Goal: Task Accomplishment & Management: Use online tool/utility

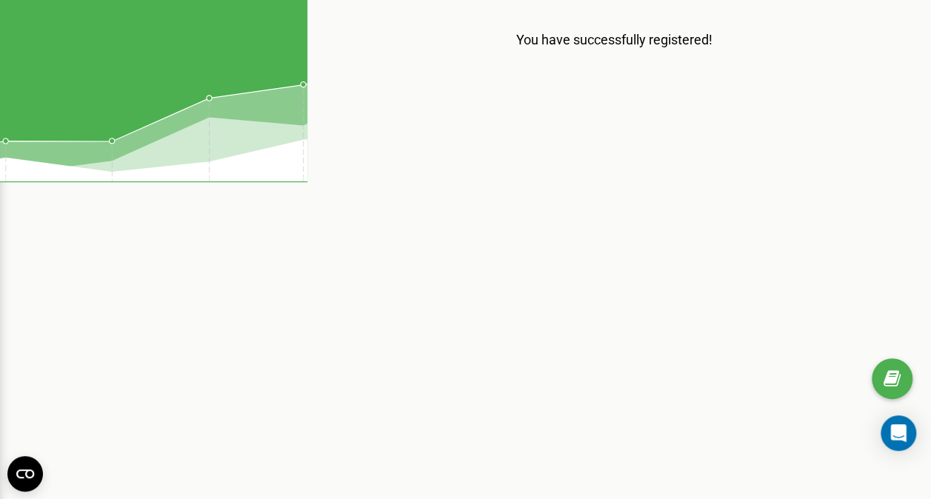
scroll to position [167, 0]
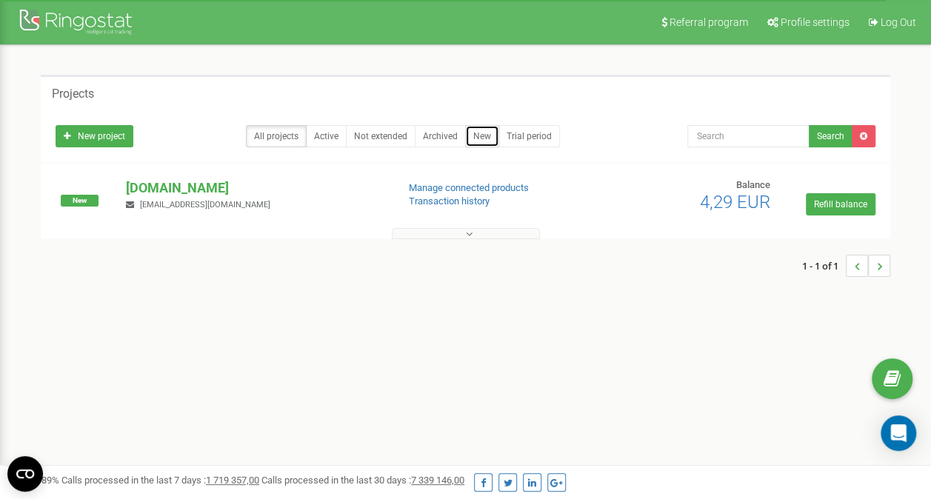
click at [477, 142] on link "New" at bounding box center [482, 136] width 34 height 22
click at [805, 21] on span "Profile settings" at bounding box center [815, 22] width 69 height 12
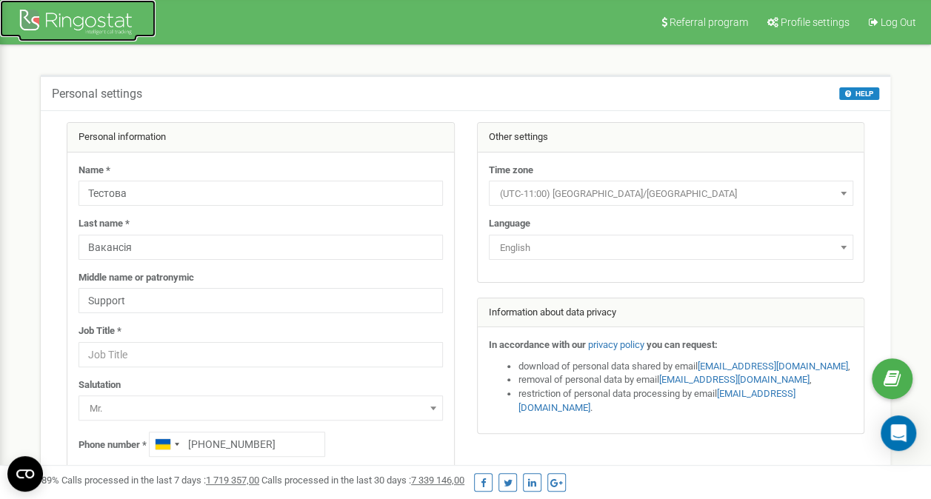
click at [67, 4] on link at bounding box center [78, 18] width 156 height 37
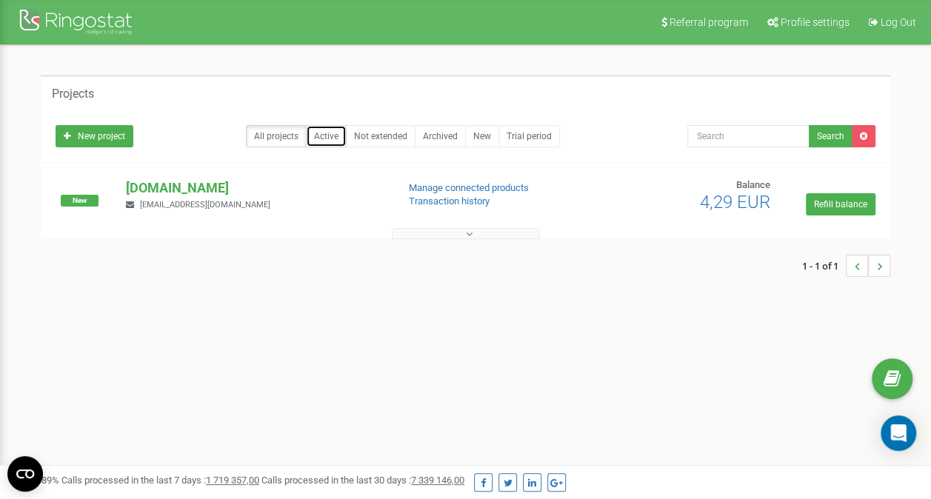
click at [321, 142] on link "Active" at bounding box center [326, 136] width 41 height 22
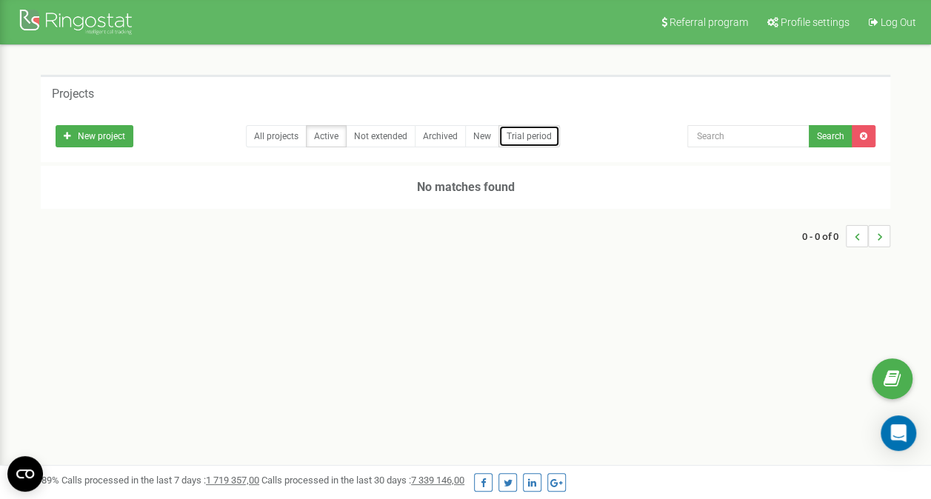
click at [521, 134] on link "Trial period" at bounding box center [529, 136] width 61 height 22
click at [105, 135] on link "New project" at bounding box center [95, 136] width 78 height 22
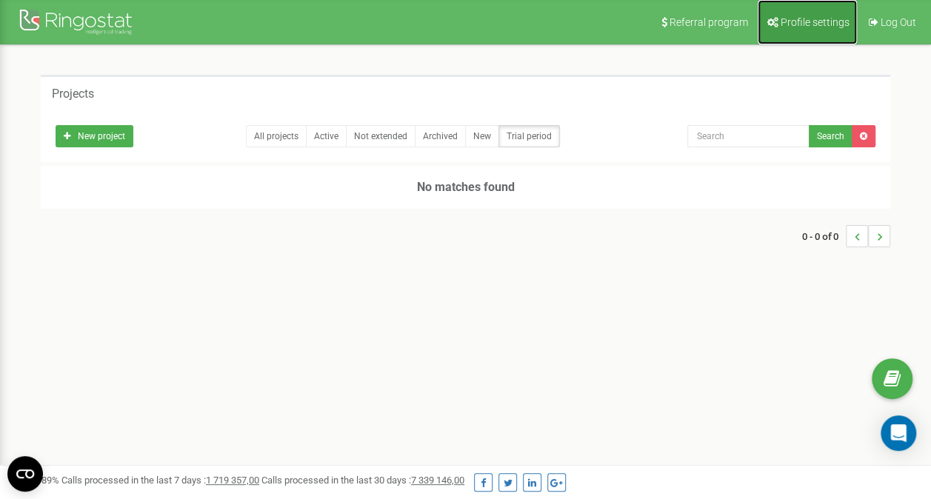
click at [812, 28] on link "Profile settings" at bounding box center [807, 22] width 99 height 44
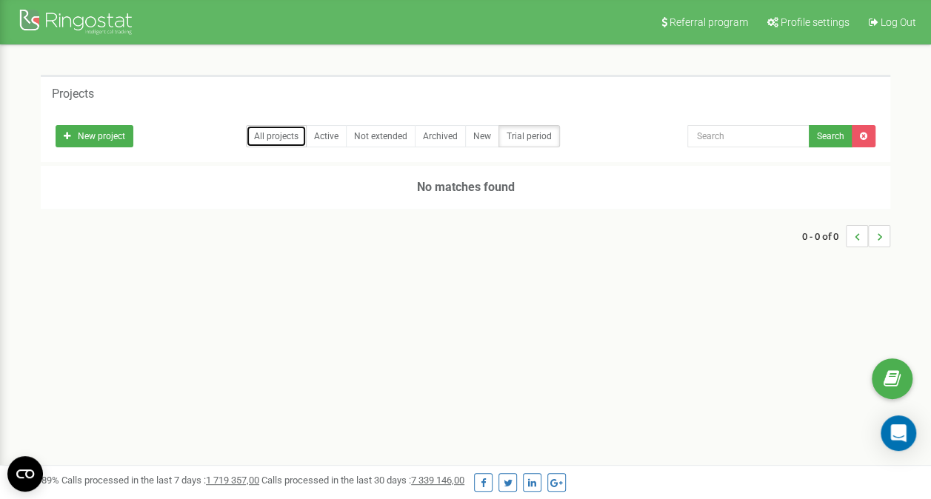
click at [262, 133] on link "All projects" at bounding box center [276, 136] width 61 height 22
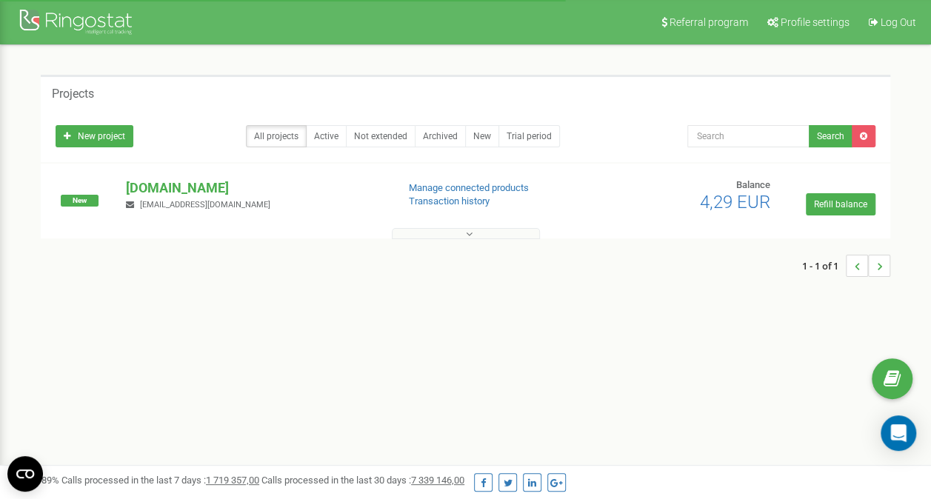
drag, startPoint x: 0, startPoint y: 0, endPoint x: 283, endPoint y: 199, distance: 345.7
click at [283, 199] on div "[DOMAIN_NAME] [EMAIL_ADDRESS][DOMAIN_NAME]" at bounding box center [255, 195] width 281 height 33
click at [250, 184] on p "[DOMAIN_NAME]" at bounding box center [255, 188] width 259 height 19
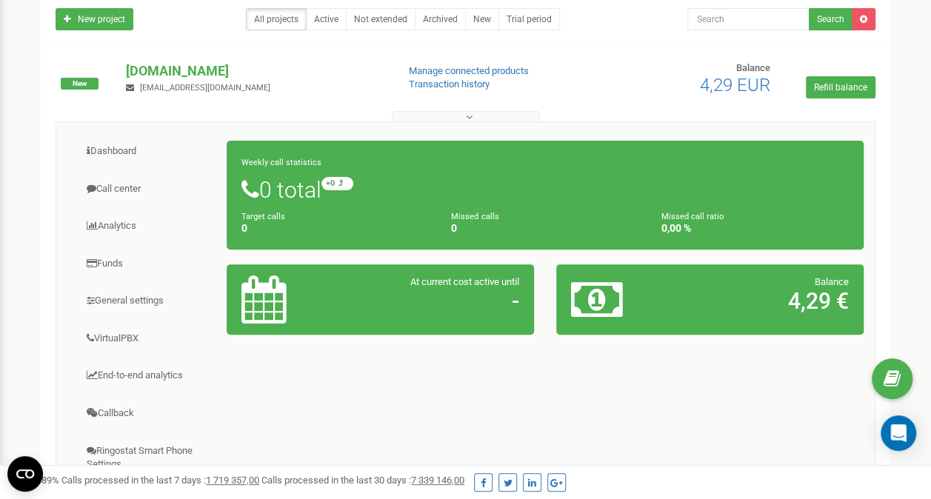
scroll to position [148, 0]
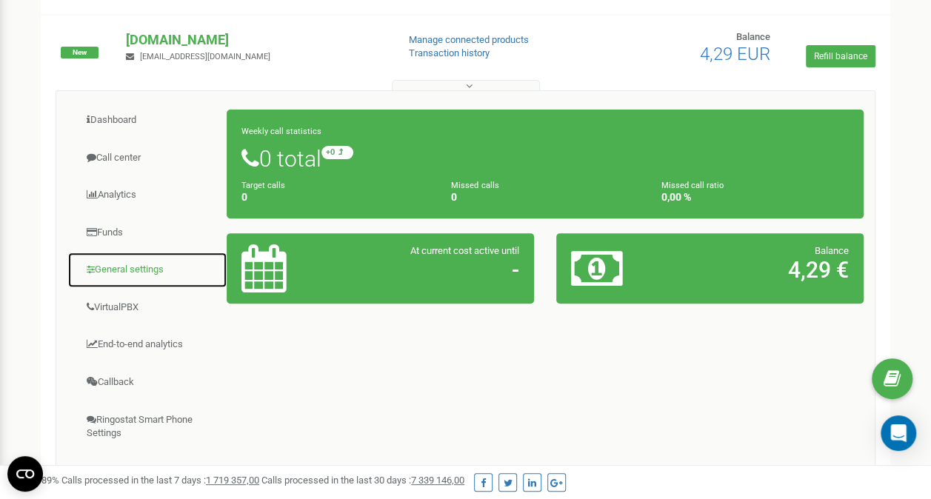
click at [134, 258] on link "General settings" at bounding box center [147, 270] width 160 height 36
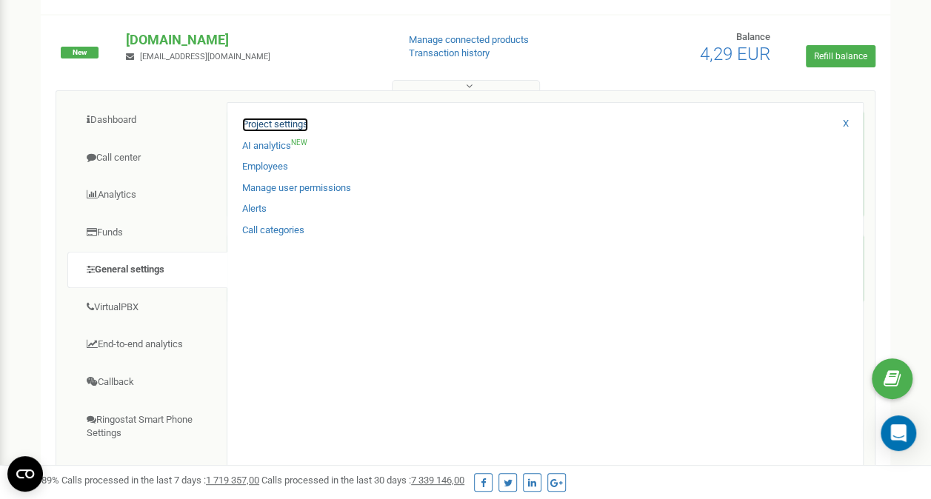
click at [285, 120] on link "Project settings" at bounding box center [275, 125] width 66 height 14
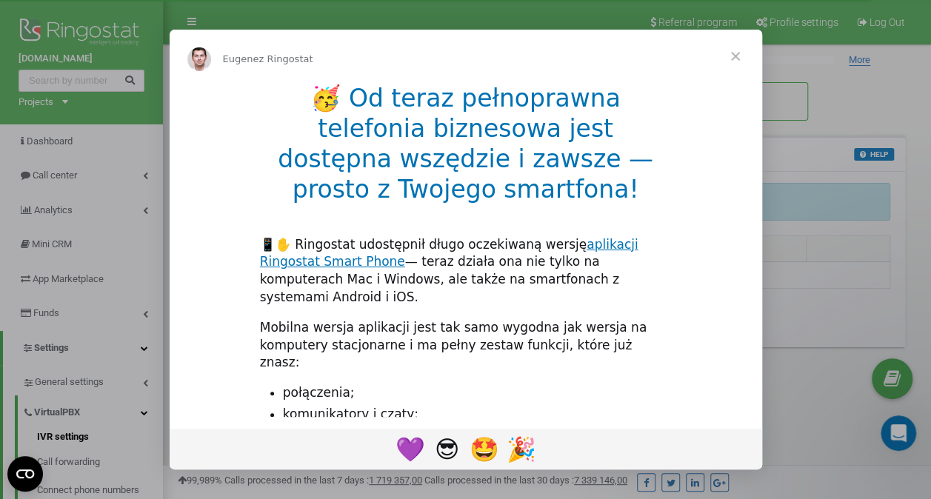
click at [736, 59] on span "Zamknij" at bounding box center [735, 56] width 53 height 53
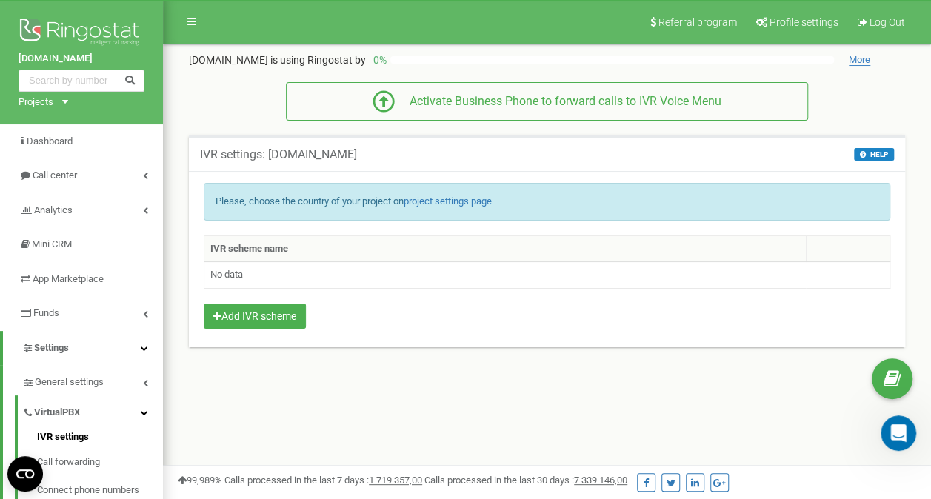
click at [387, 245] on th "IVR scheme name" at bounding box center [505, 249] width 602 height 27
click at [369, 282] on td "No data" at bounding box center [547, 275] width 686 height 27
click at [480, 196] on link "project settings page" at bounding box center [448, 201] width 88 height 11
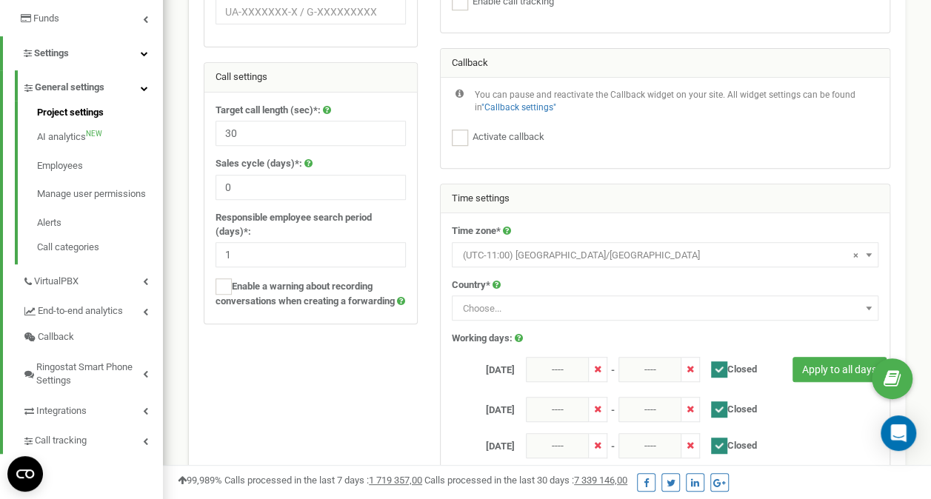
scroll to position [296, 0]
click at [872, 247] on span at bounding box center [869, 253] width 15 height 19
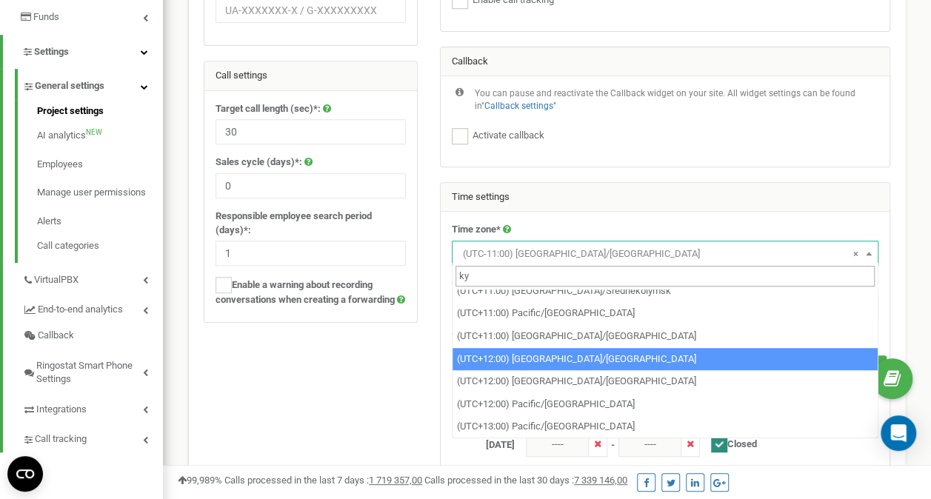
scroll to position [0, 0]
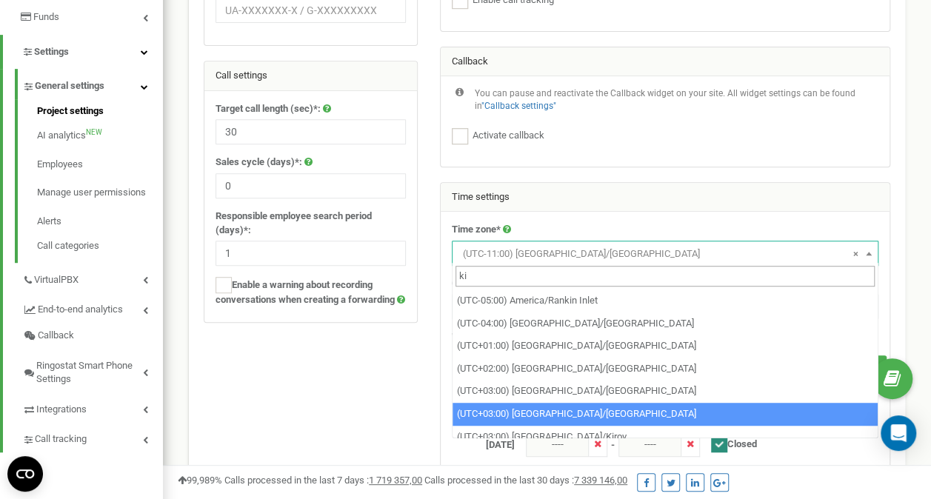
type input "ki"
select select "Europe/Kiev"
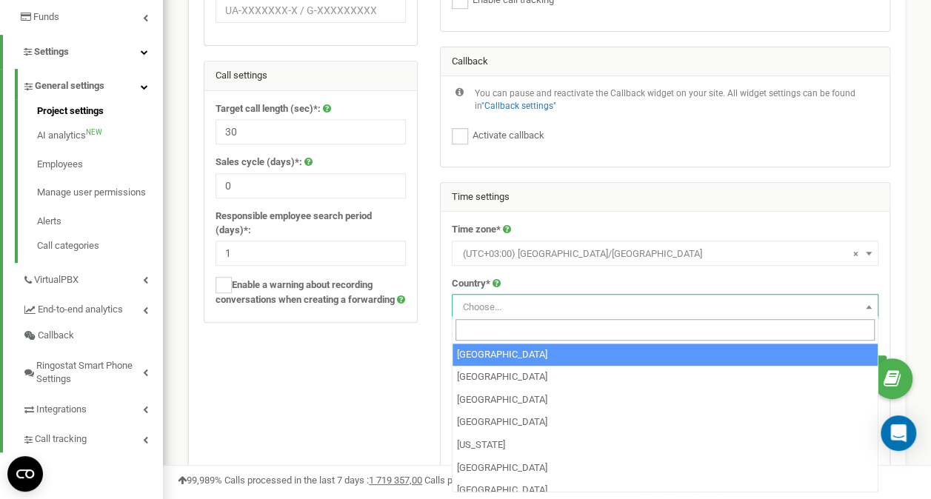
click at [867, 305] on b at bounding box center [869, 307] width 6 height 4
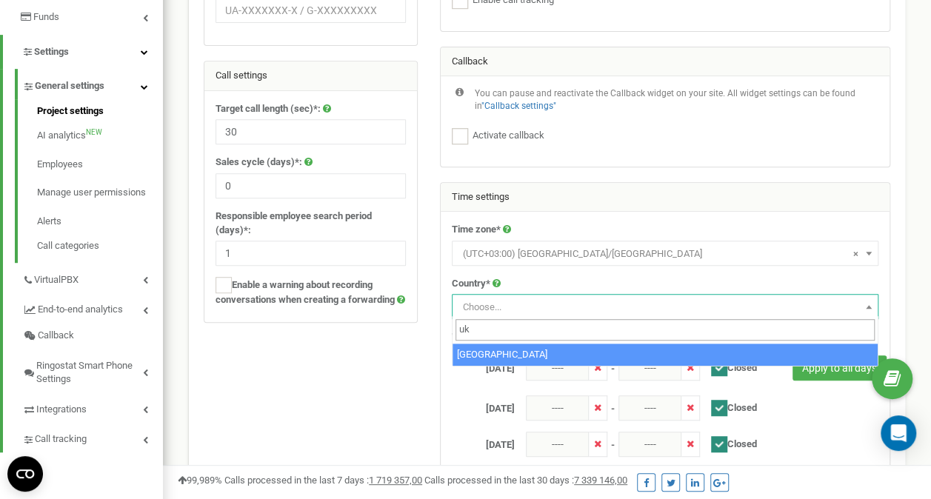
type input "uk"
select select "UKR"
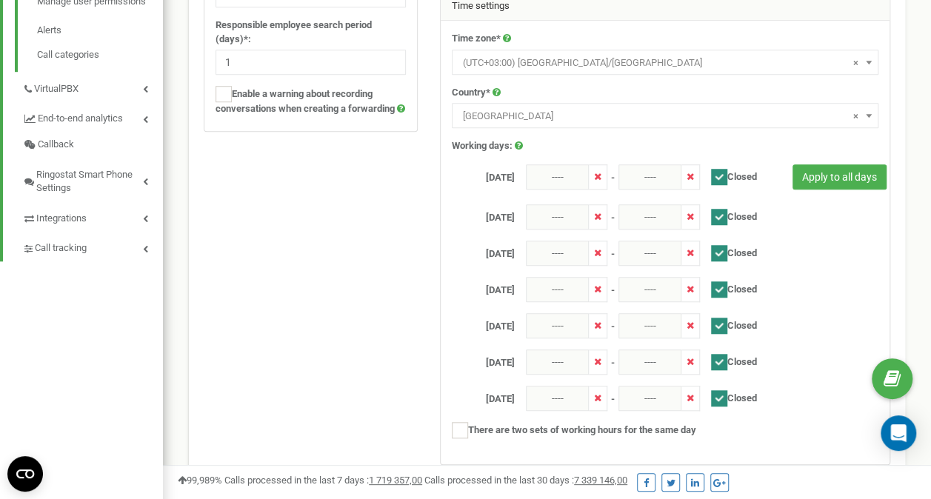
scroll to position [519, 0]
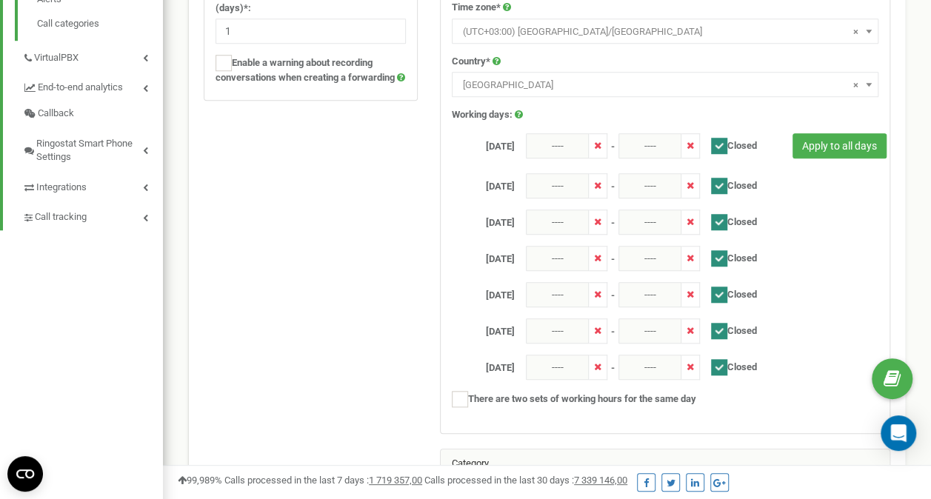
click at [722, 363] on ins at bounding box center [719, 367] width 16 height 16
checkbox input "true"
click at [711, 144] on ins at bounding box center [719, 146] width 16 height 16
click at [570, 144] on input "----" at bounding box center [557, 145] width 63 height 25
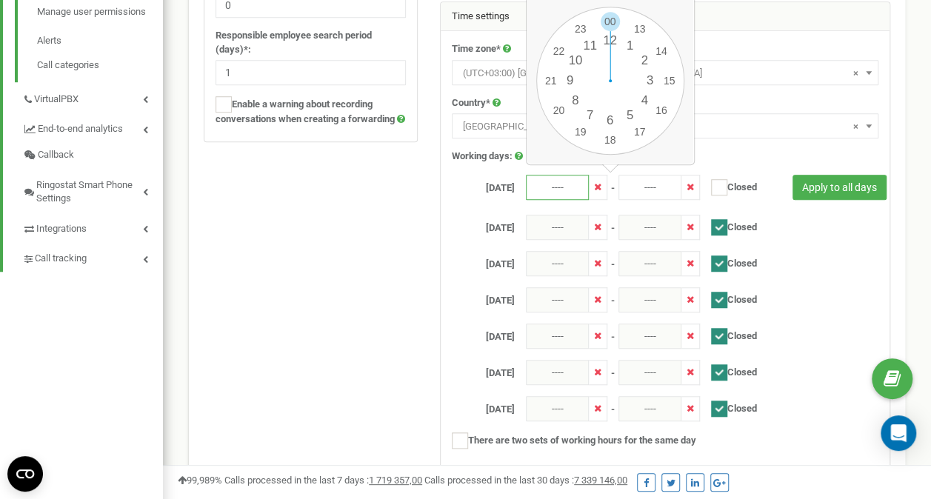
scroll to position [445, 0]
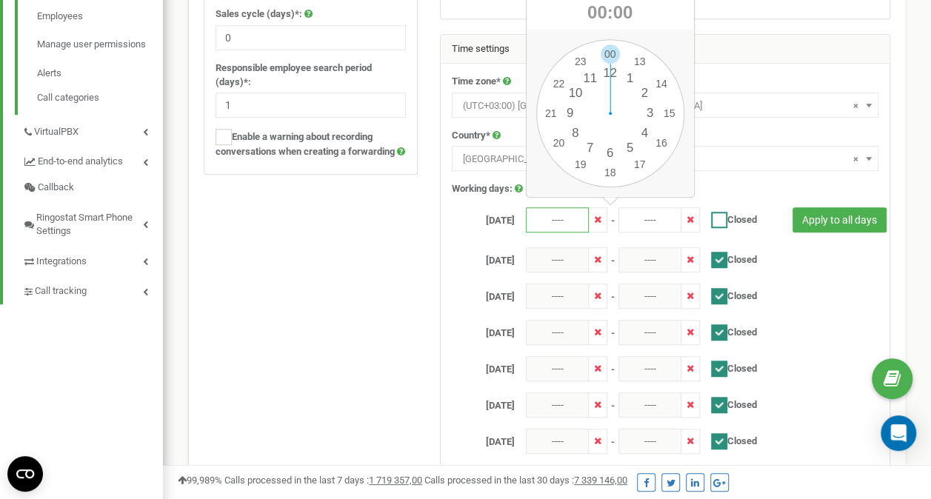
click at [725, 221] on ins at bounding box center [719, 220] width 16 height 16
checkbox input "true"
click at [815, 320] on div "Thursday ---- - ---- and ---- - ----" at bounding box center [774, 332] width 667 height 25
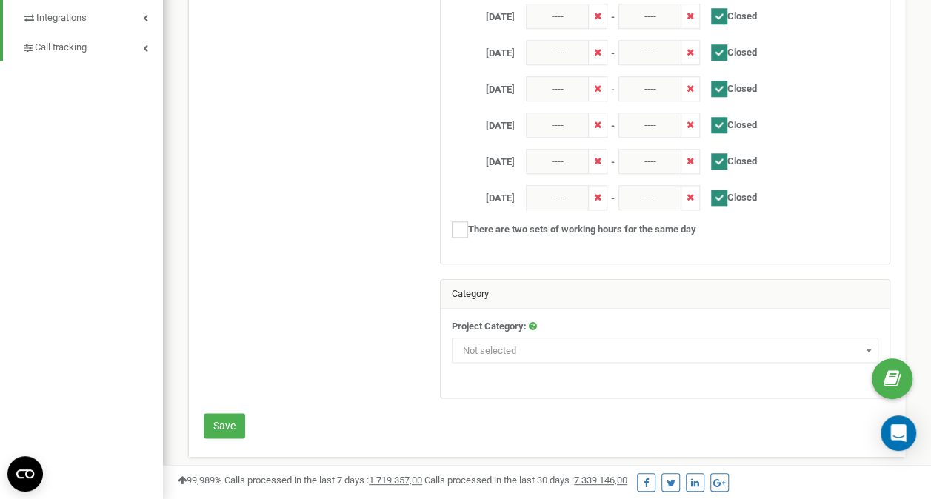
scroll to position [689, 0]
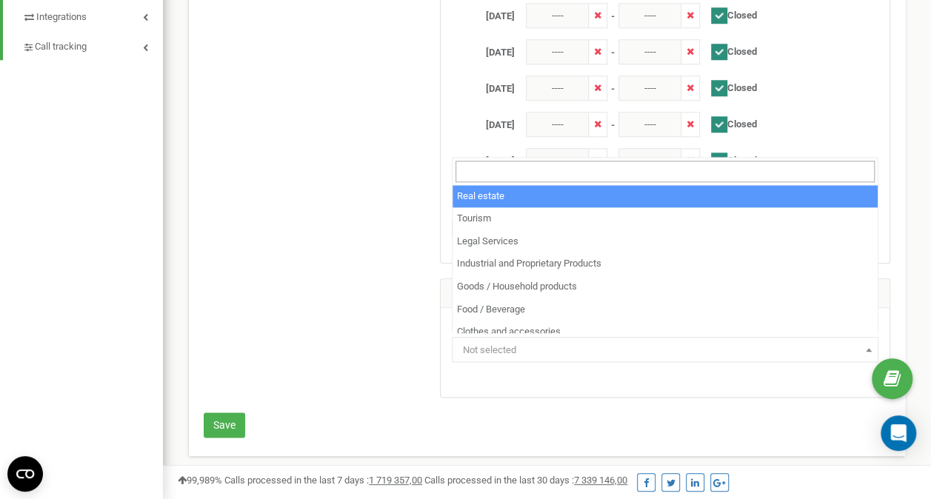
click at [856, 340] on span "Not selected" at bounding box center [665, 350] width 416 height 21
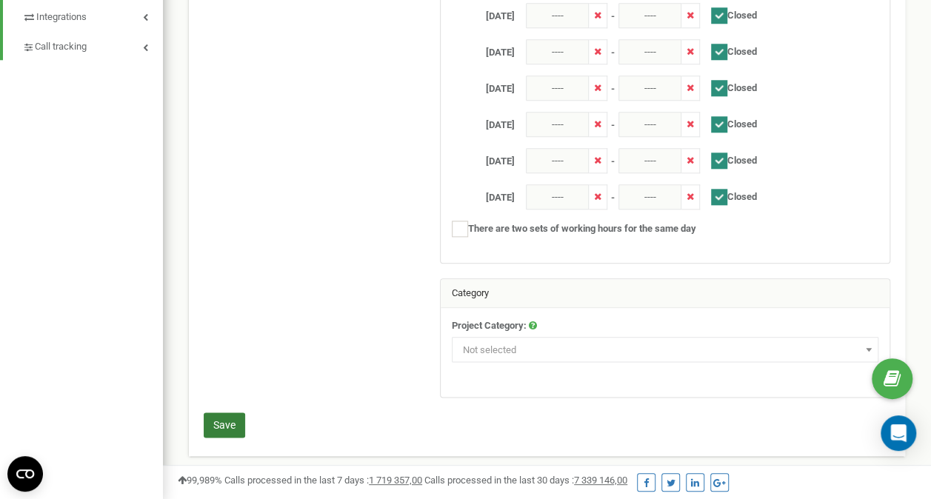
click at [210, 419] on button "Save" at bounding box center [224, 425] width 41 height 25
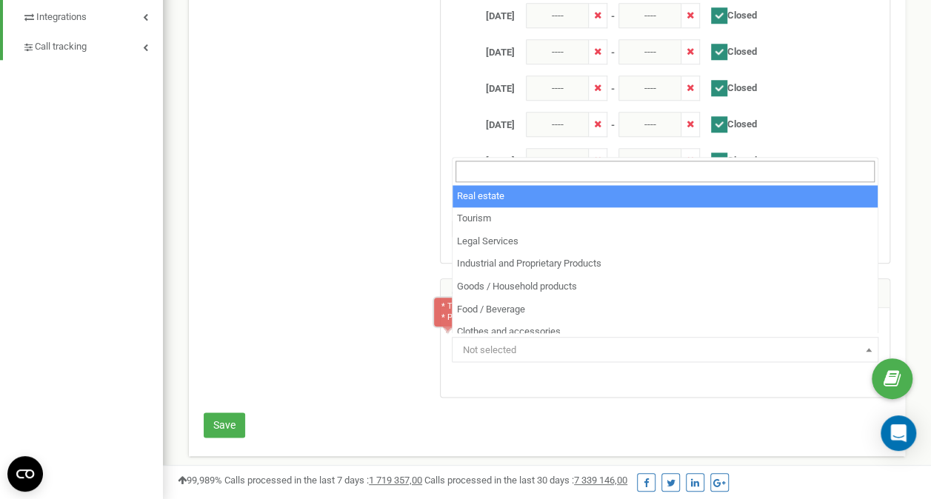
click at [871, 351] on span at bounding box center [869, 349] width 15 height 19
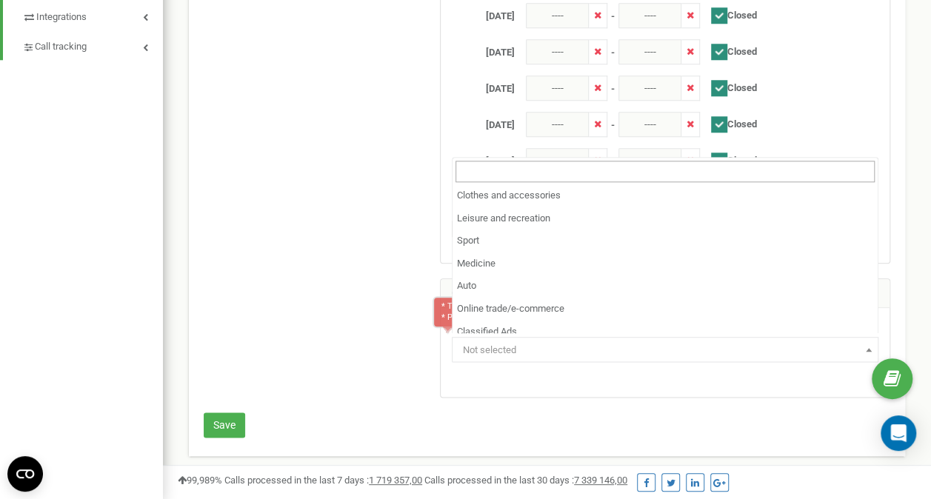
scroll to position [0, 0]
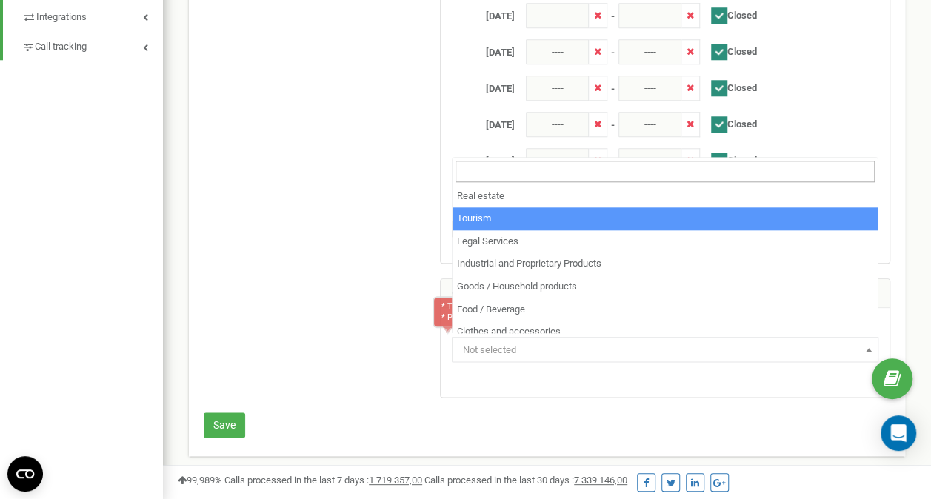
select select "2"
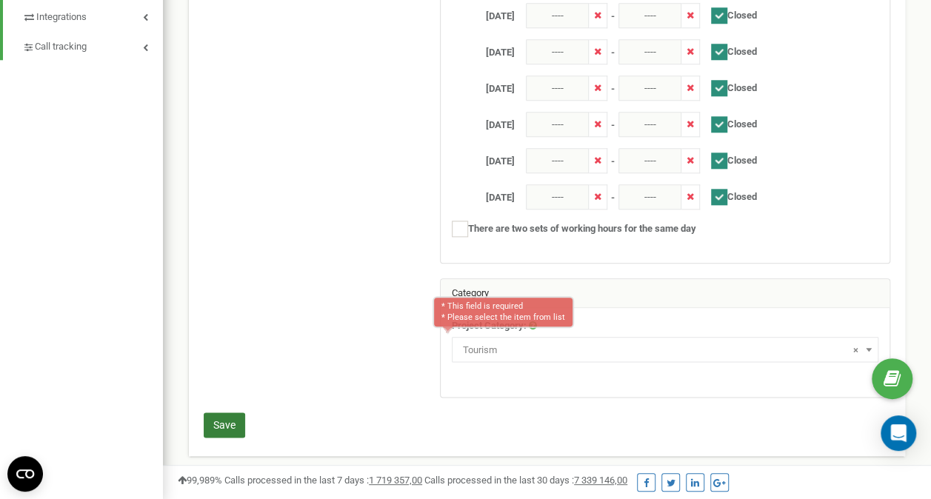
click at [221, 420] on button "Save" at bounding box center [224, 425] width 41 height 25
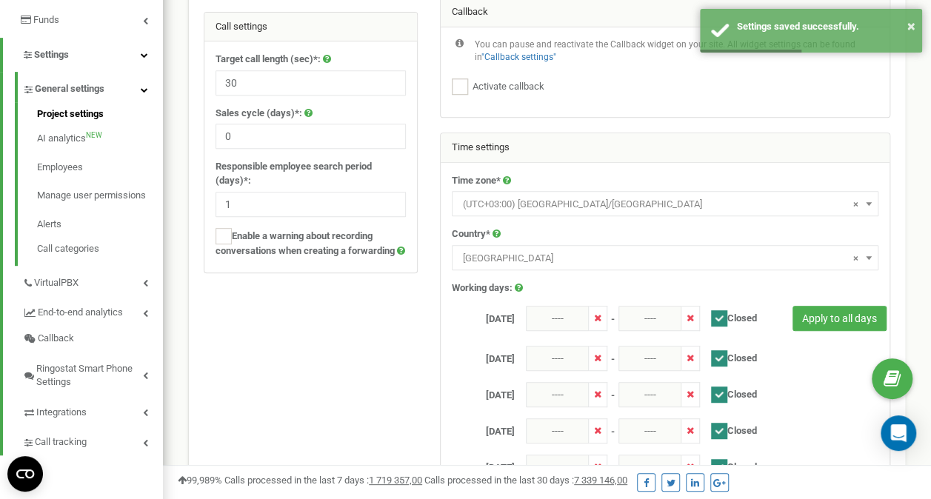
scroll to position [296, 0]
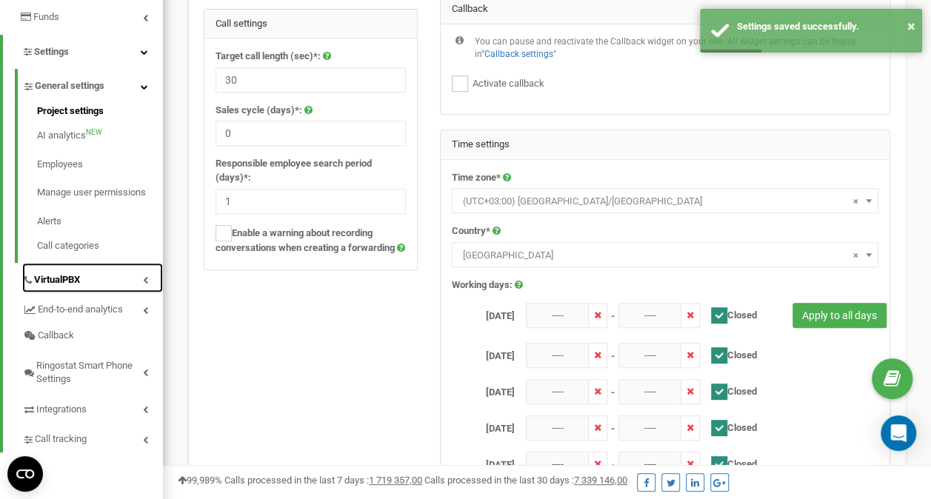
click at [148, 286] on link "VirtualPBX" at bounding box center [92, 278] width 141 height 30
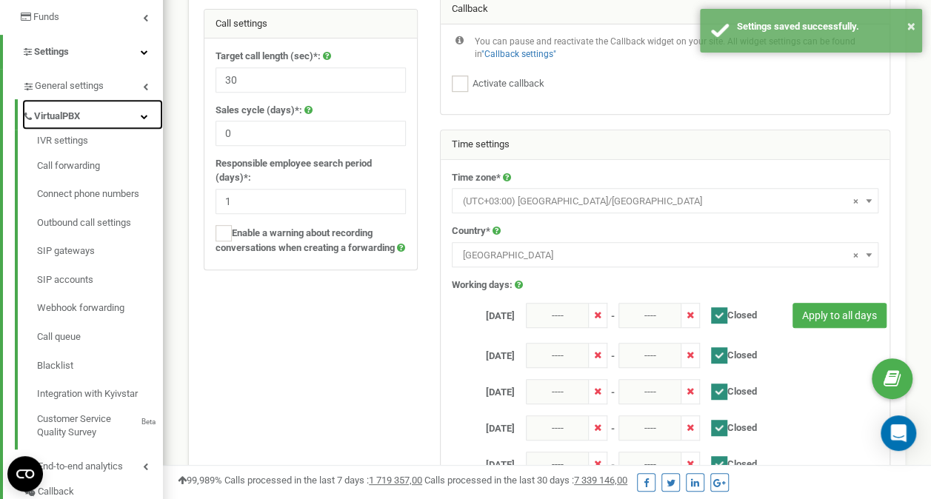
click at [138, 113] on link "VirtualPBX" at bounding box center [92, 114] width 141 height 30
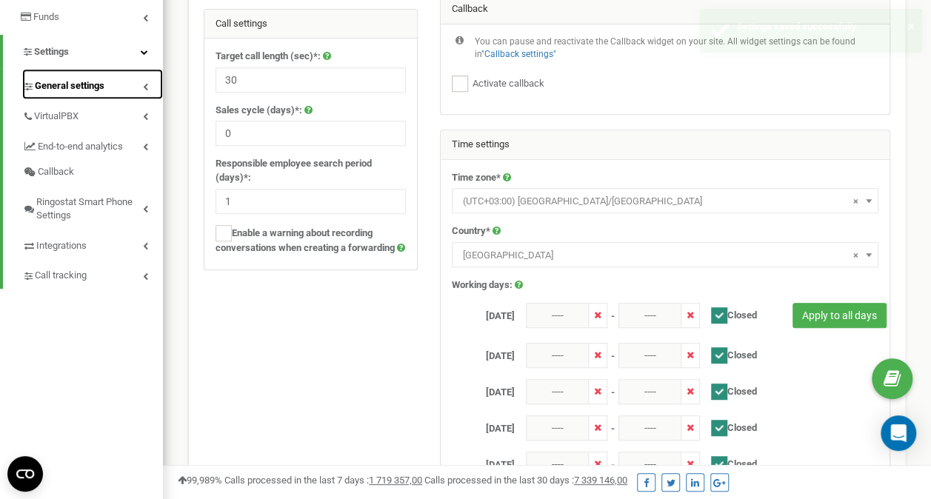
click at [144, 87] on icon at bounding box center [145, 86] width 5 height 7
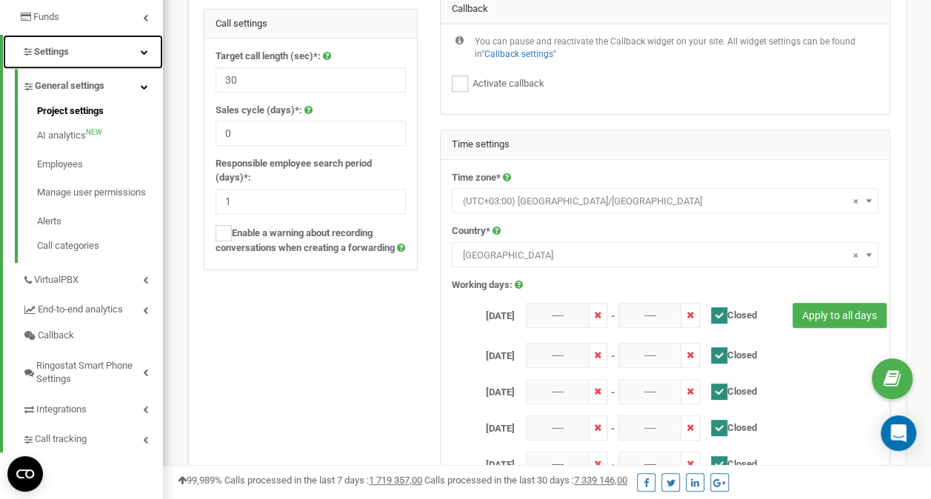
click at [144, 51] on icon at bounding box center [144, 51] width 7 height 7
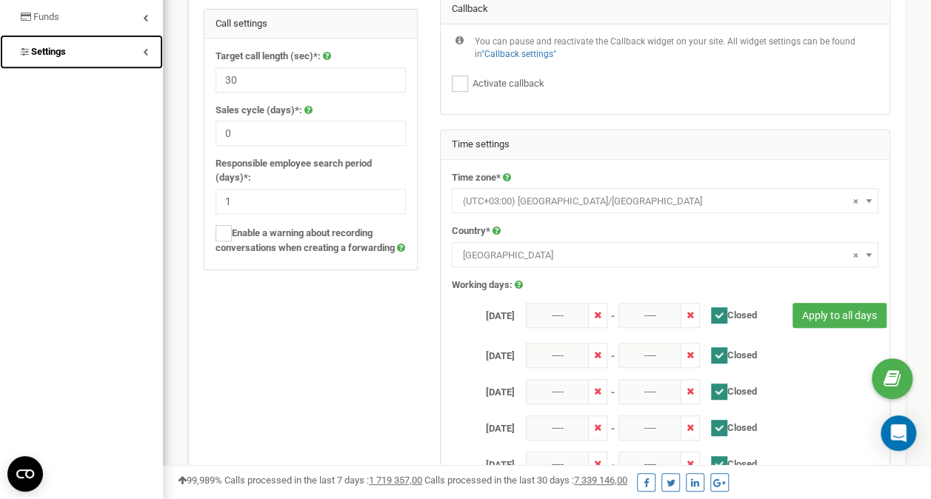
click at [144, 51] on icon at bounding box center [145, 51] width 5 height 7
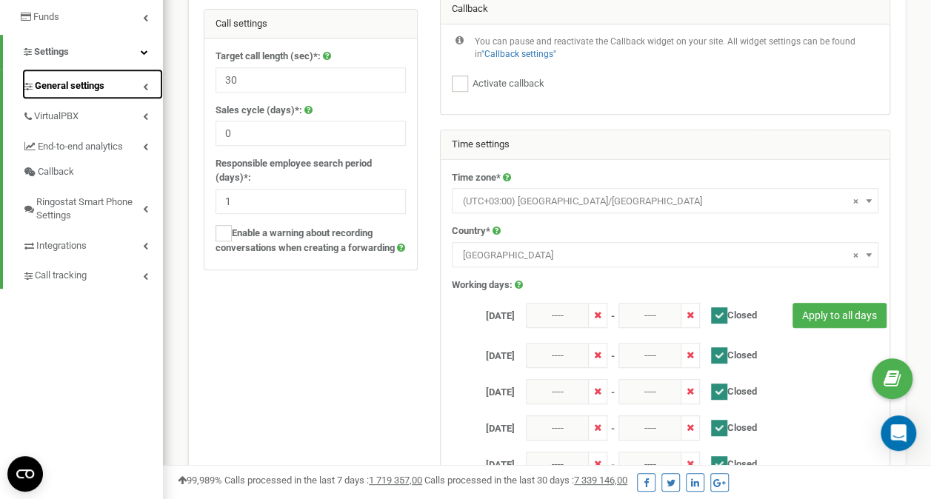
click at [149, 76] on link "General settings" at bounding box center [92, 84] width 141 height 30
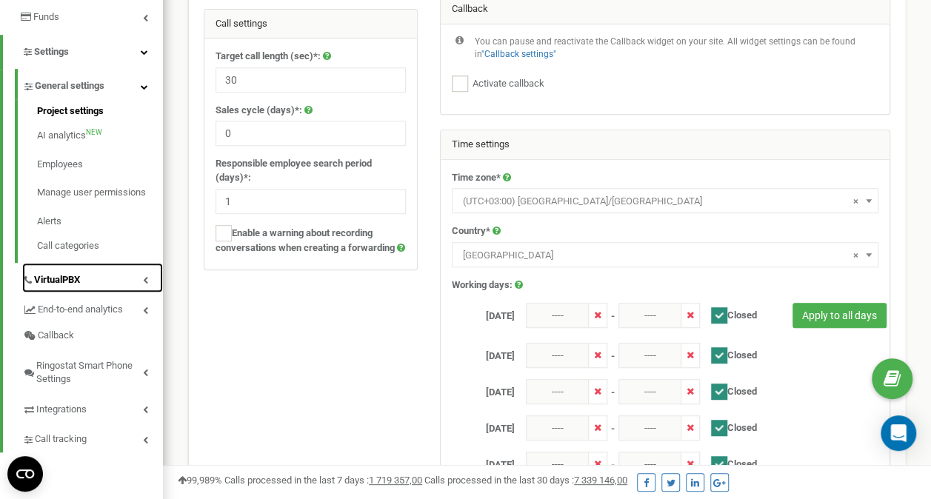
click at [143, 280] on icon at bounding box center [145, 279] width 5 height 7
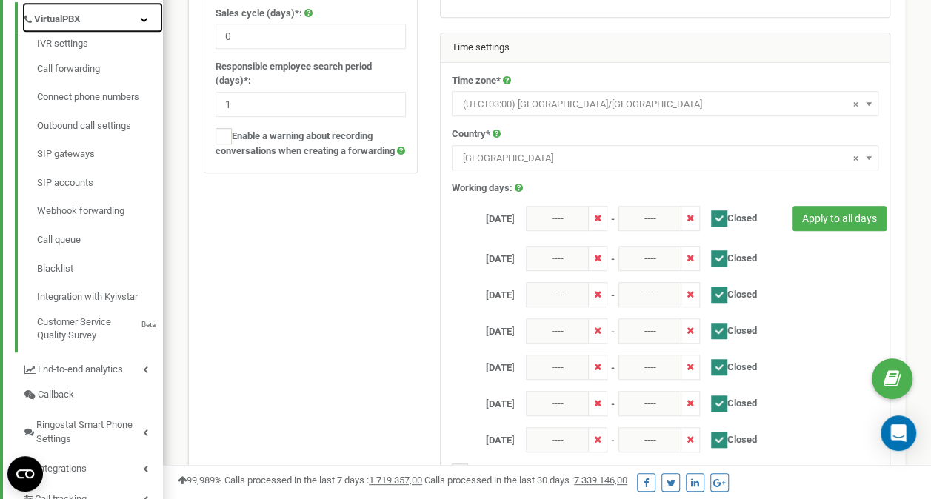
scroll to position [370, 0]
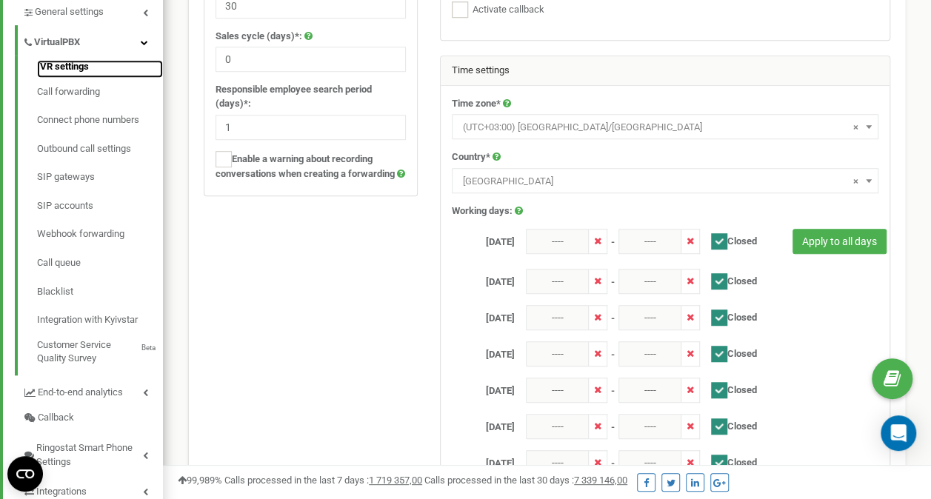
click at [90, 73] on link "IVR settings" at bounding box center [100, 69] width 126 height 18
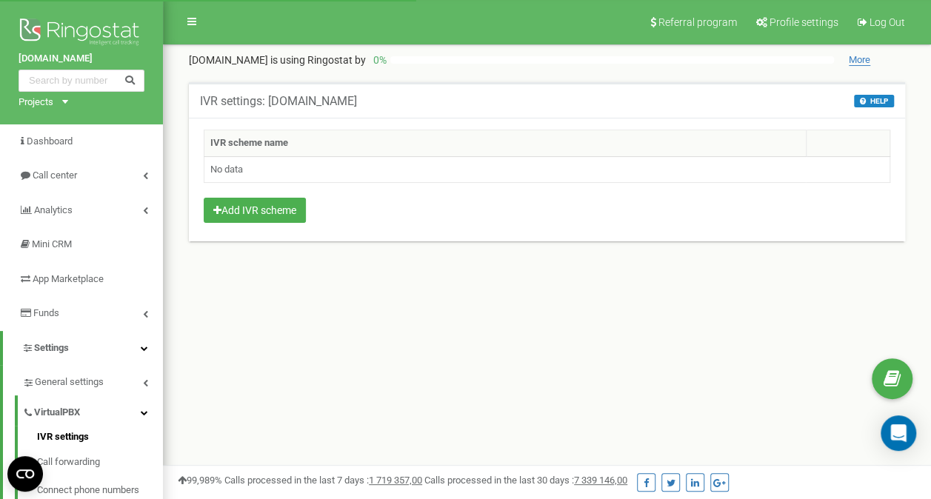
click at [264, 139] on th "IVR scheme name" at bounding box center [505, 143] width 602 height 27
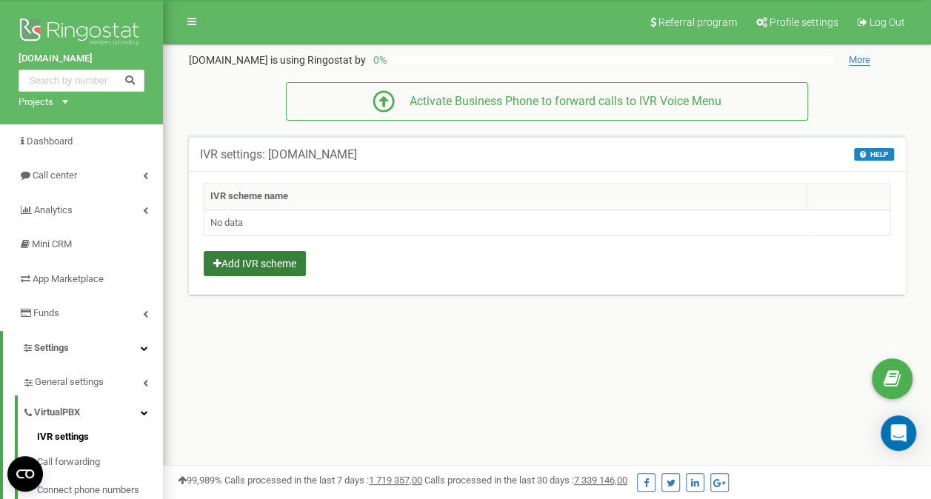
click at [263, 264] on button "Add IVR scheme" at bounding box center [255, 263] width 102 height 25
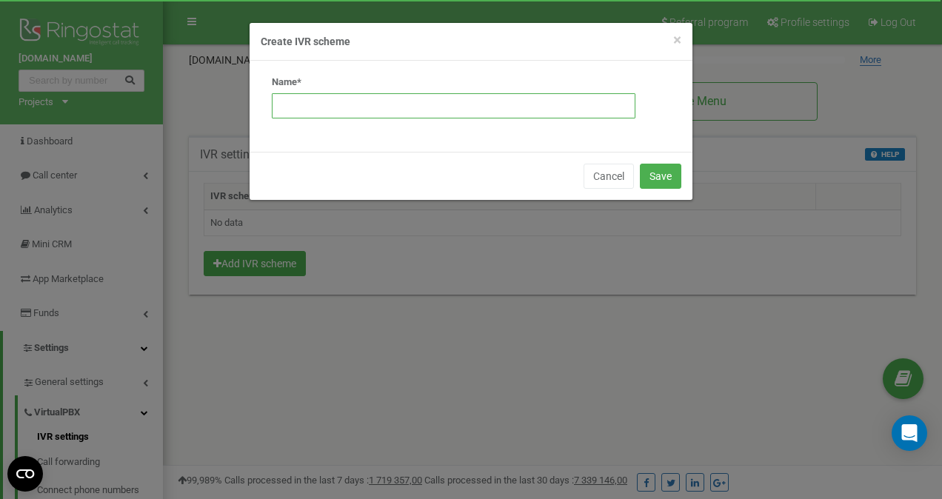
click at [285, 116] on input "text" at bounding box center [454, 105] width 364 height 25
type input "Support"
click at [668, 173] on button "Save" at bounding box center [660, 176] width 41 height 25
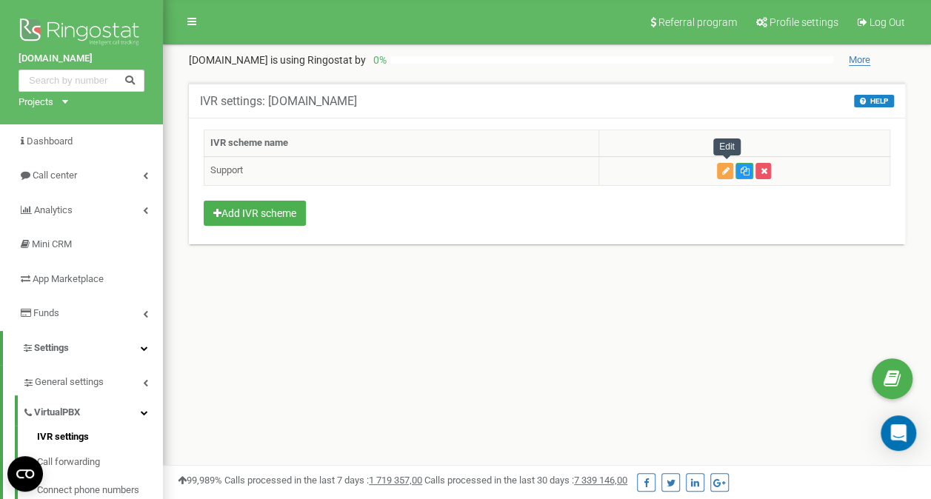
click at [733, 167] on button "button" at bounding box center [725, 171] width 16 height 16
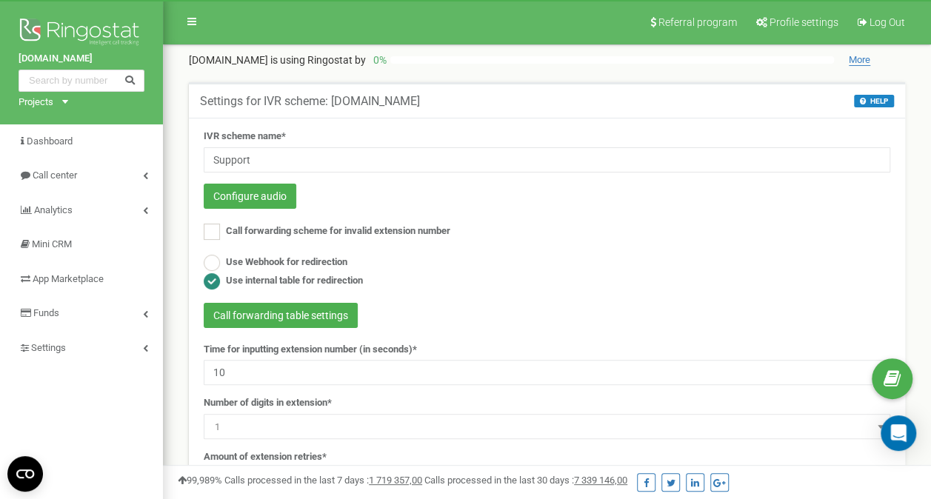
click at [43, 99] on div "Projects" at bounding box center [36, 103] width 35 height 14
click at [80, 118] on link "[DOMAIN_NAME]" at bounding box center [60, 119] width 67 height 7
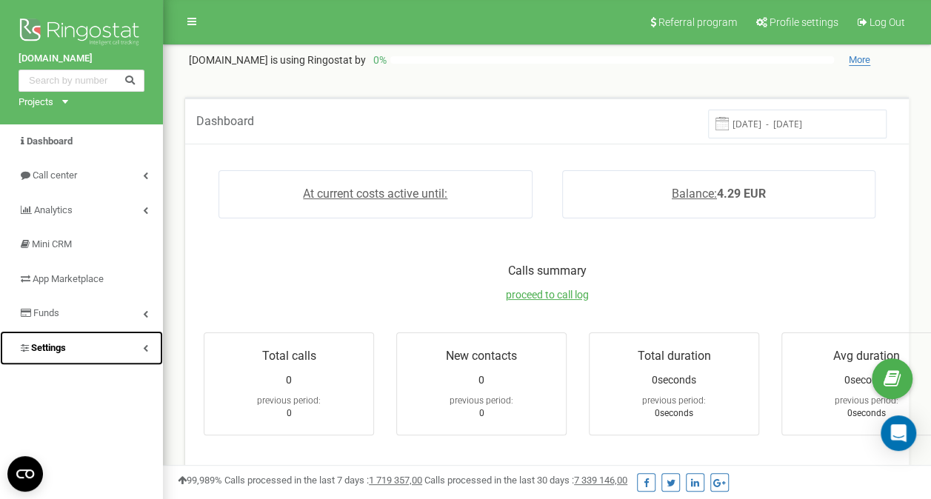
click at [148, 353] on link "Settings" at bounding box center [81, 348] width 163 height 35
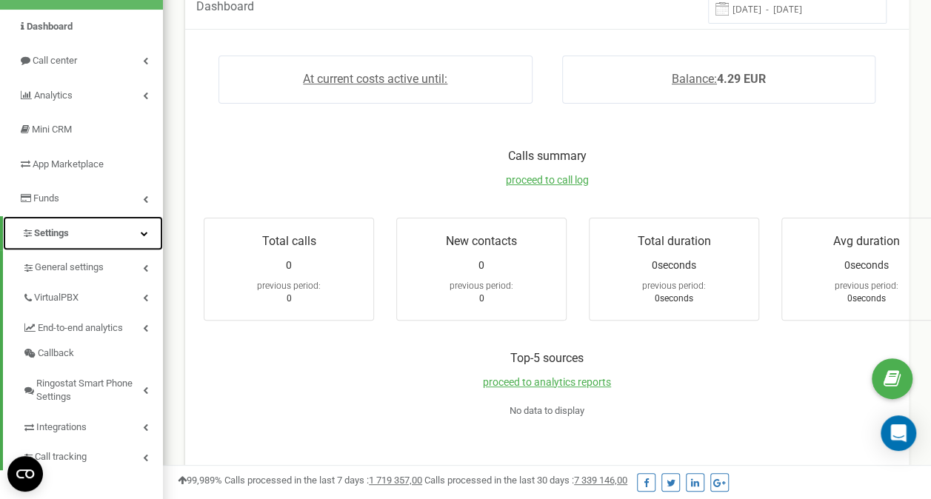
scroll to position [148, 0]
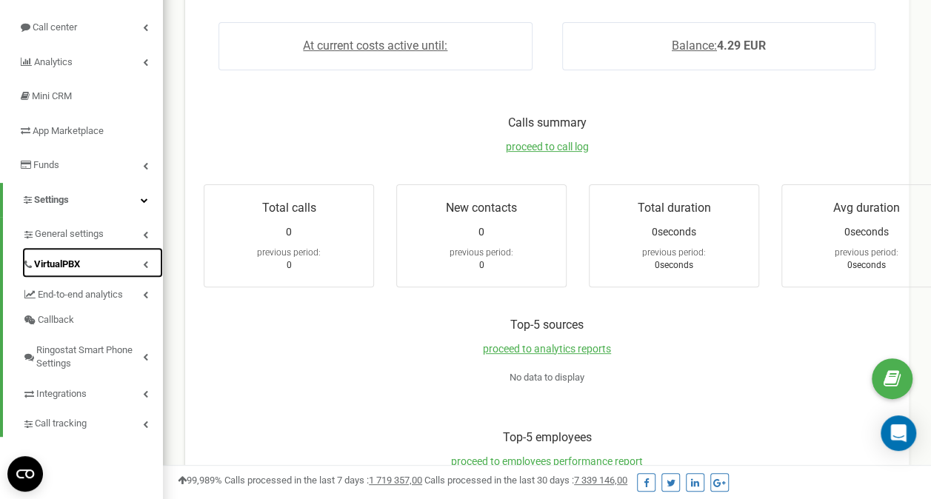
click at [145, 260] on link "VirtualPBX" at bounding box center [92, 262] width 141 height 30
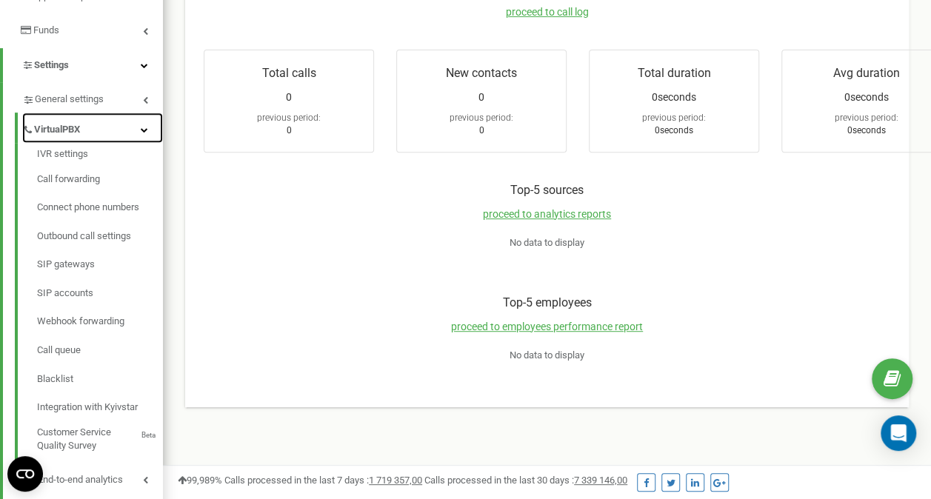
scroll to position [296, 0]
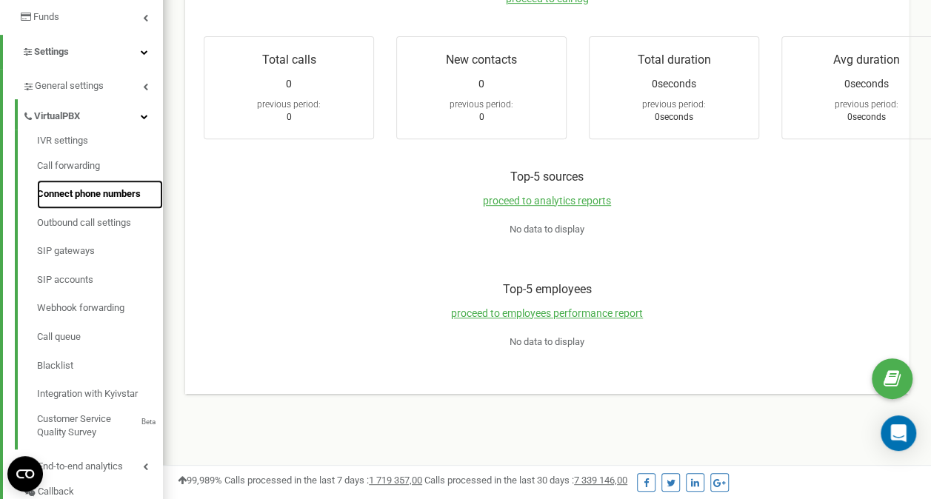
click at [119, 202] on link "Connect phone numbers" at bounding box center [100, 194] width 126 height 29
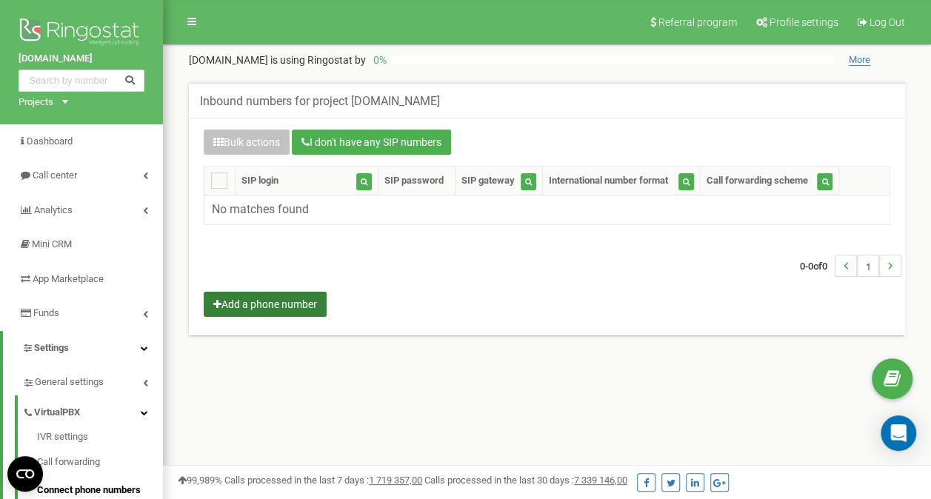
click at [253, 299] on button "Add a phone number" at bounding box center [265, 304] width 123 height 25
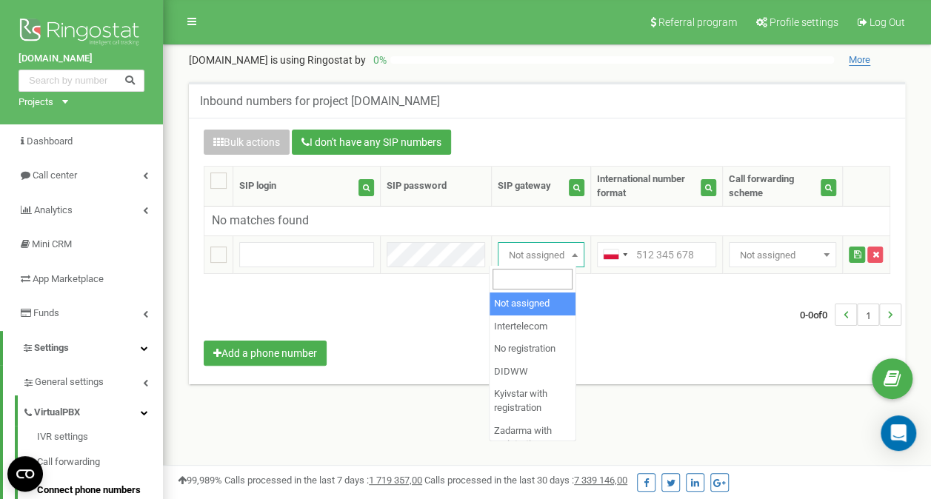
click at [568, 255] on span at bounding box center [575, 254] width 15 height 19
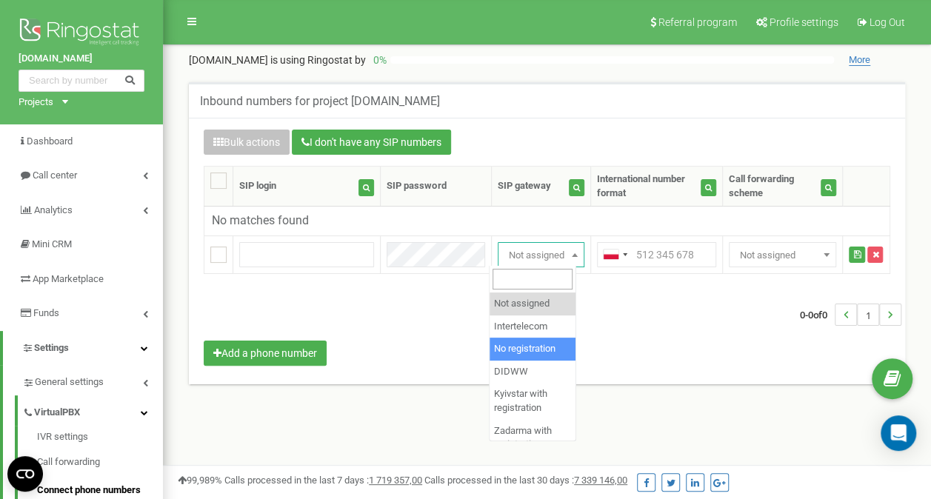
select select "2"
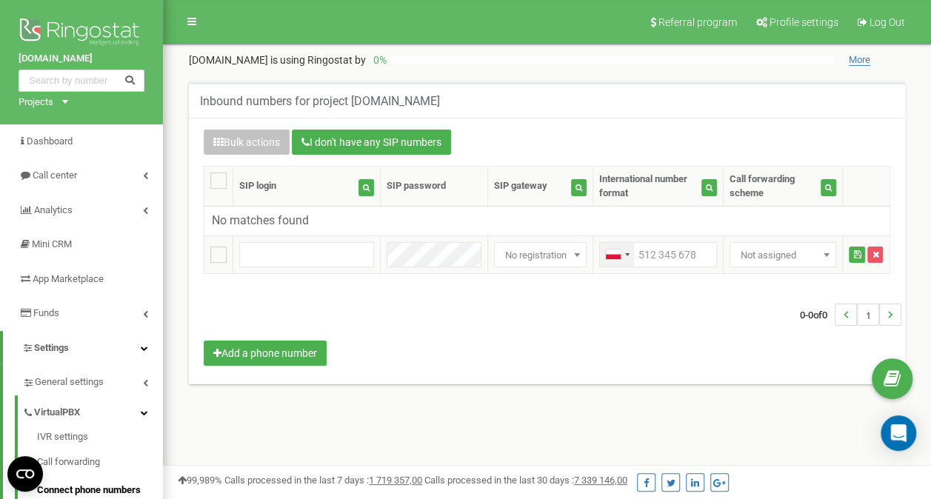
click at [619, 257] on div "Telephone country code" at bounding box center [617, 255] width 34 height 24
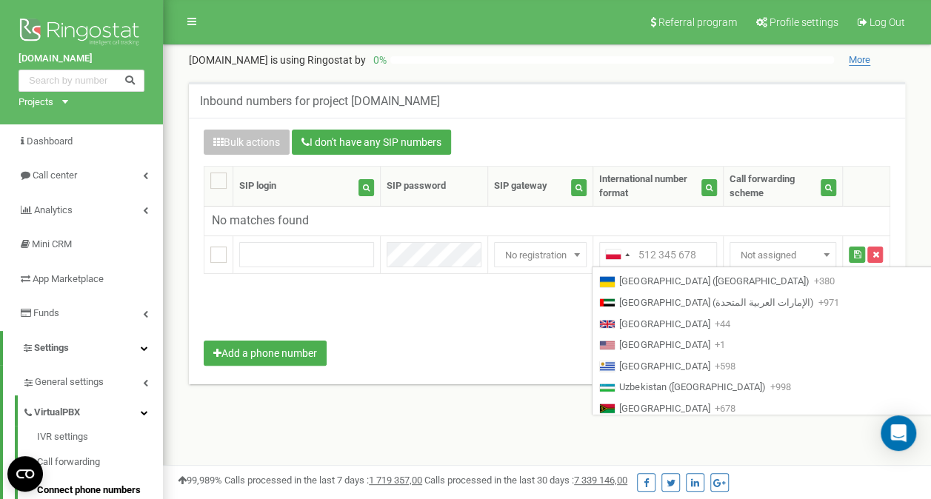
scroll to position [4823, 0]
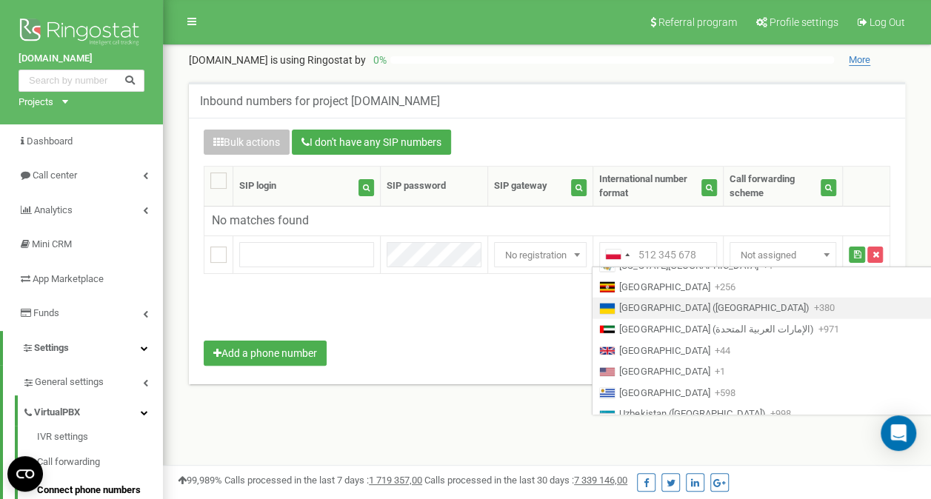
click at [610, 306] on div "List of countries" at bounding box center [607, 309] width 15 height 10
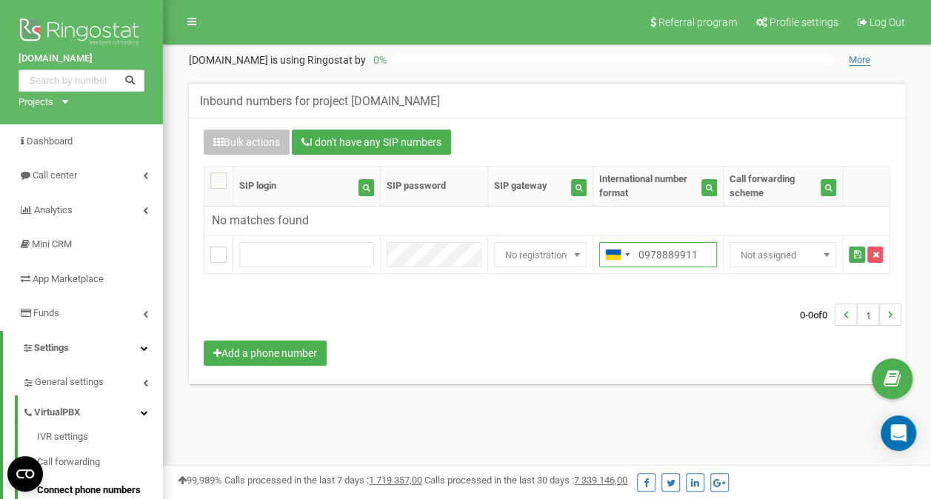
type input "0978889911"
click at [670, 333] on div "0-0 of 0 1" at bounding box center [547, 315] width 709 height 52
click at [822, 252] on span at bounding box center [826, 254] width 15 height 19
click at [220, 247] on ins at bounding box center [218, 255] width 16 height 16
checkbox input "true"
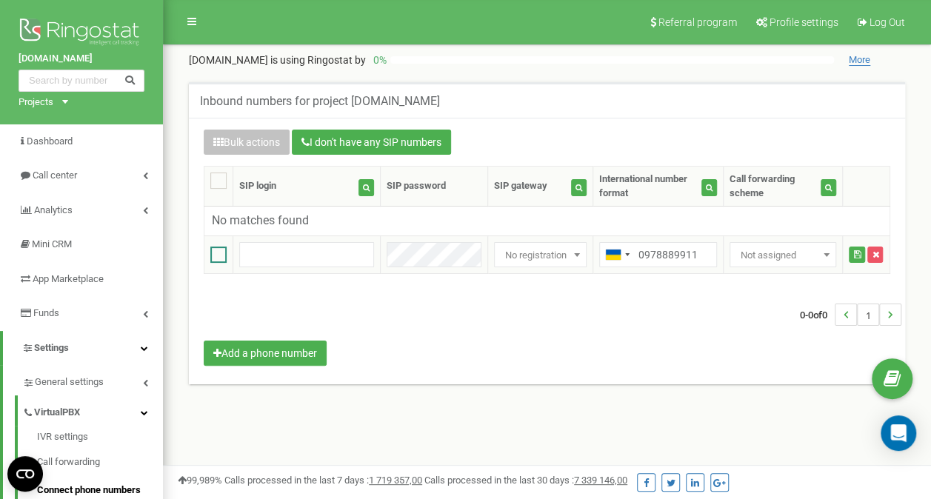
checkbox input "true"
click at [292, 245] on input "text" at bounding box center [306, 254] width 135 height 25
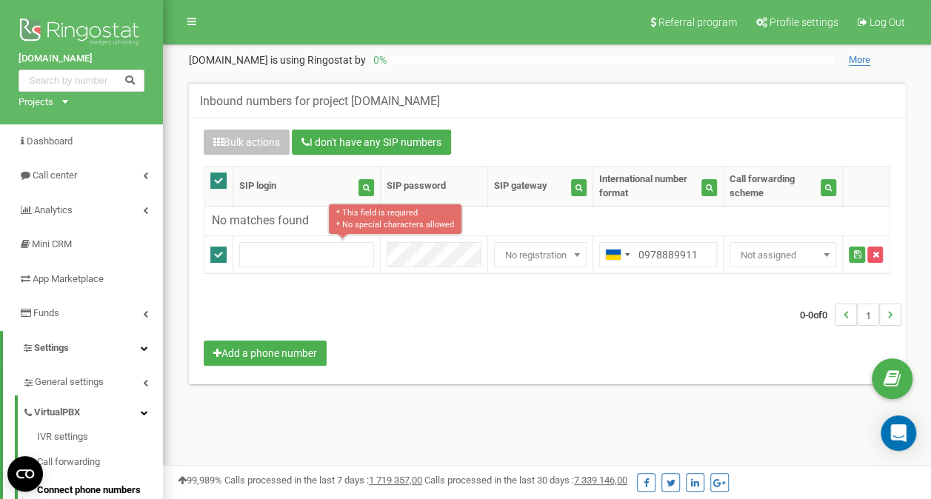
drag, startPoint x: 190, startPoint y: 59, endPoint x: 290, endPoint y: 59, distance: 100.0
click at [290, 59] on p "tzrngstalinazyma.com is using Ringostat by" at bounding box center [277, 60] width 177 height 15
copy p "[DOMAIN_NAME]"
click at [264, 258] on input "text" at bounding box center [306, 254] width 135 height 25
paste input "[DOMAIN_NAME]"
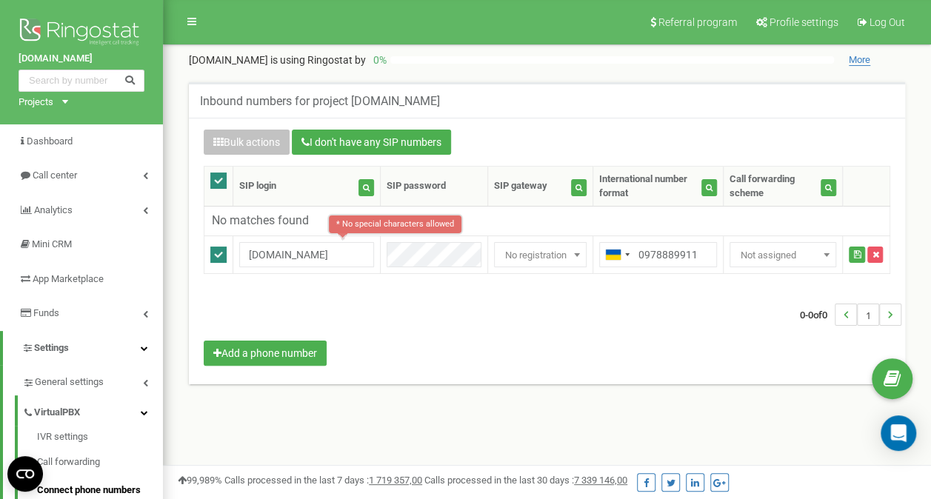
click at [334, 284] on div "Bulk actions I don't have any SIP numbers Setting Select a setting to edit Call…" at bounding box center [547, 250] width 709 height 240
click at [348, 258] on input "[DOMAIN_NAME]" at bounding box center [306, 254] width 135 height 25
type input "tzrngstalinazyma"
click at [385, 289] on div "0-0 of 0 1" at bounding box center [547, 315] width 709 height 52
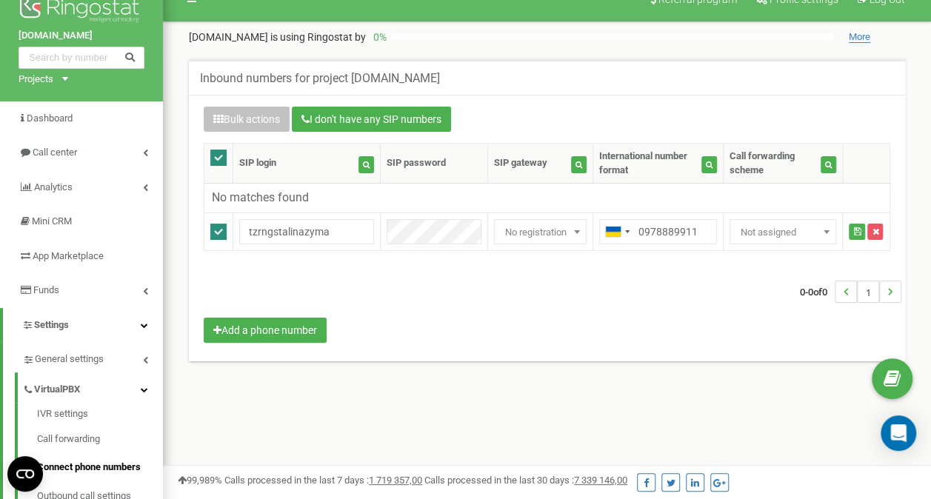
scroll to position [0, 0]
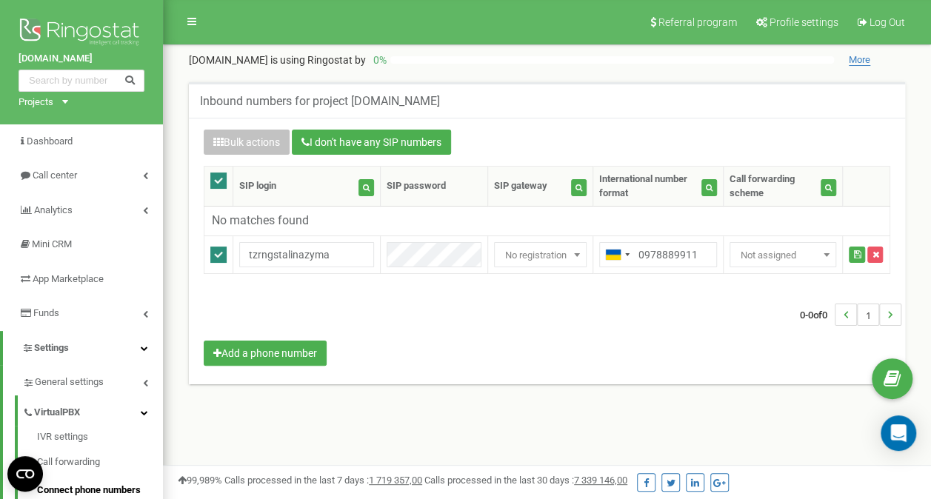
click at [381, 313] on div "0-0 of 0 1" at bounding box center [547, 315] width 709 height 52
click at [854, 250] on icon "submit" at bounding box center [857, 254] width 7 height 9
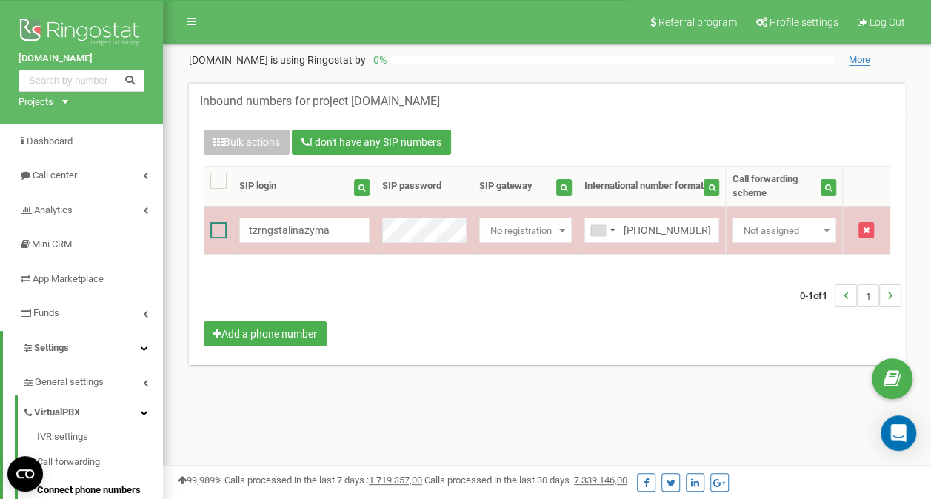
click at [226, 227] on ins at bounding box center [218, 230] width 16 height 16
checkbox input "true"
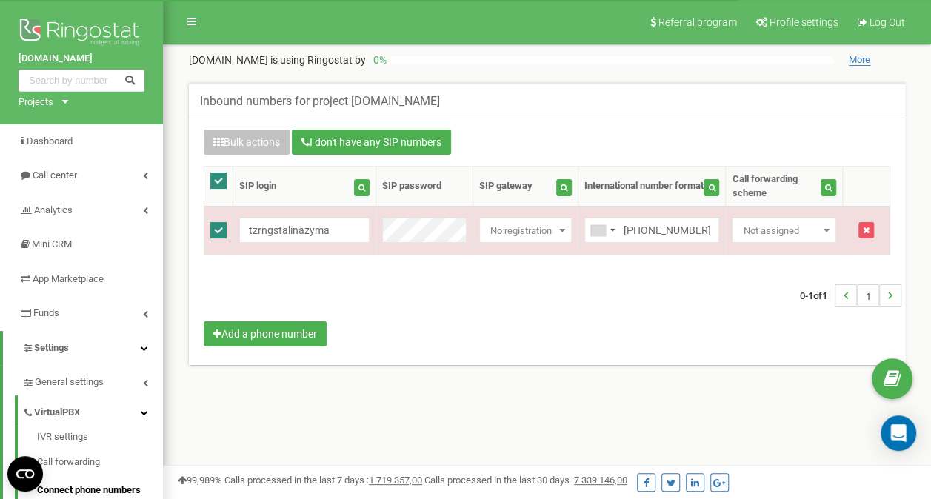
click at [612, 365] on div "Inbound numbers for project [DOMAIN_NAME] Bulk actions I don't have any SIP num…" at bounding box center [547, 233] width 739 height 302
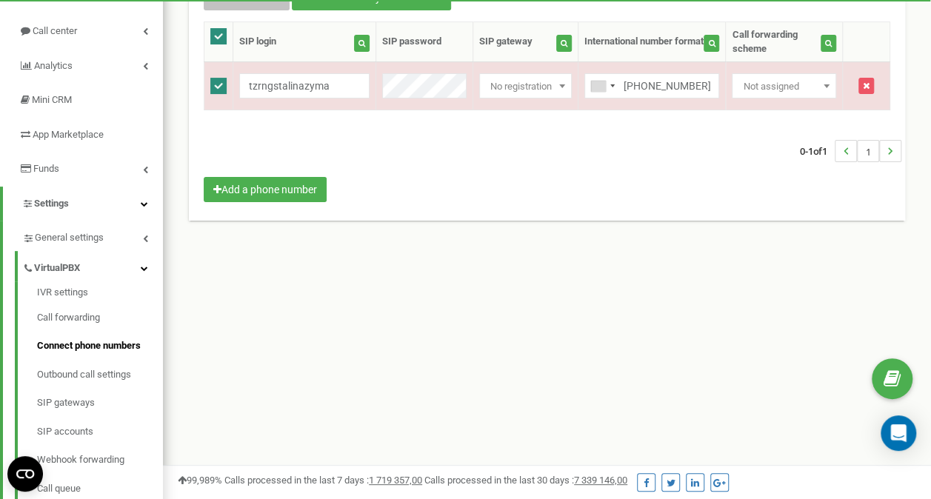
scroll to position [148, 0]
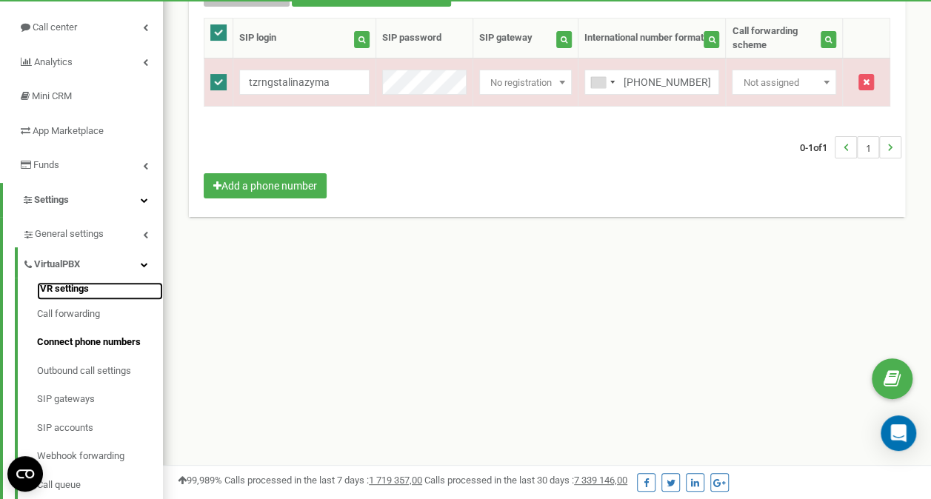
click at [76, 291] on link "IVR settings" at bounding box center [100, 291] width 126 height 18
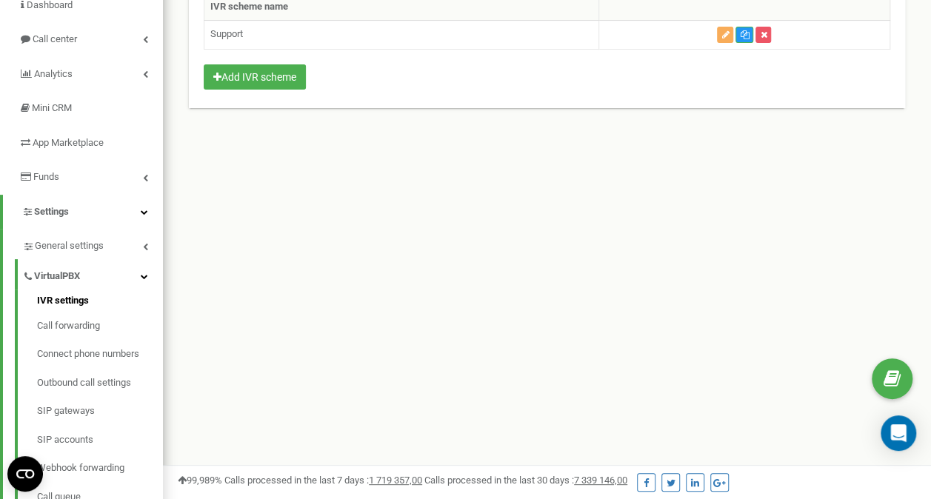
scroll to position [222, 0]
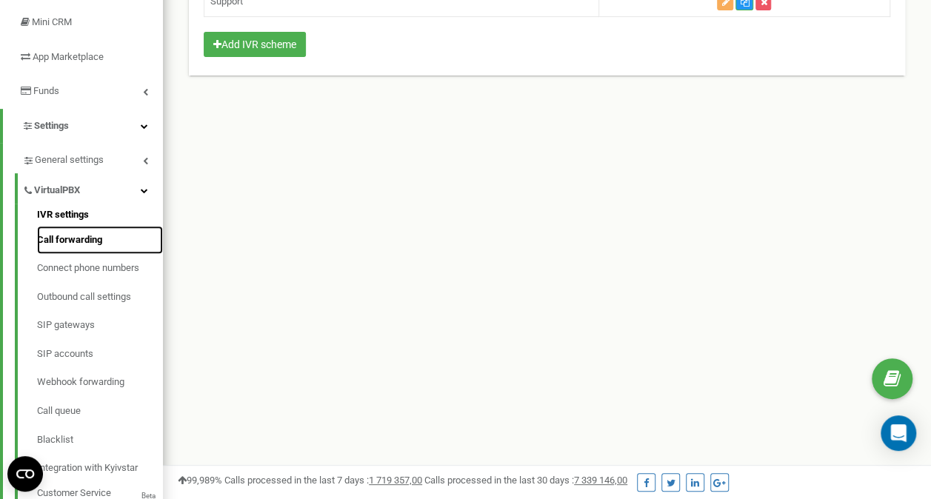
click at [93, 244] on link "Call forwarding" at bounding box center [100, 240] width 126 height 29
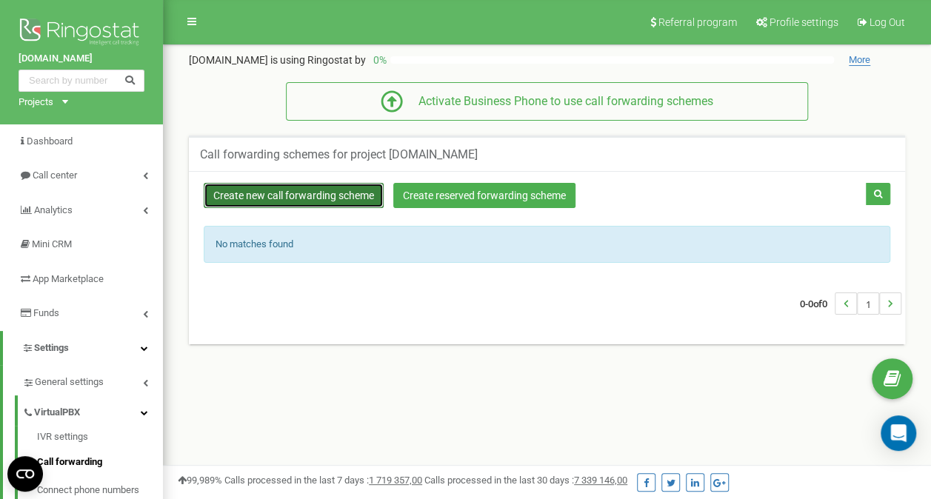
click at [325, 191] on link "Create new call forwarding scheme" at bounding box center [294, 195] width 180 height 25
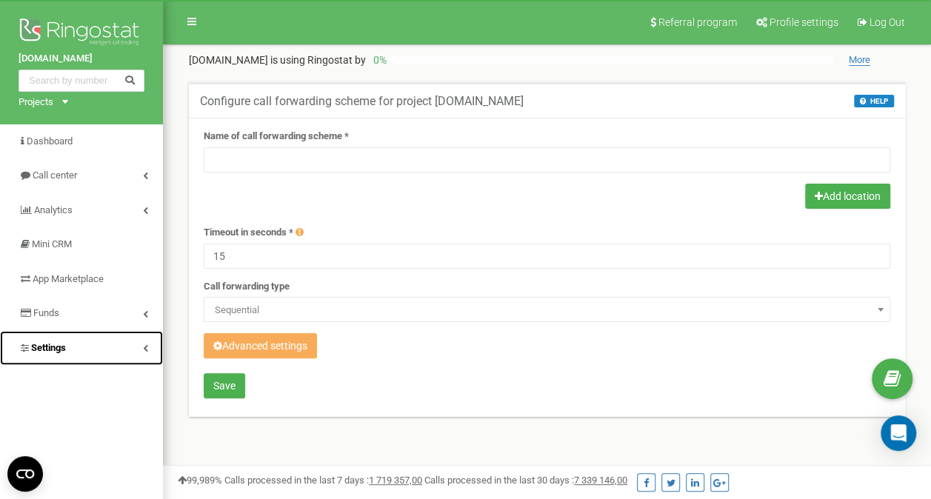
click at [139, 342] on link "Settings" at bounding box center [81, 348] width 163 height 35
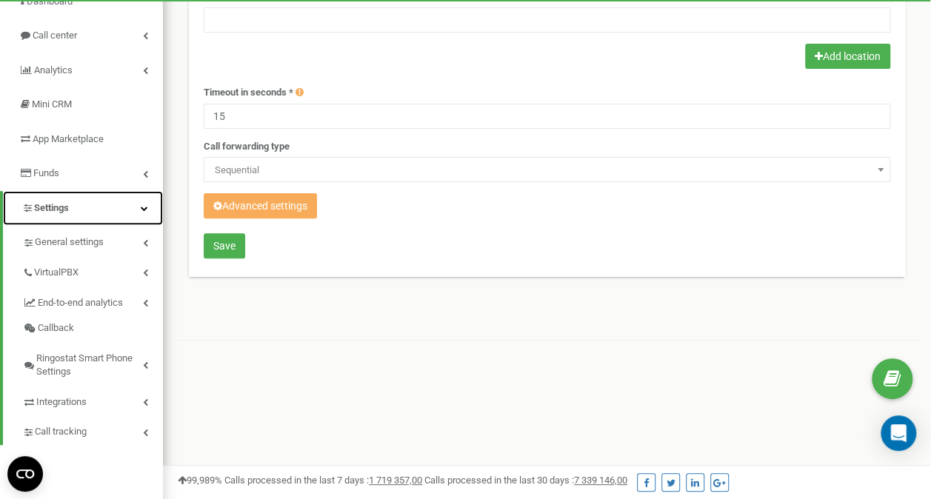
scroll to position [148, 0]
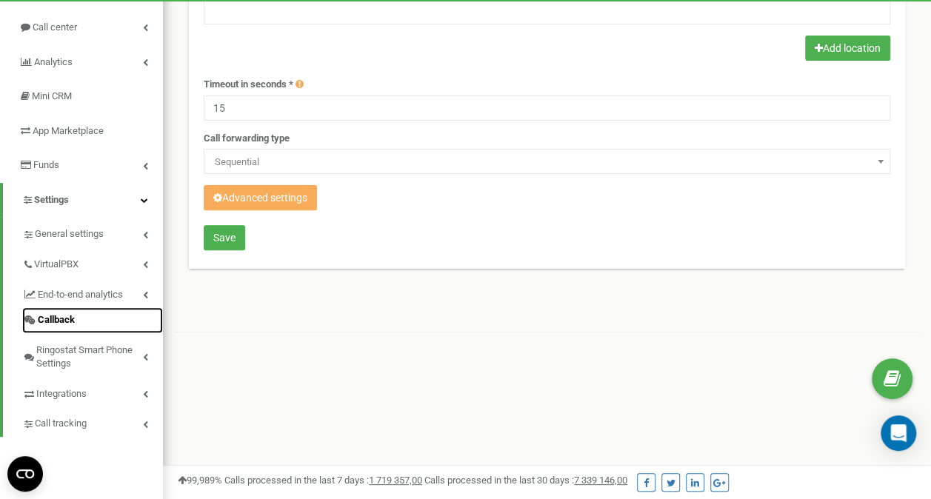
click at [63, 323] on span "Callback" at bounding box center [56, 320] width 37 height 14
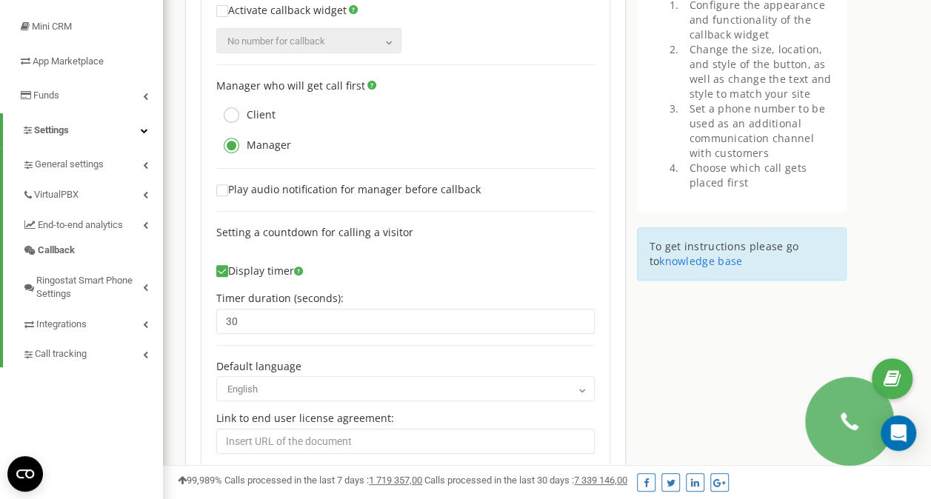
scroll to position [194, 0]
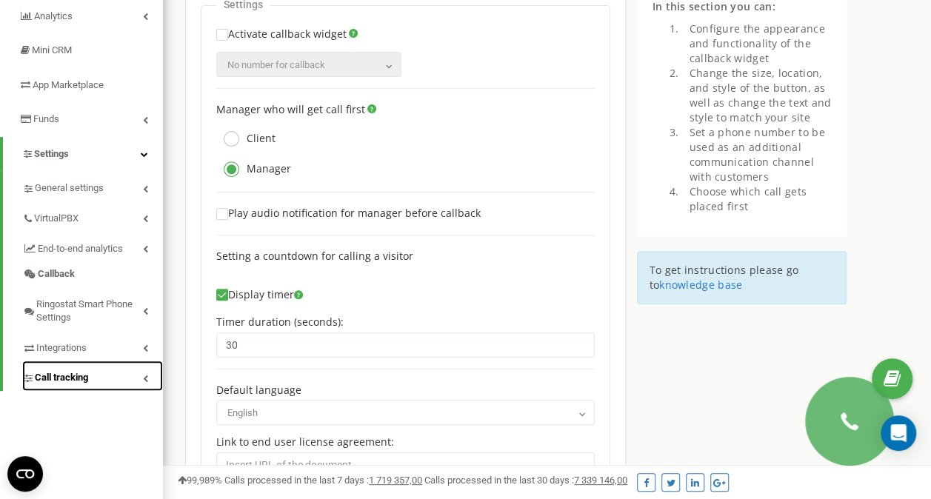
click at [144, 376] on icon at bounding box center [145, 378] width 5 height 7
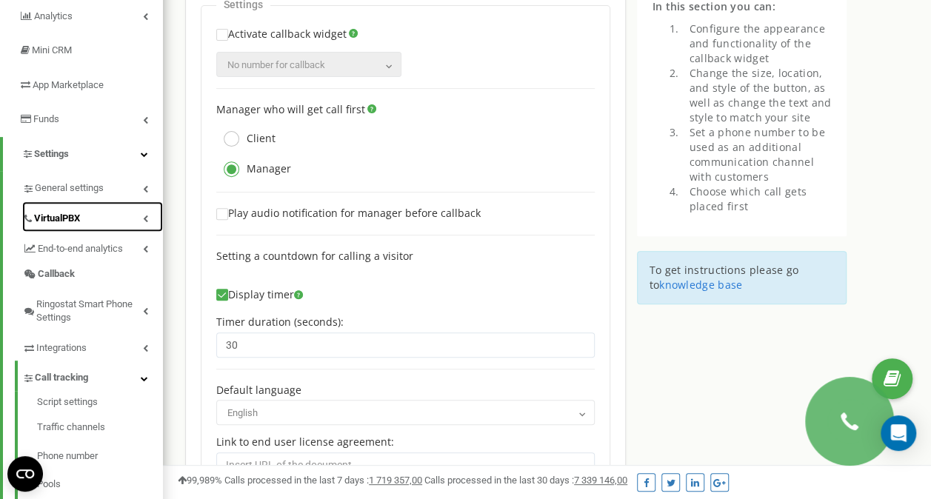
click at [149, 215] on link "VirtualPBX" at bounding box center [92, 217] width 141 height 30
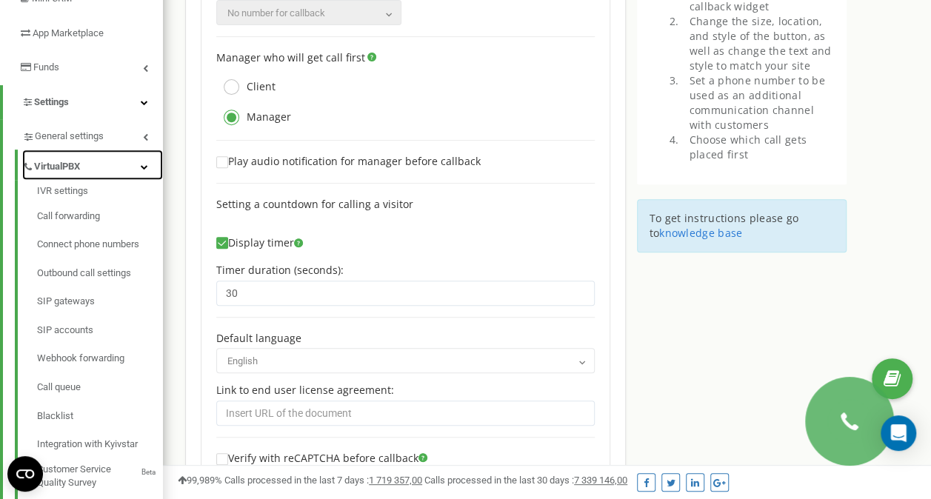
scroll to position [268, 0]
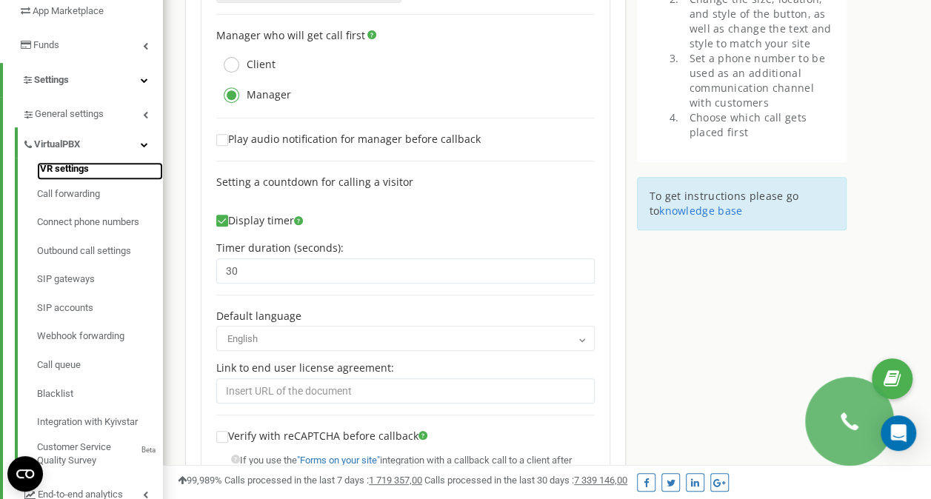
click at [81, 175] on link "IVR settings" at bounding box center [100, 171] width 126 height 18
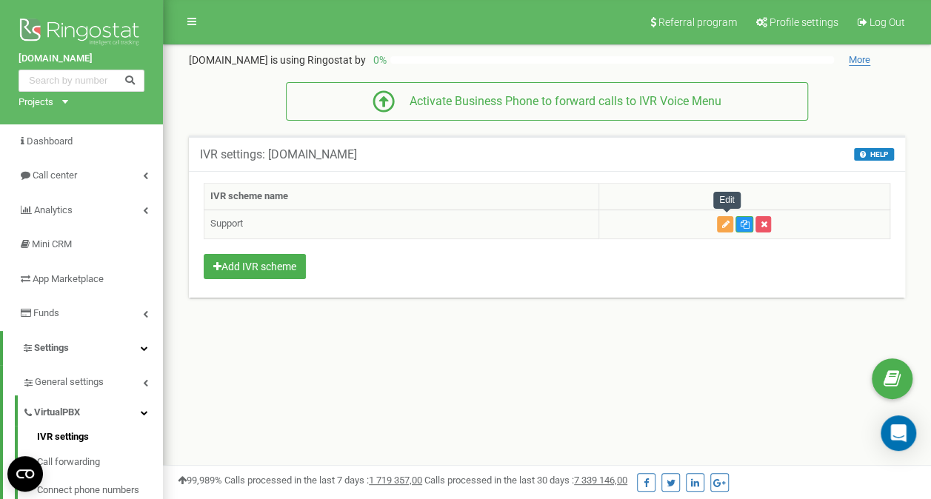
click at [732, 229] on button "button" at bounding box center [725, 224] width 16 height 16
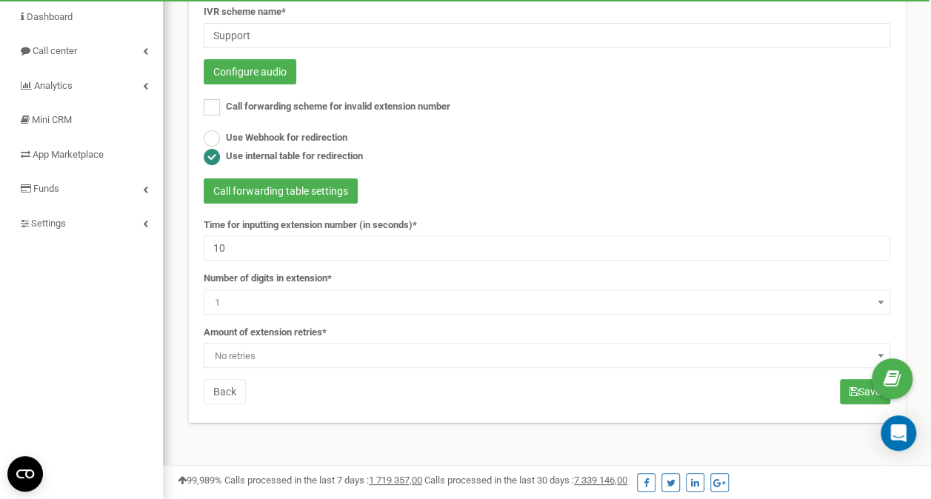
scroll to position [148, 0]
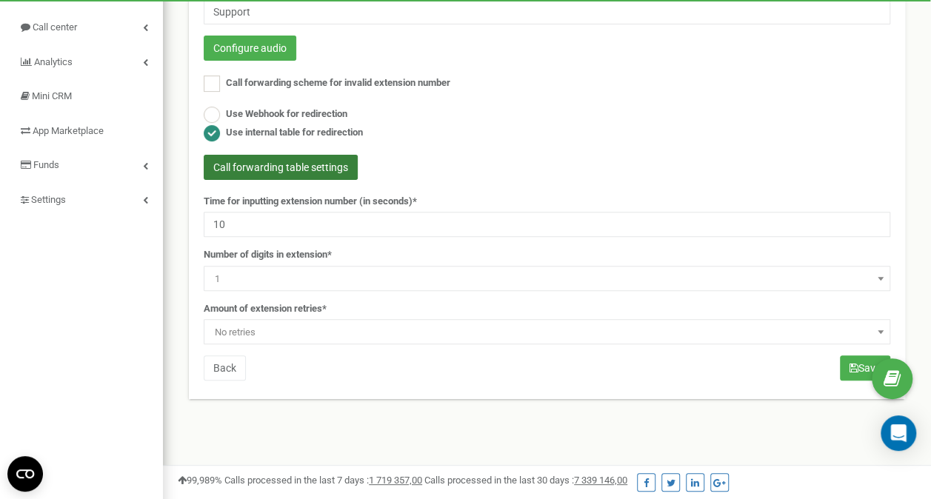
click at [339, 170] on button "Call forwarding table settings" at bounding box center [281, 167] width 154 height 25
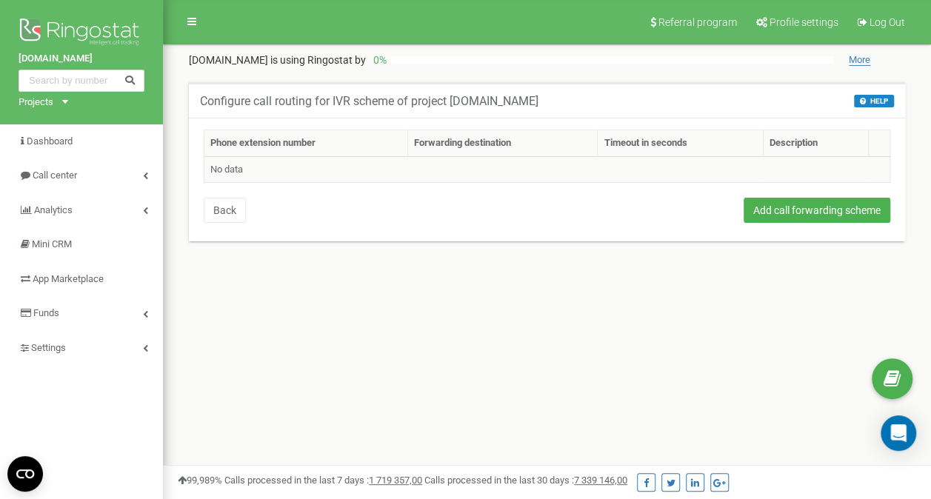
click at [274, 174] on td "No data" at bounding box center [547, 169] width 686 height 27
click at [233, 158] on td "No data" at bounding box center [547, 169] width 686 height 27
click at [234, 167] on td "No data" at bounding box center [547, 169] width 686 height 27
click at [242, 139] on th "Phone extension number" at bounding box center [306, 143] width 204 height 27
click at [489, 145] on th "Forwarding destination" at bounding box center [503, 143] width 190 height 27
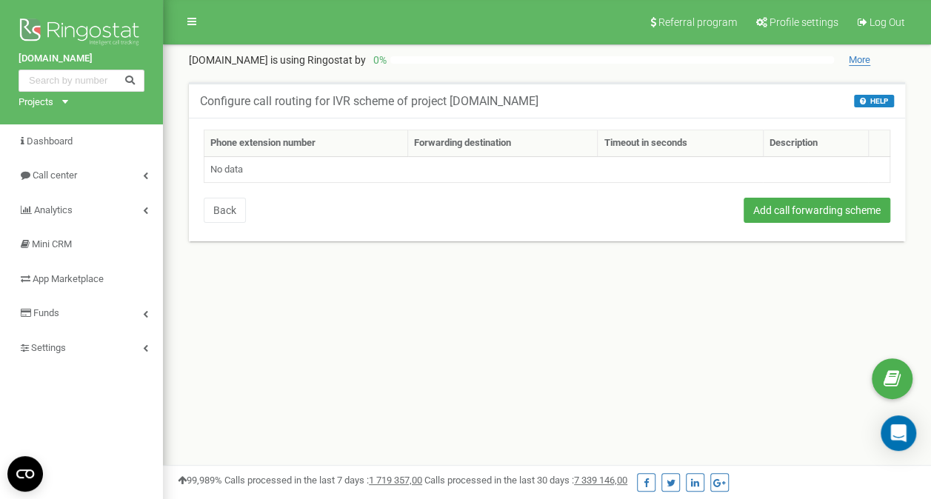
click at [676, 136] on th "Timeout in seconds" at bounding box center [680, 143] width 165 height 27
click at [799, 162] on td "No data" at bounding box center [547, 169] width 686 height 27
click at [785, 209] on button "Add call forwarding scheme" at bounding box center [817, 210] width 147 height 25
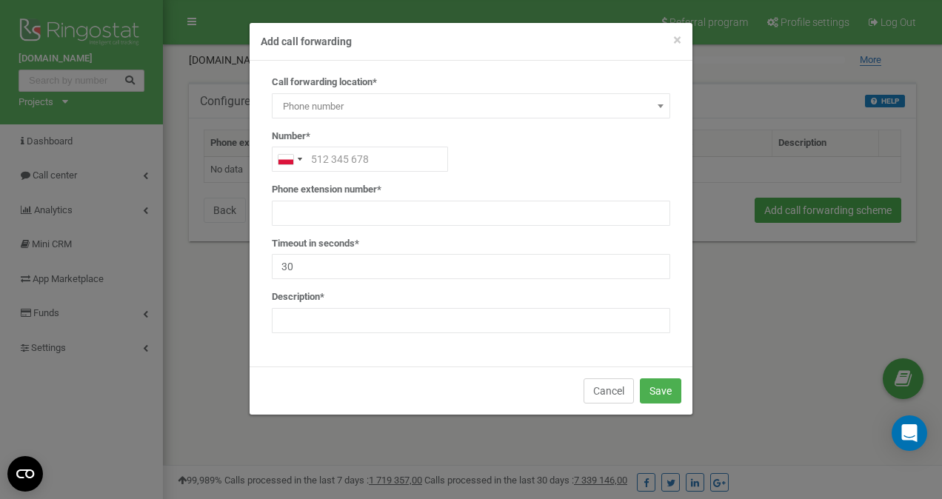
click at [601, 392] on button "Cancel" at bounding box center [609, 391] width 50 height 25
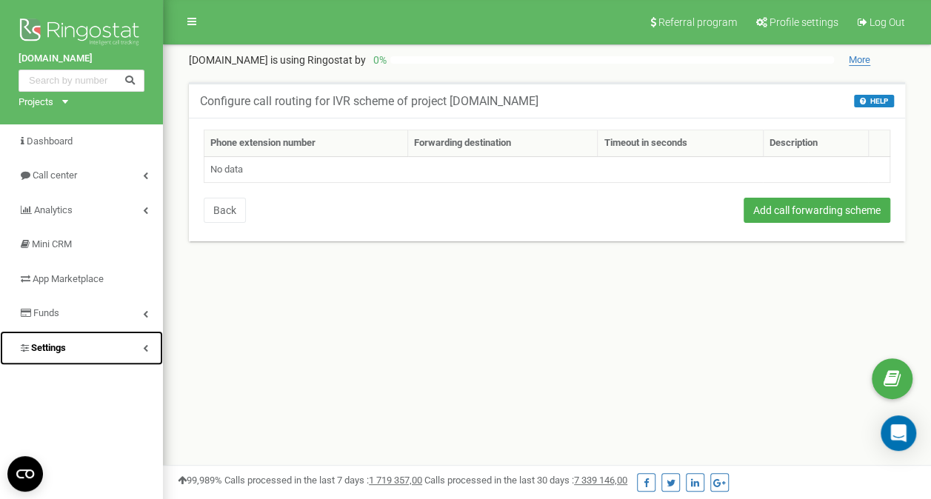
click at [147, 347] on icon at bounding box center [145, 348] width 5 height 7
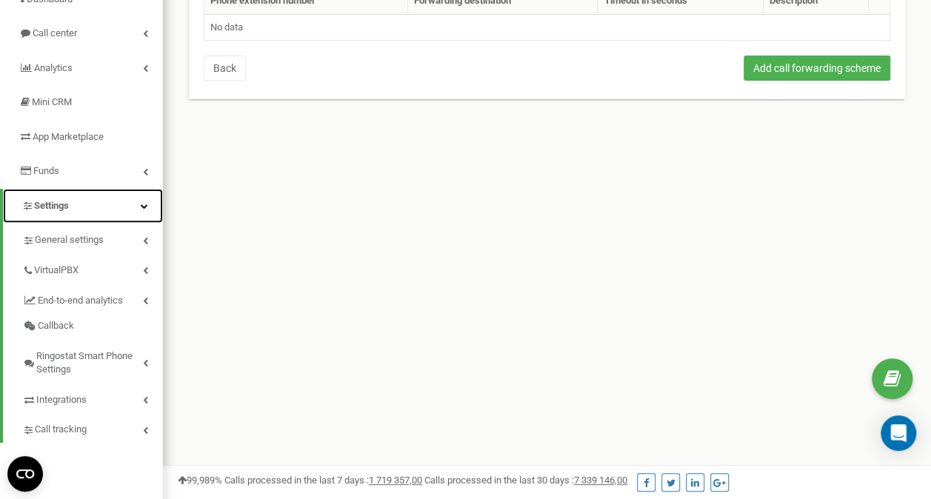
scroll to position [148, 0]
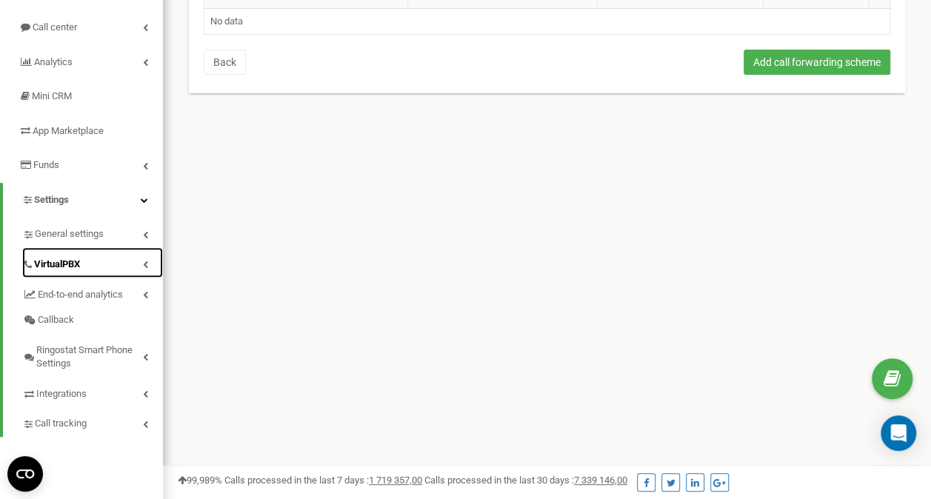
click at [147, 253] on link "VirtualPBX" at bounding box center [92, 262] width 141 height 30
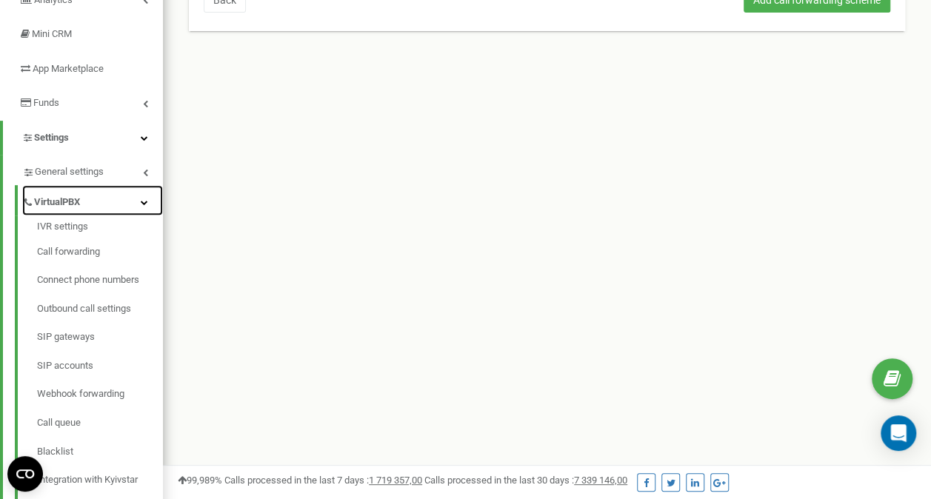
scroll to position [296, 0]
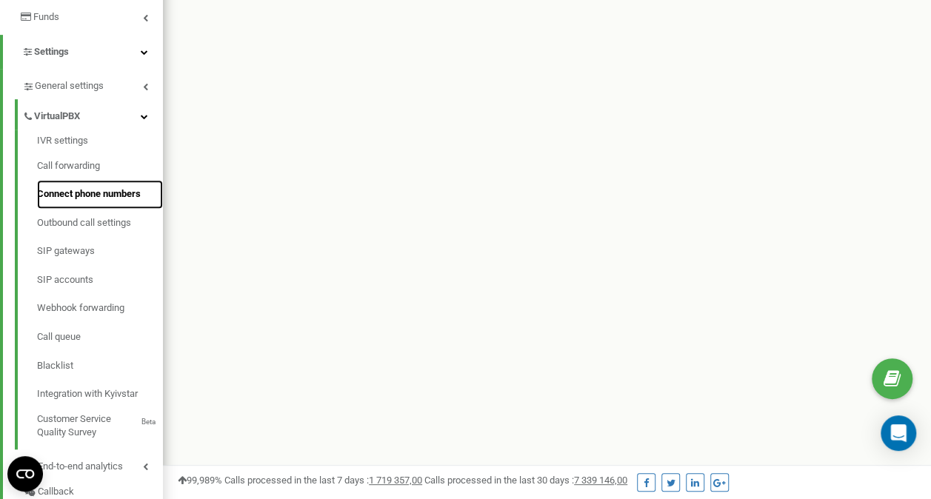
click at [137, 203] on link "Connect phone numbers" at bounding box center [100, 194] width 126 height 29
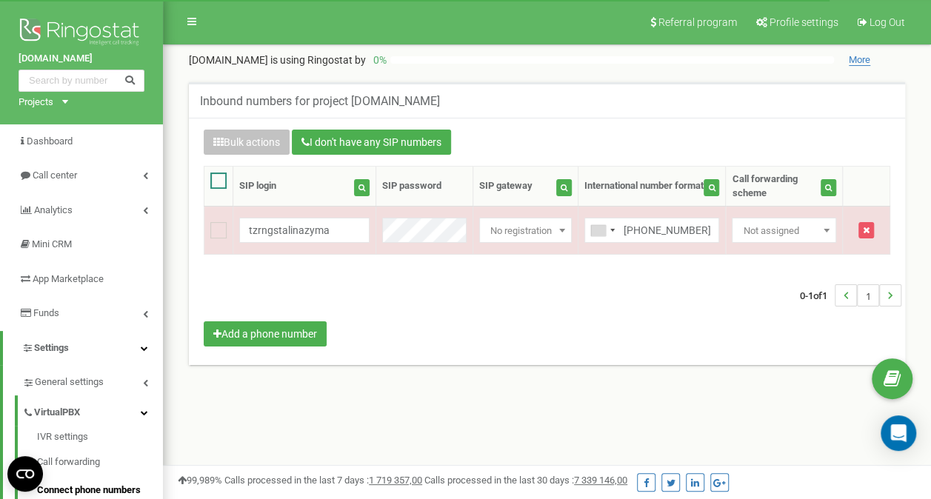
click at [224, 183] on ins at bounding box center [218, 181] width 16 height 16
checkbox input "true"
click at [250, 323] on button "Add a phone number" at bounding box center [265, 334] width 123 height 25
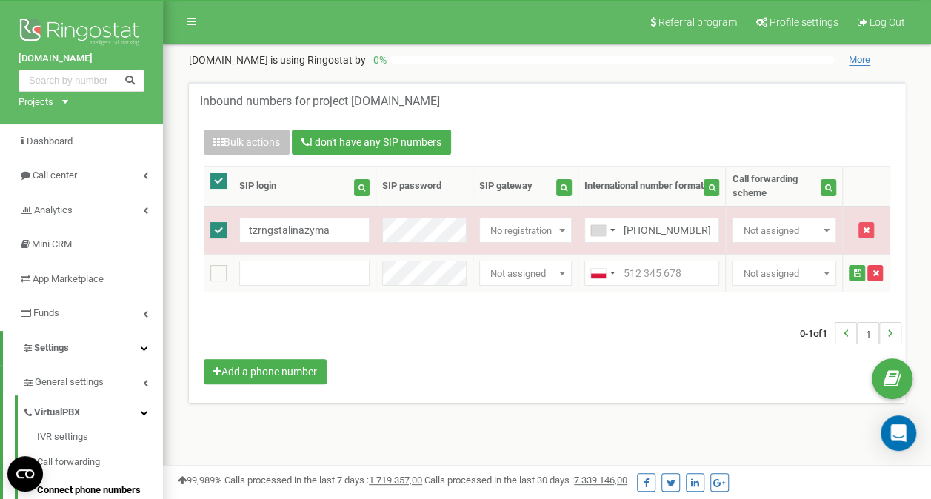
click at [880, 272] on button "button" at bounding box center [876, 273] width 16 height 16
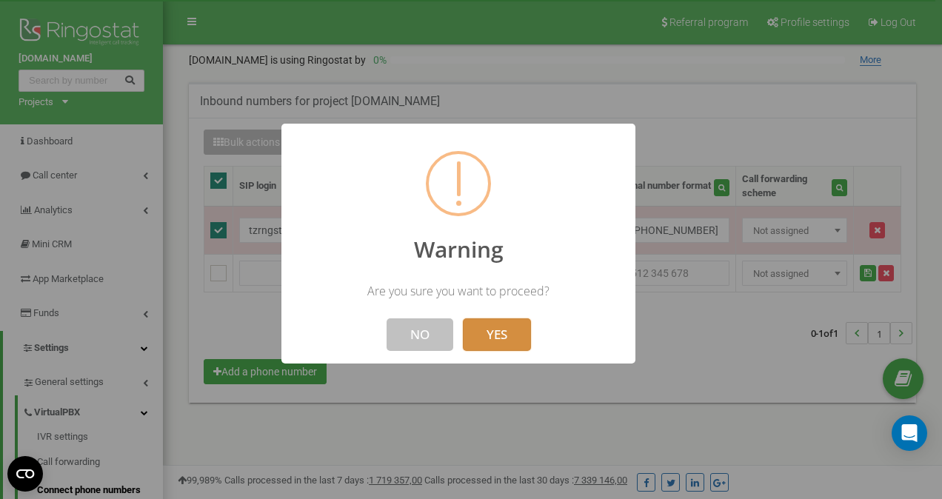
click at [525, 338] on button "YES" at bounding box center [497, 335] width 68 height 33
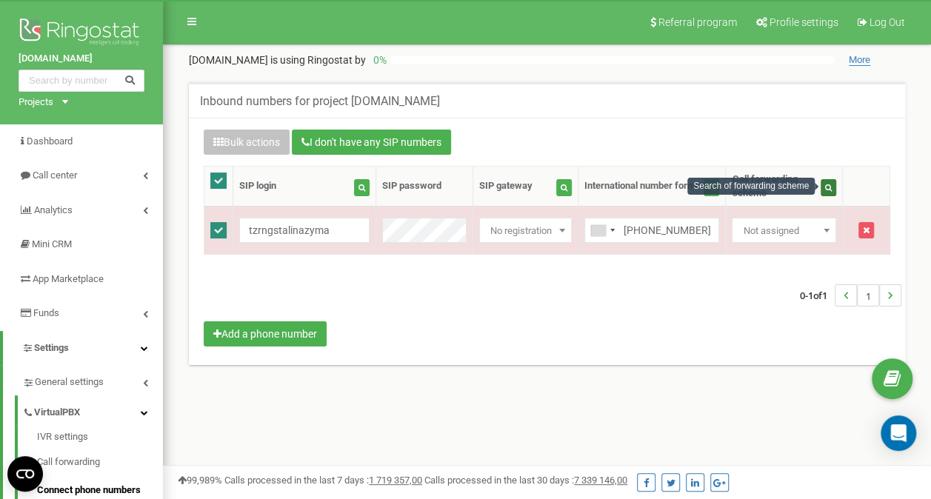
click at [825, 184] on icon "button" at bounding box center [828, 187] width 7 height 7
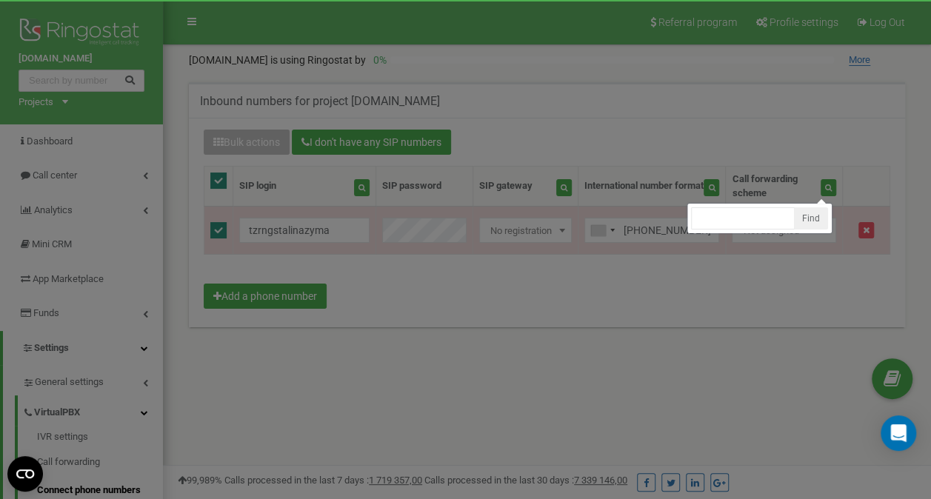
click at [745, 305] on div at bounding box center [465, 444] width 931 height 889
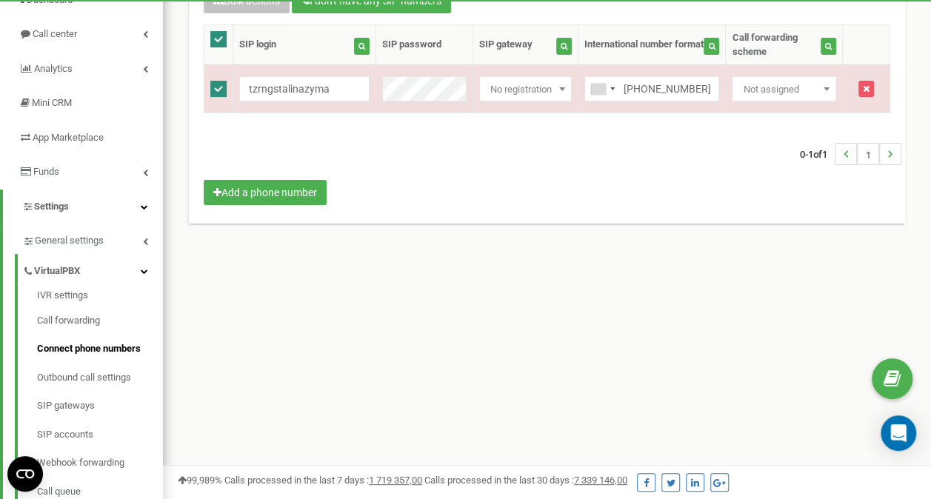
scroll to position [148, 0]
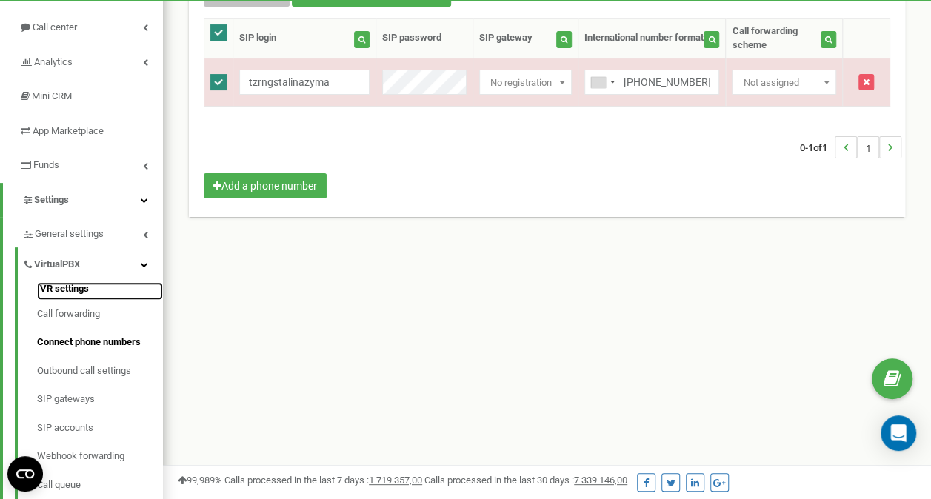
click at [83, 285] on link "IVR settings" at bounding box center [100, 291] width 126 height 18
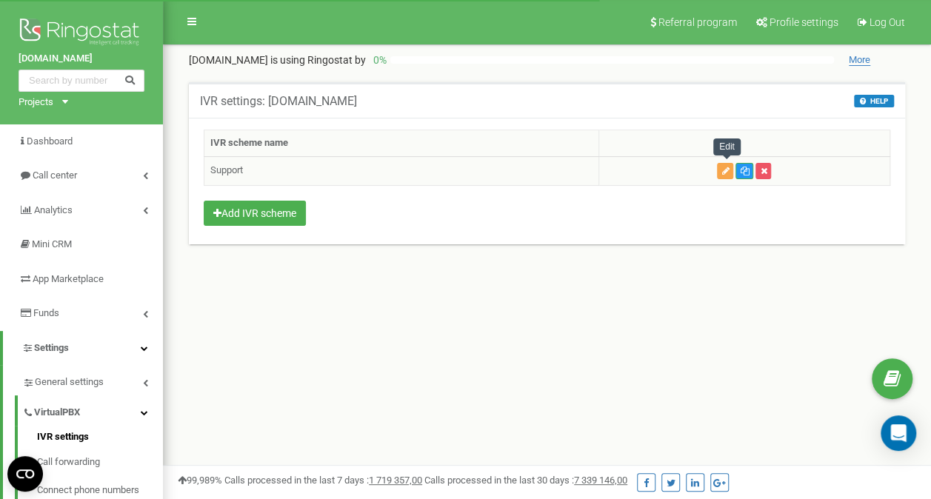
click at [733, 170] on button "button" at bounding box center [725, 171] width 16 height 16
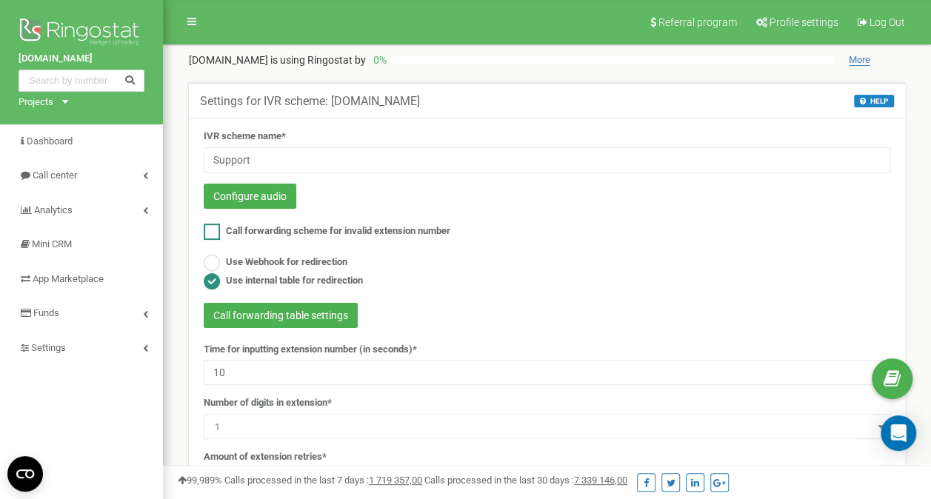
click at [223, 227] on label "Call forwarding scheme for invalid extension number" at bounding box center [327, 232] width 247 height 16
checkbox input "true"
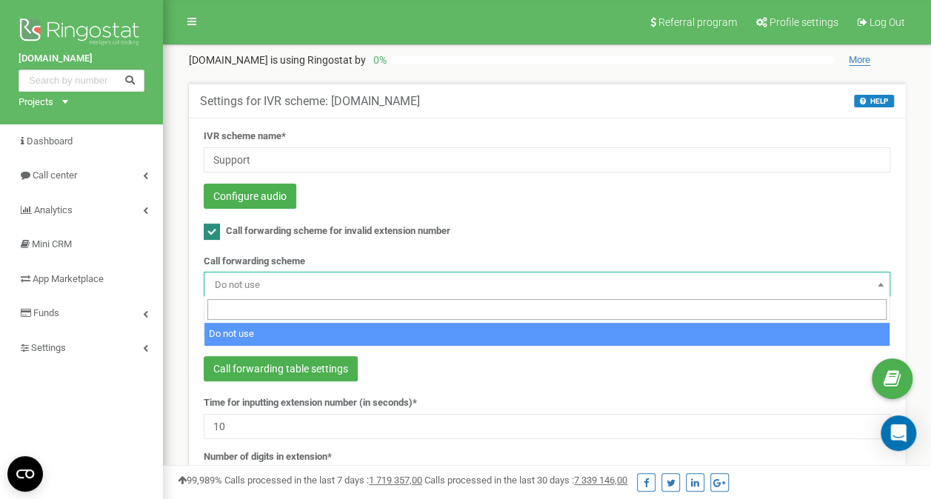
click at [282, 282] on span "Do not use" at bounding box center [547, 285] width 676 height 21
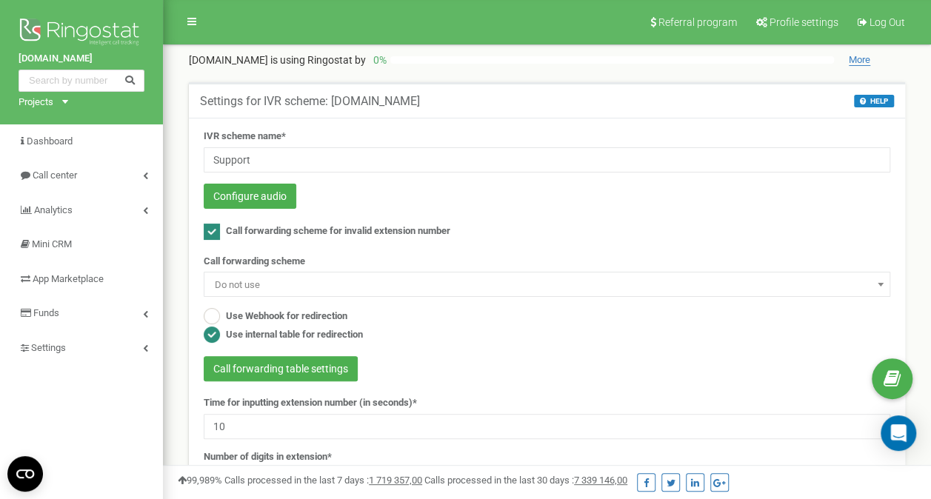
click at [282, 282] on span "Do not use" at bounding box center [547, 285] width 676 height 21
click at [215, 313] on ins at bounding box center [212, 316] width 16 height 16
radio input "true"
click at [218, 224] on ins at bounding box center [212, 232] width 16 height 16
checkbox input "false"
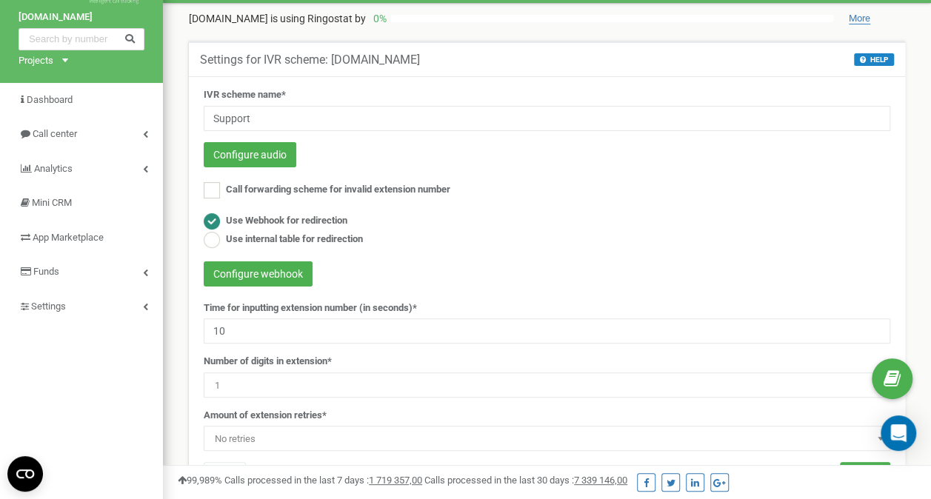
scroll to position [74, 0]
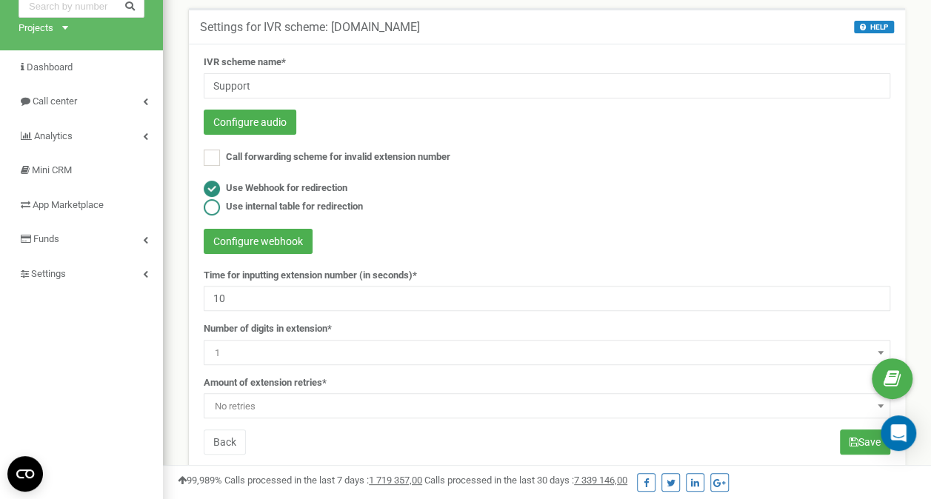
click at [213, 205] on ins at bounding box center [212, 207] width 16 height 16
radio input "false"
radio input "true"
click at [209, 183] on ins at bounding box center [212, 189] width 16 height 16
radio input "true"
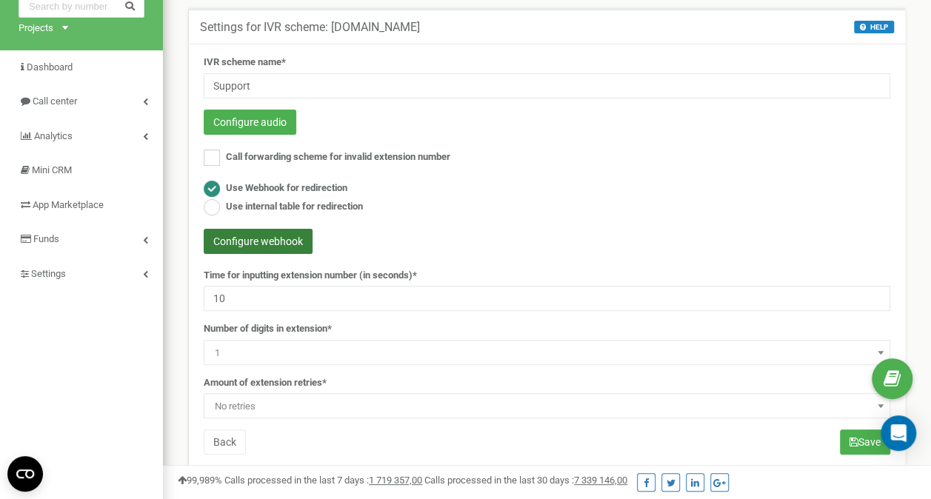
click at [230, 236] on button "Configure webhook" at bounding box center [258, 241] width 109 height 25
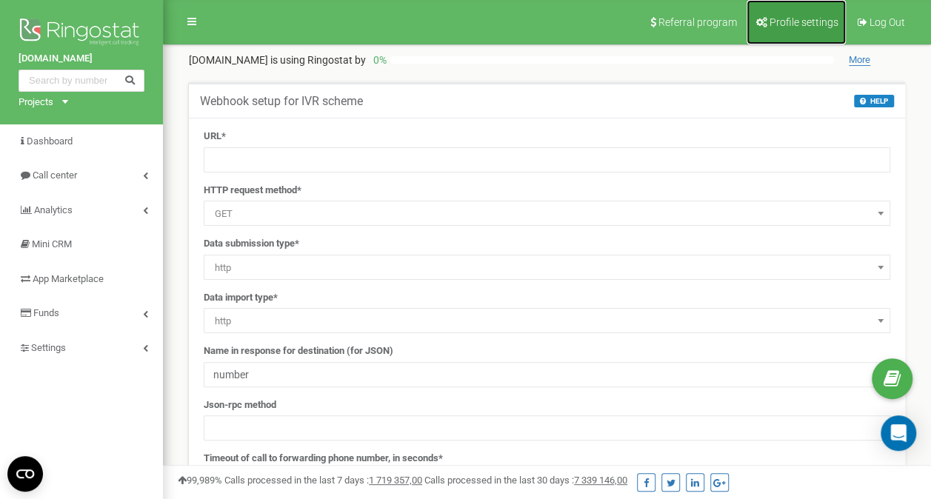
click at [804, 19] on span "Profile settings" at bounding box center [804, 22] width 69 height 12
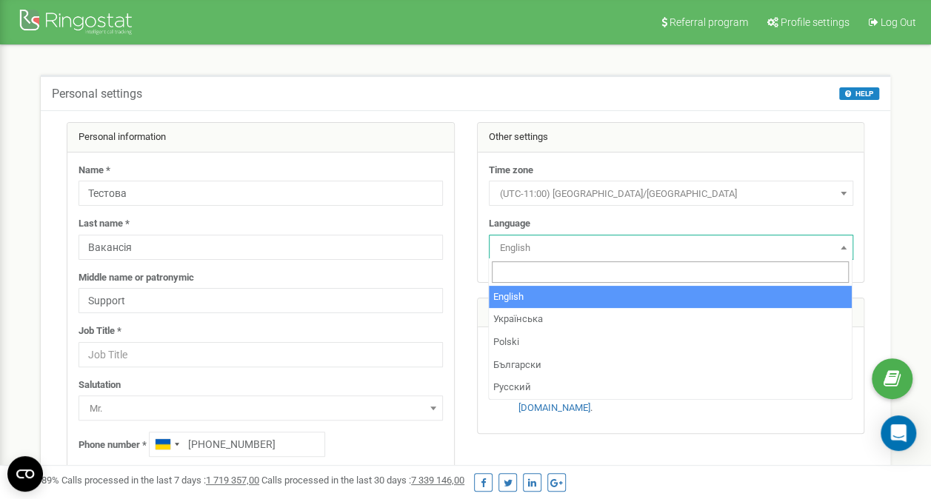
click at [851, 244] on span "English" at bounding box center [671, 247] width 365 height 25
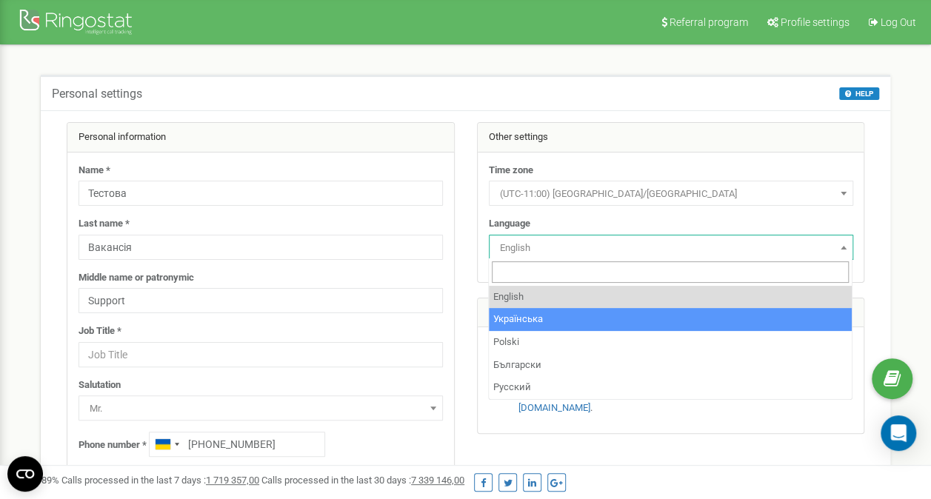
select select "ukr"
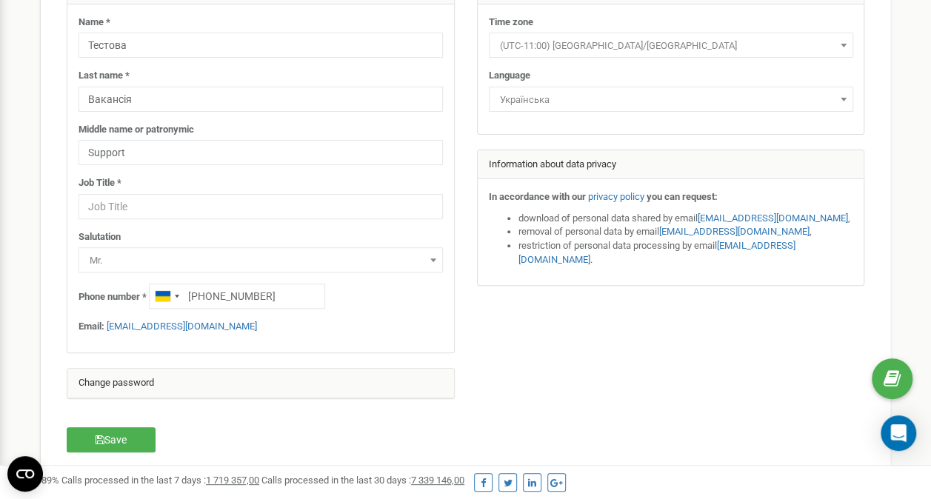
scroll to position [222, 0]
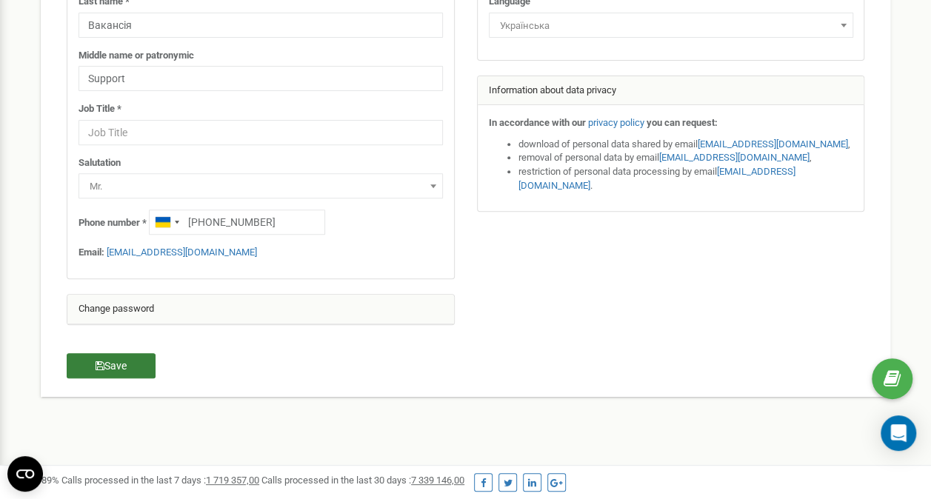
click at [102, 375] on button "Save" at bounding box center [111, 365] width 89 height 25
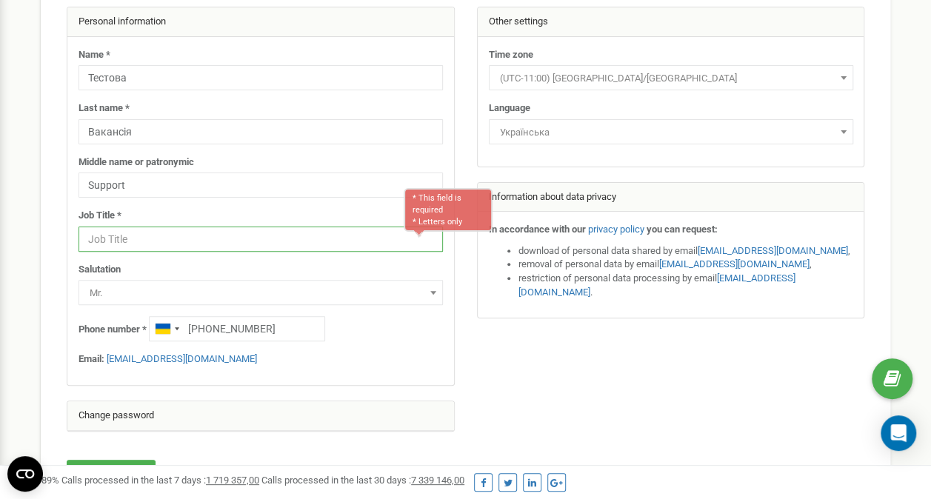
scroll to position [81, 0]
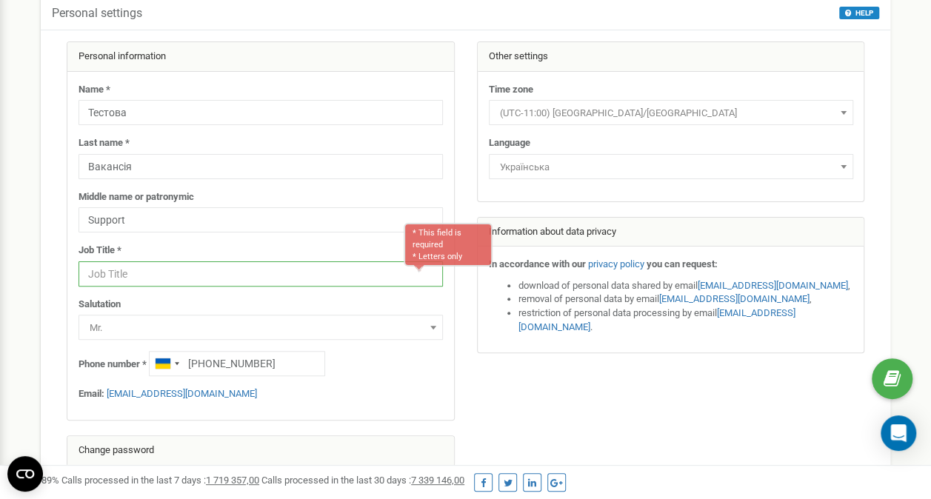
click at [172, 276] on input "text" at bounding box center [261, 274] width 365 height 25
type input "N"
type input "Е"
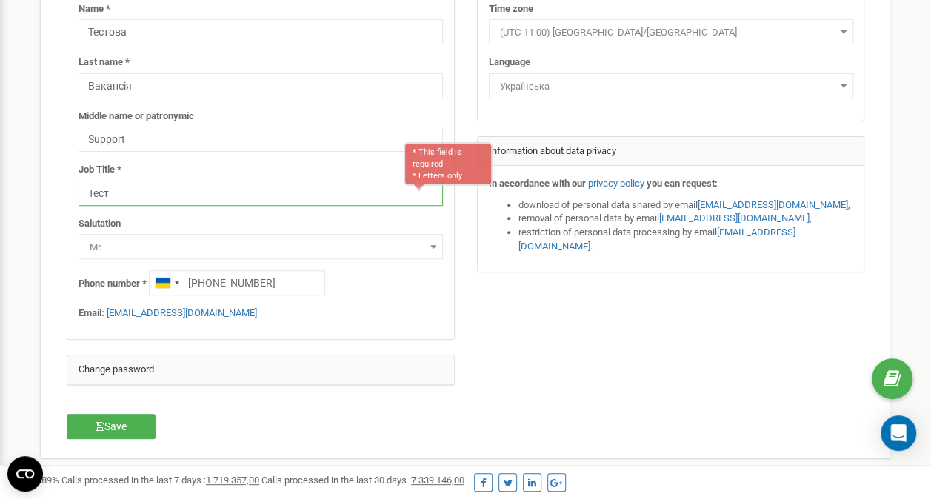
scroll to position [229, 0]
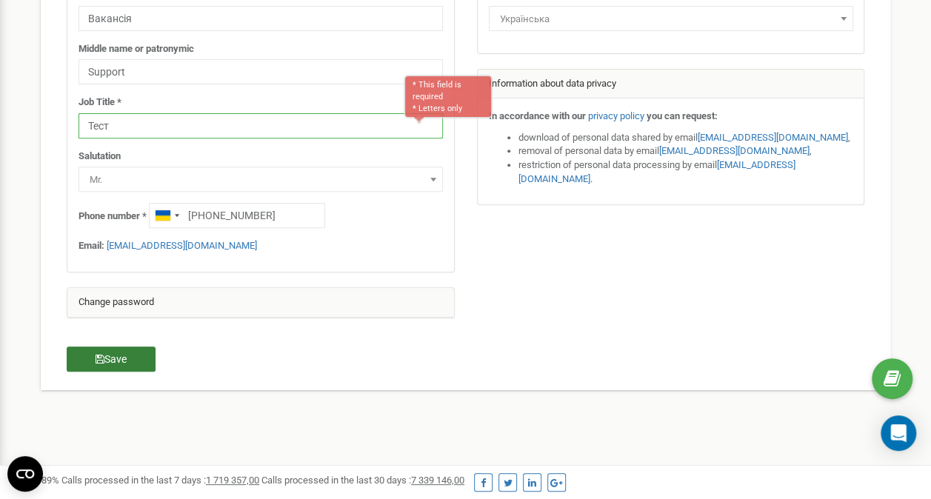
type input "Тест"
click at [130, 365] on button "Save" at bounding box center [111, 359] width 89 height 25
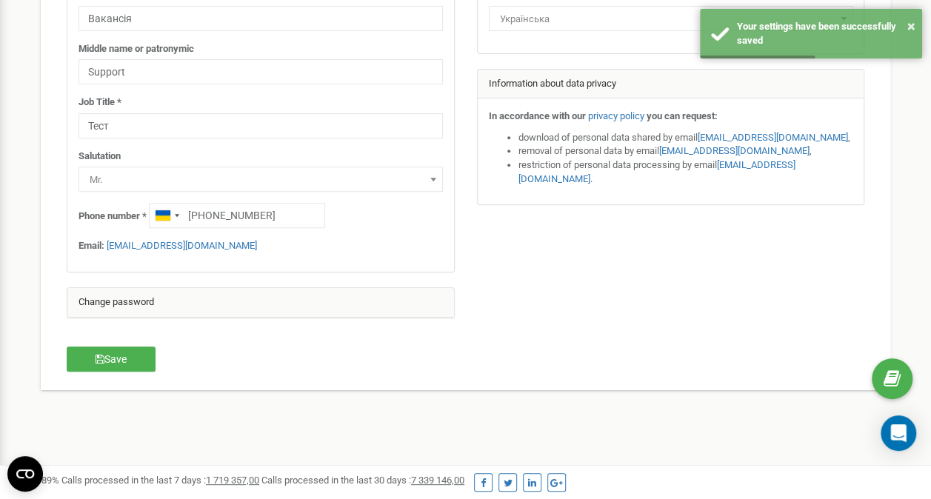
scroll to position [7, 0]
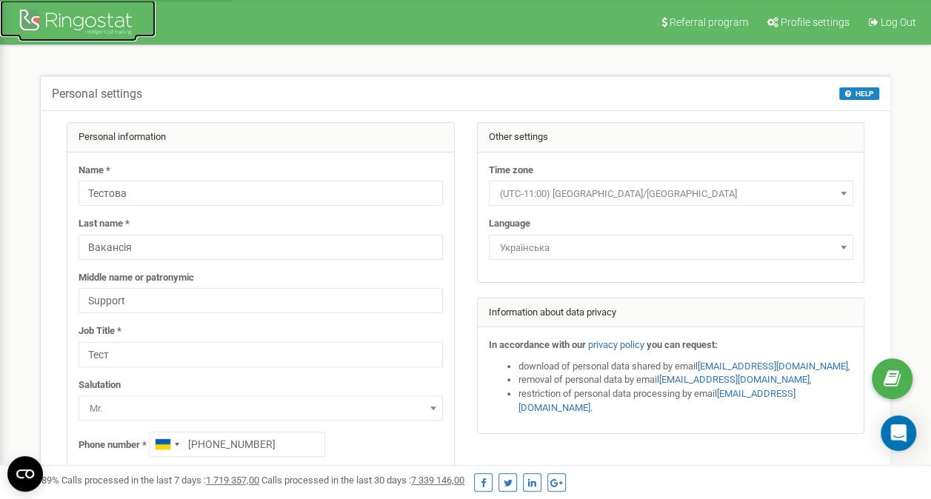
click at [79, 36] on div at bounding box center [78, 24] width 119 height 36
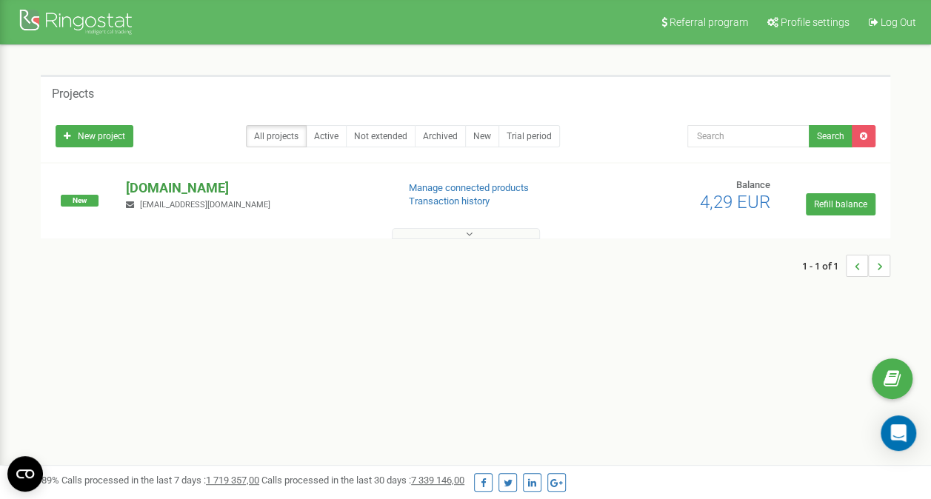
click at [262, 196] on p "[DOMAIN_NAME]" at bounding box center [255, 188] width 259 height 19
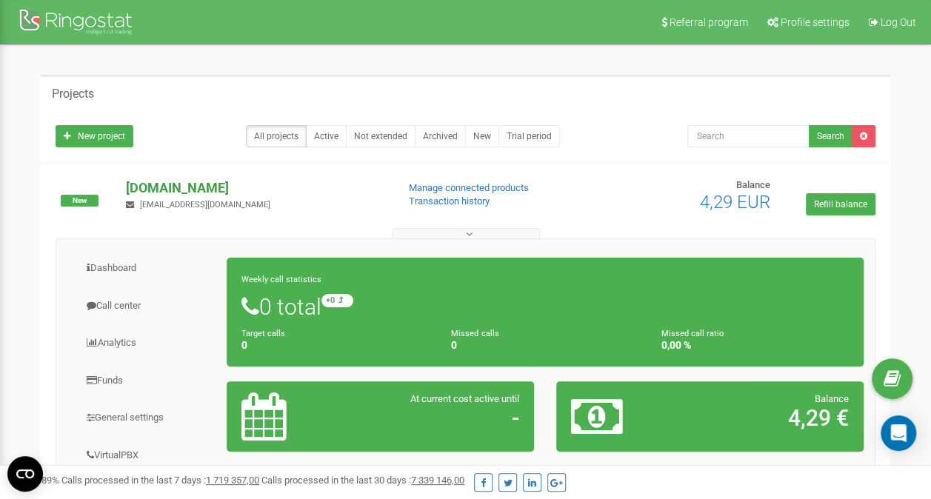
click at [196, 196] on p "[DOMAIN_NAME]" at bounding box center [255, 188] width 259 height 19
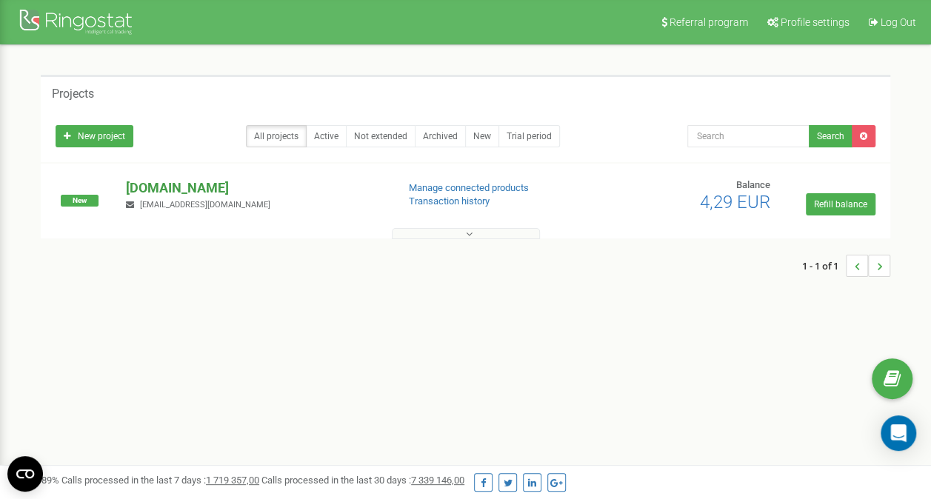
click at [184, 186] on p "[DOMAIN_NAME]" at bounding box center [255, 188] width 259 height 19
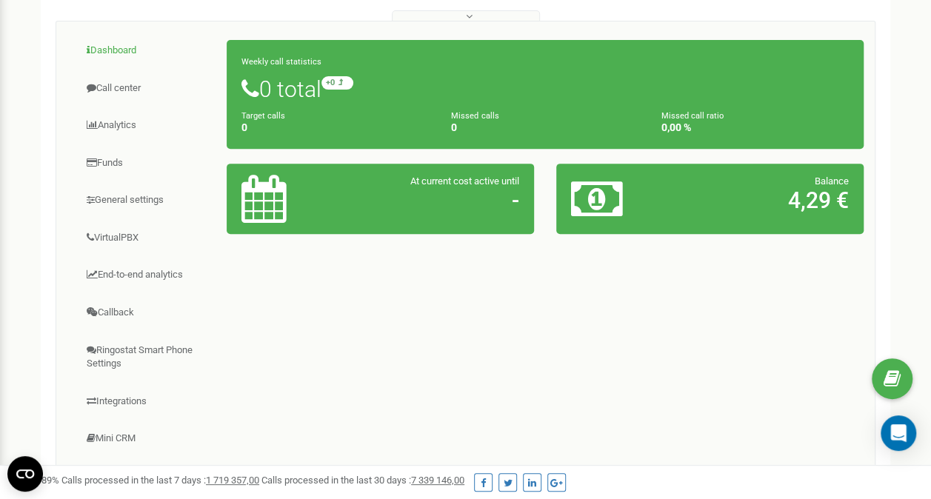
scroll to position [296, 0]
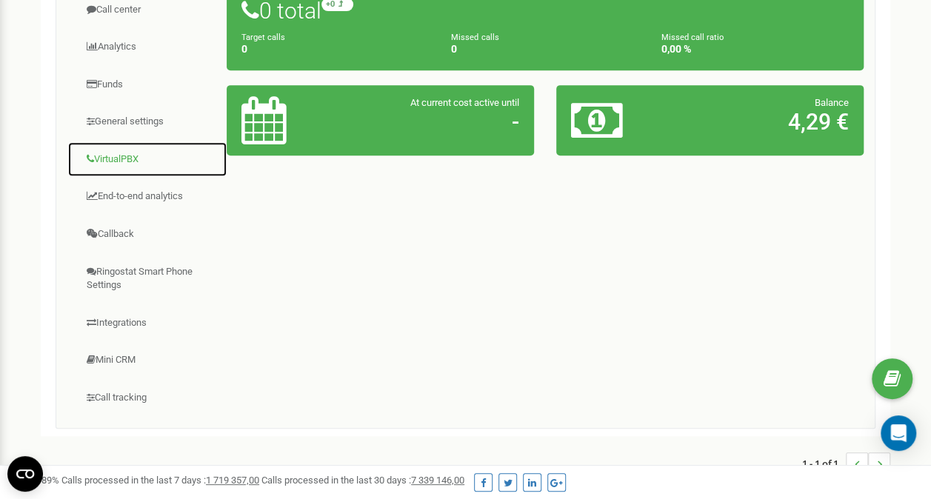
click at [144, 157] on link "VirtualPBX" at bounding box center [147, 160] width 160 height 36
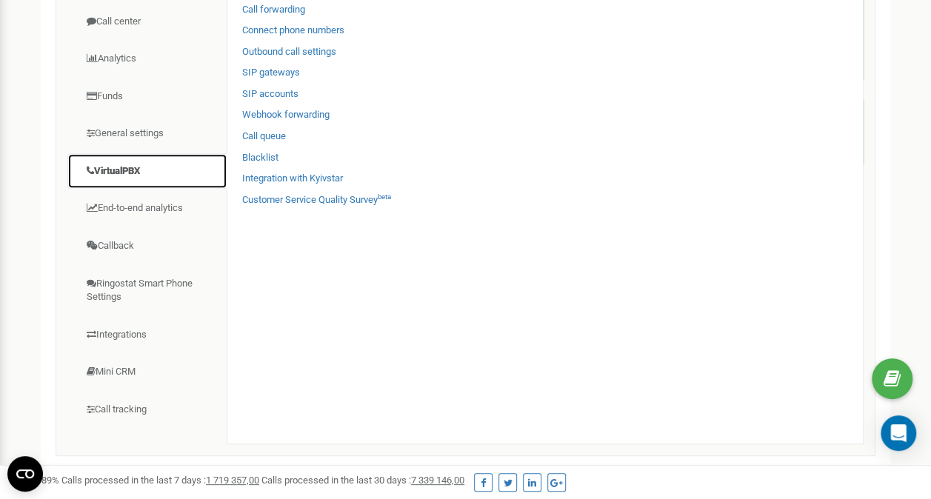
scroll to position [370, 0]
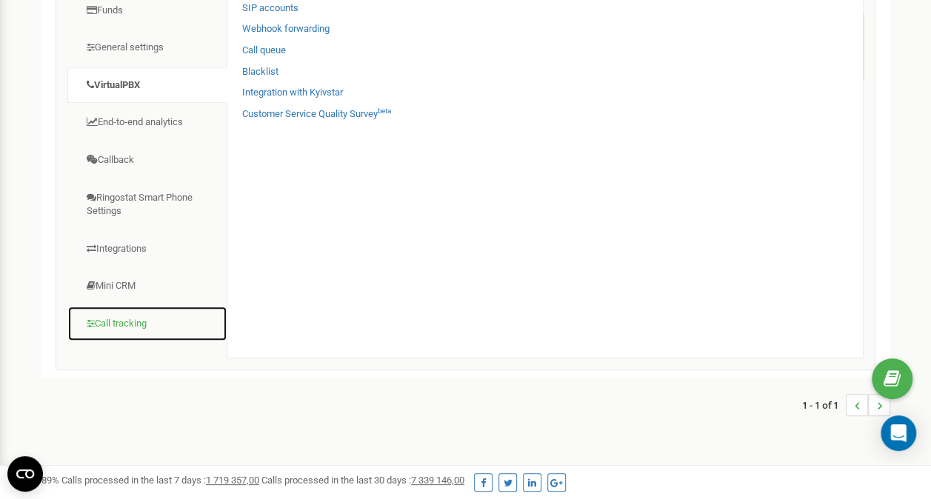
click at [139, 317] on link "Call tracking" at bounding box center [147, 324] width 160 height 36
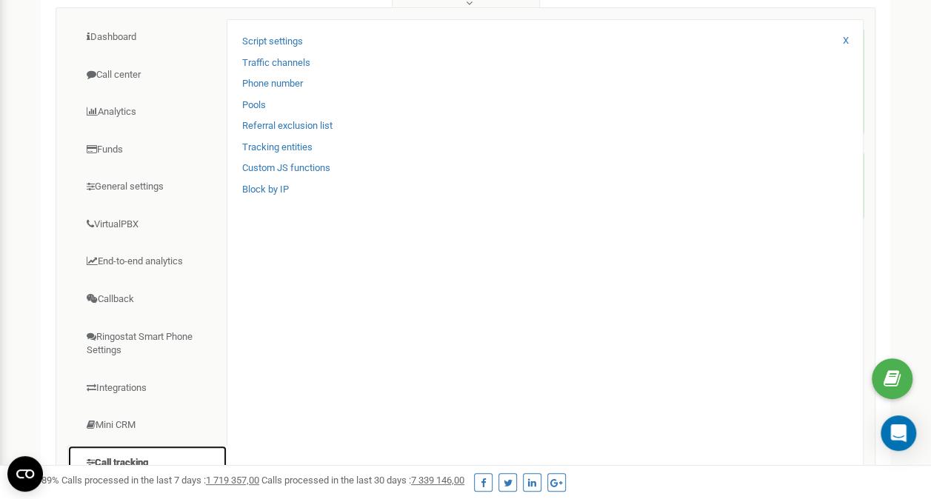
scroll to position [222, 0]
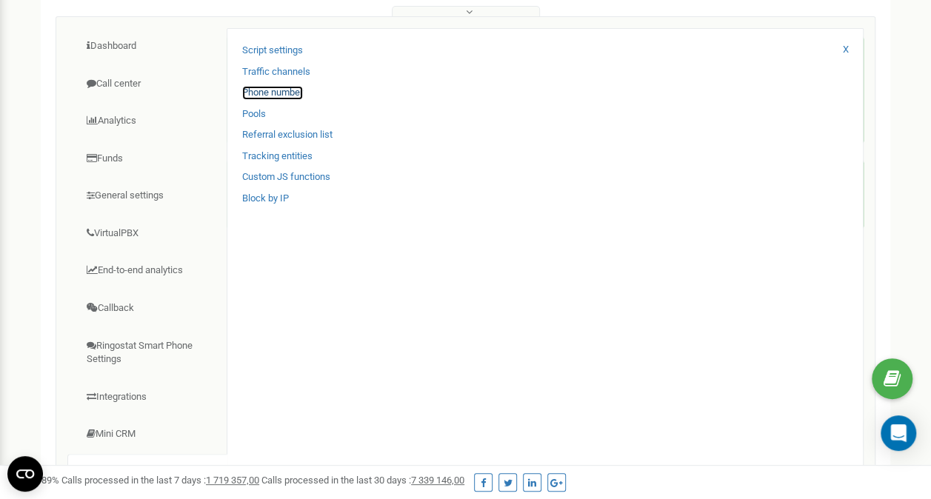
click at [296, 94] on link "Phone number" at bounding box center [272, 93] width 61 height 14
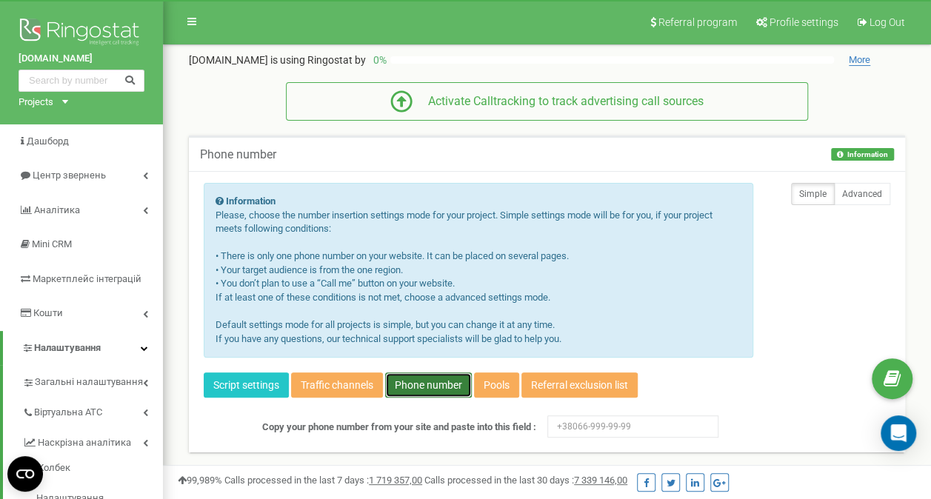
click at [419, 393] on link "Phone number" at bounding box center [428, 385] width 87 height 25
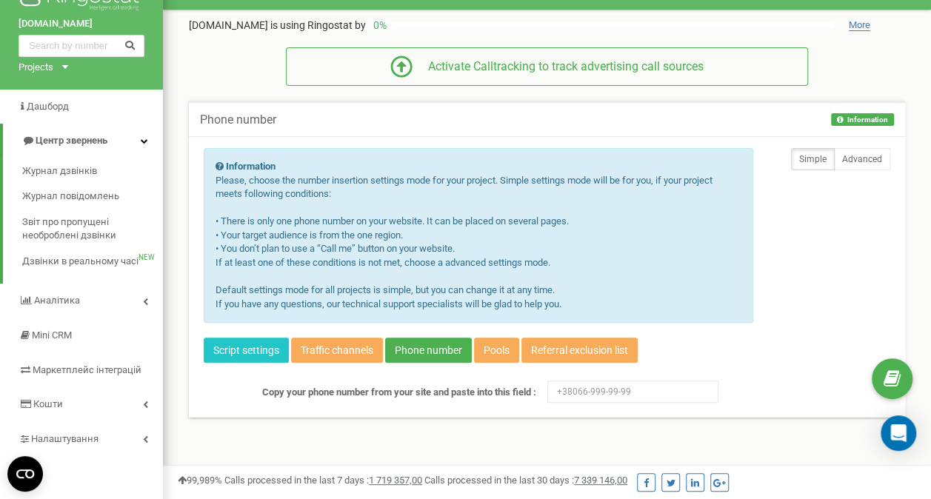
click at [148, 142] on link "Центр звернень" at bounding box center [83, 141] width 160 height 35
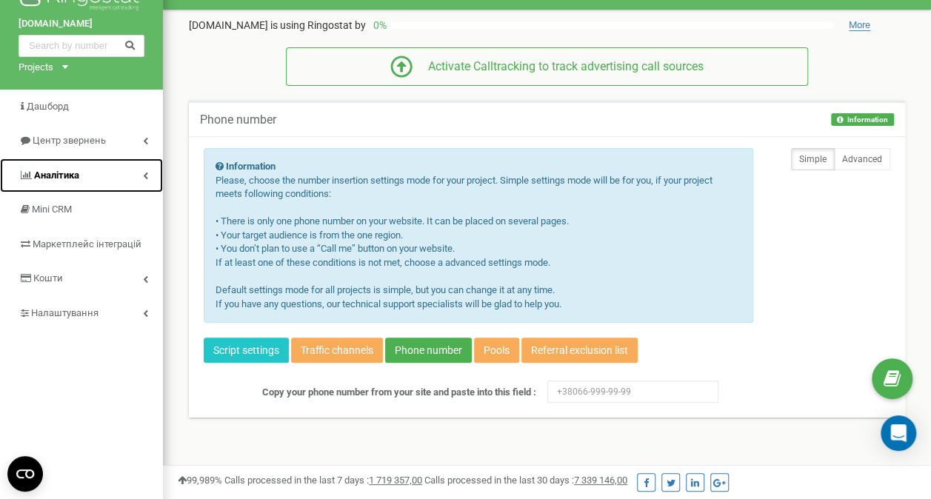
click at [144, 177] on icon at bounding box center [145, 175] width 5 height 7
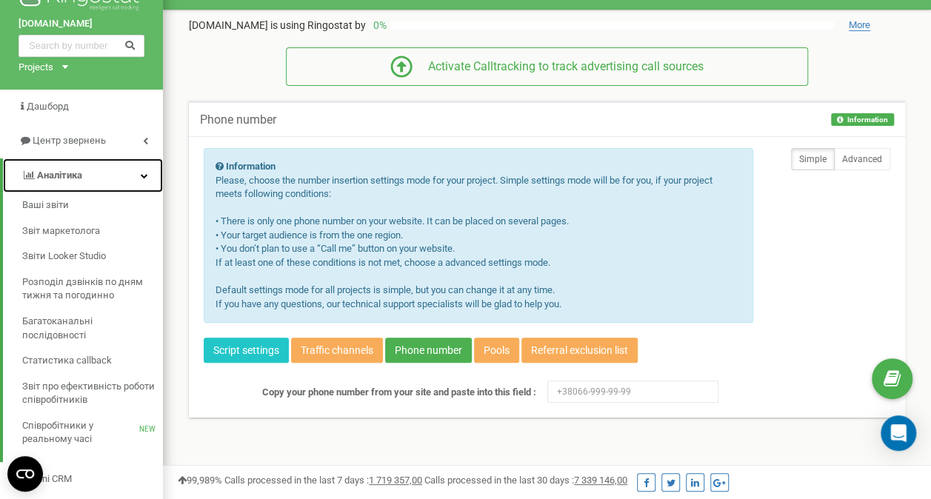
click at [144, 177] on icon at bounding box center [144, 175] width 7 height 7
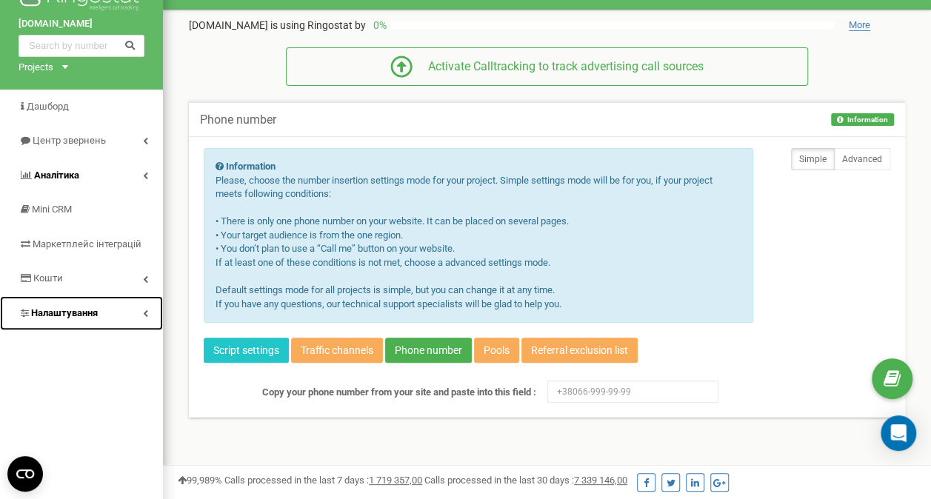
click at [141, 317] on link "Налаштування" at bounding box center [81, 313] width 163 height 35
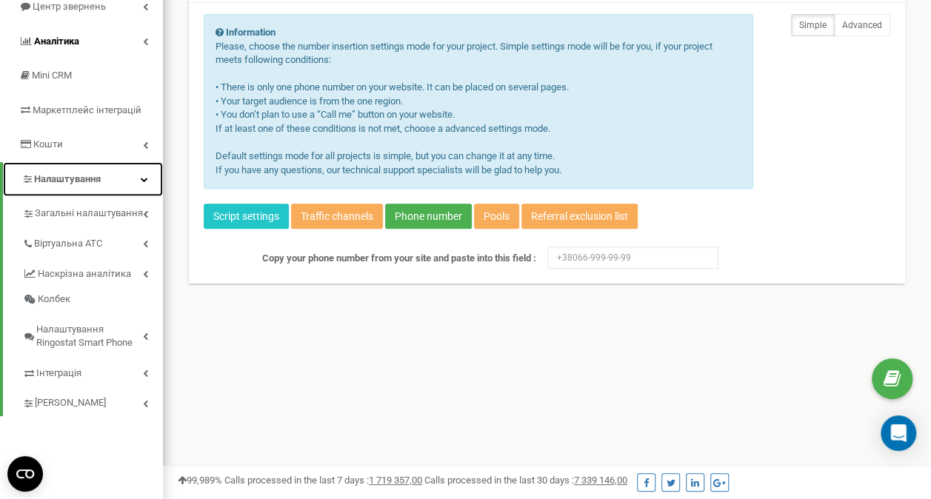
scroll to position [183, 0]
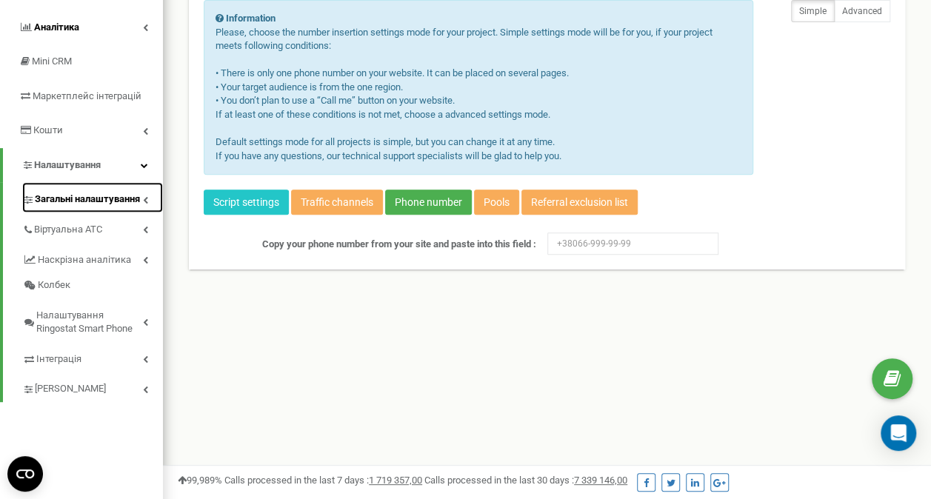
click at [150, 199] on link "Загальні налаштування" at bounding box center [92, 197] width 141 height 30
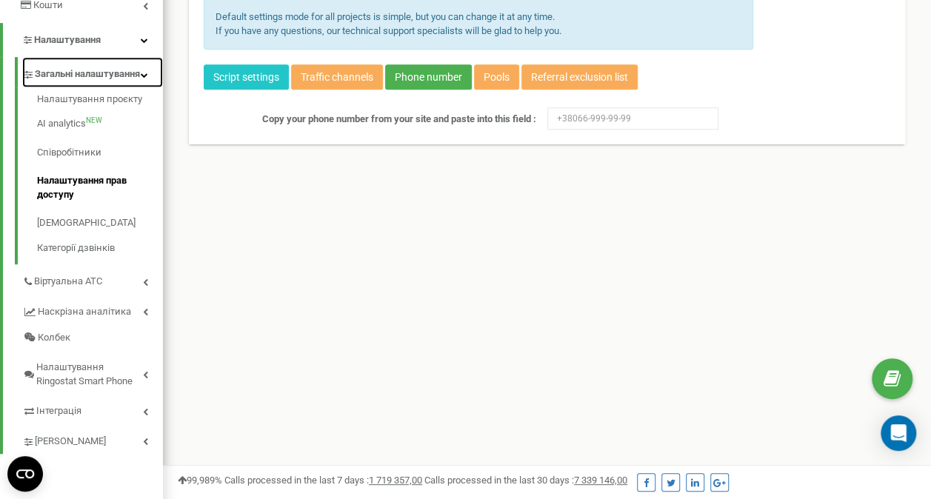
scroll to position [331, 0]
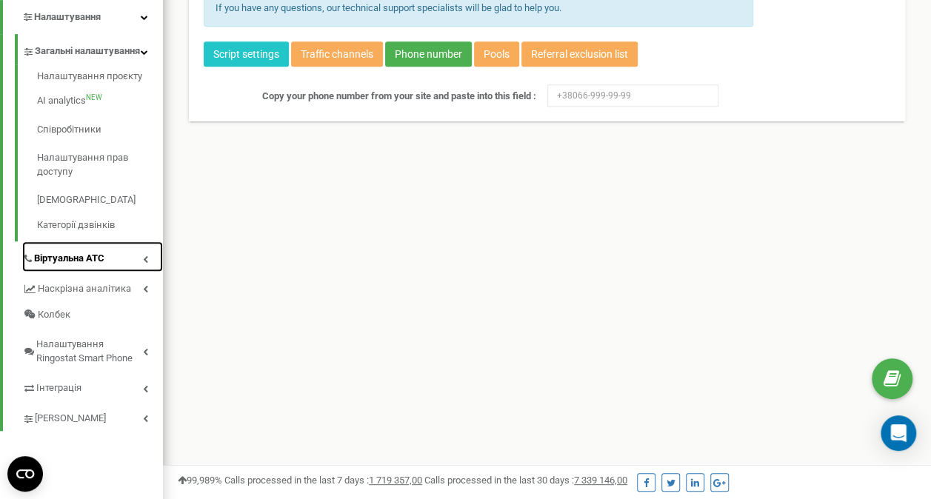
click at [147, 272] on link "Віртуальна АТС" at bounding box center [92, 257] width 141 height 30
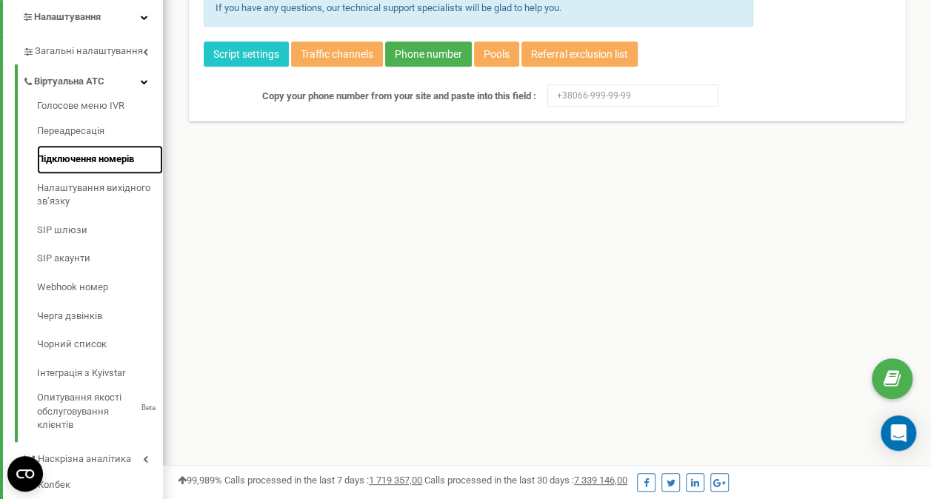
click at [133, 157] on link "Підключення номерів" at bounding box center [100, 159] width 126 height 29
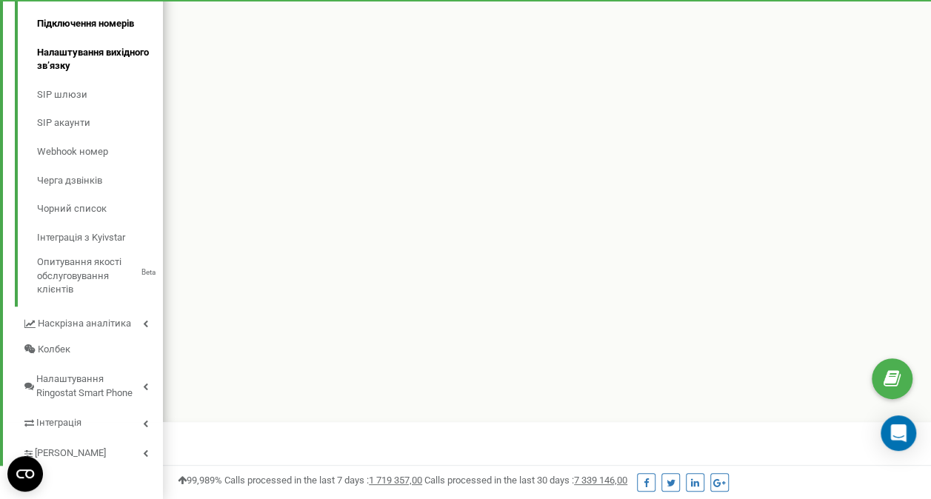
scroll to position [470, 0]
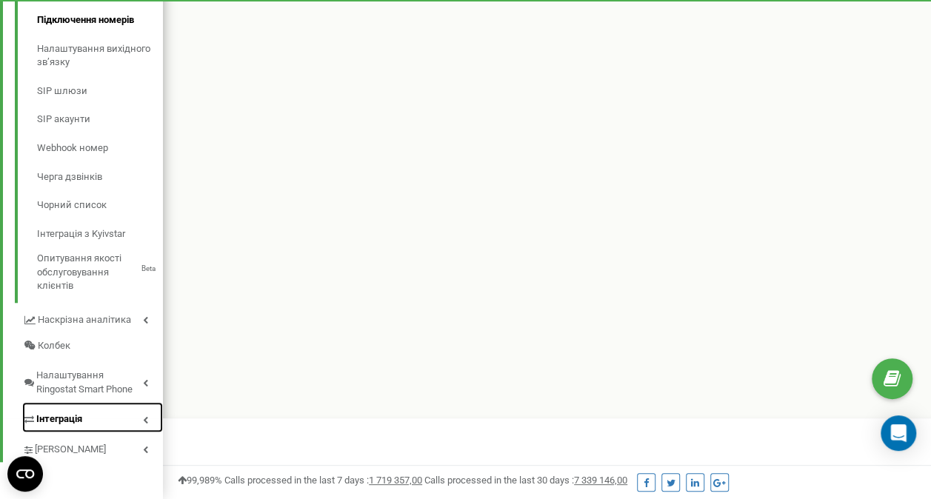
click at [147, 427] on link "Інтеграція" at bounding box center [92, 417] width 141 height 30
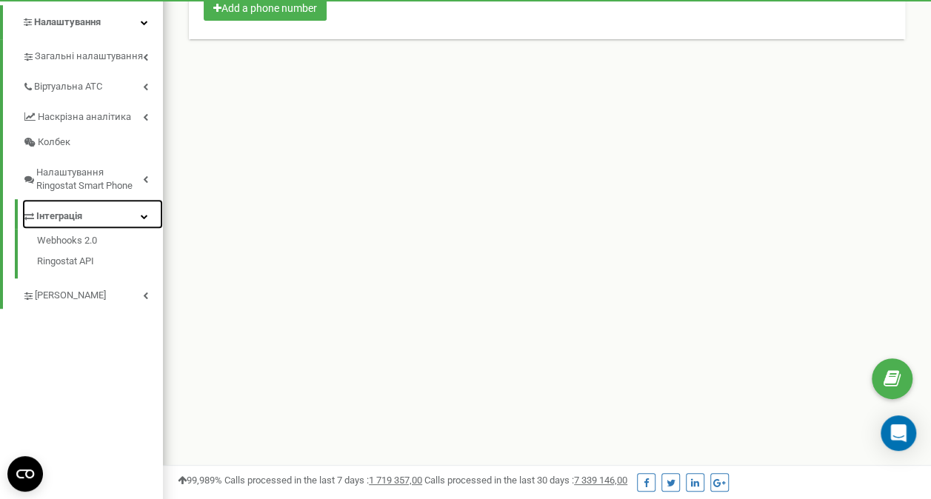
scroll to position [345, 0]
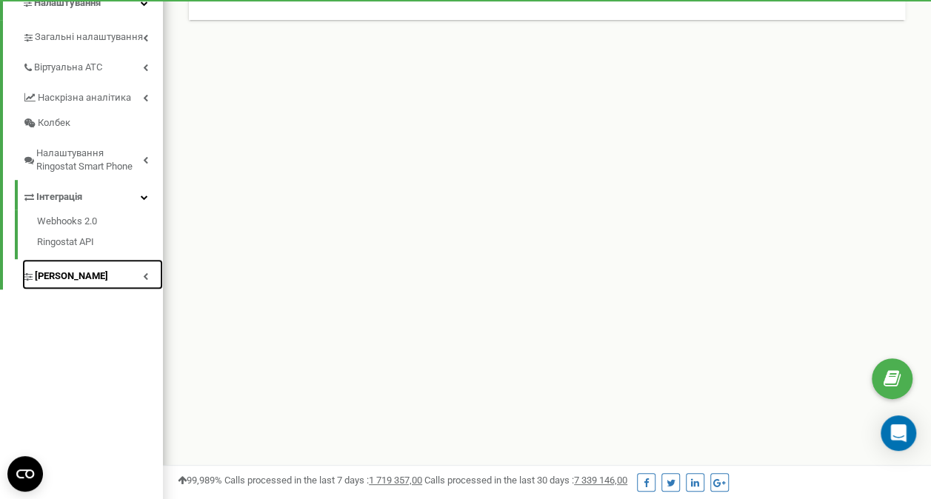
click at [150, 279] on link "[PERSON_NAME]" at bounding box center [92, 274] width 141 height 30
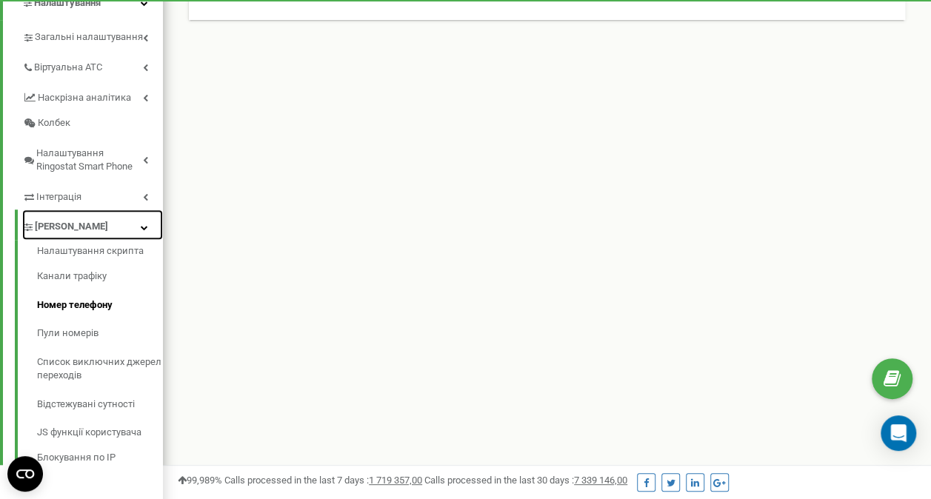
scroll to position [390, 0]
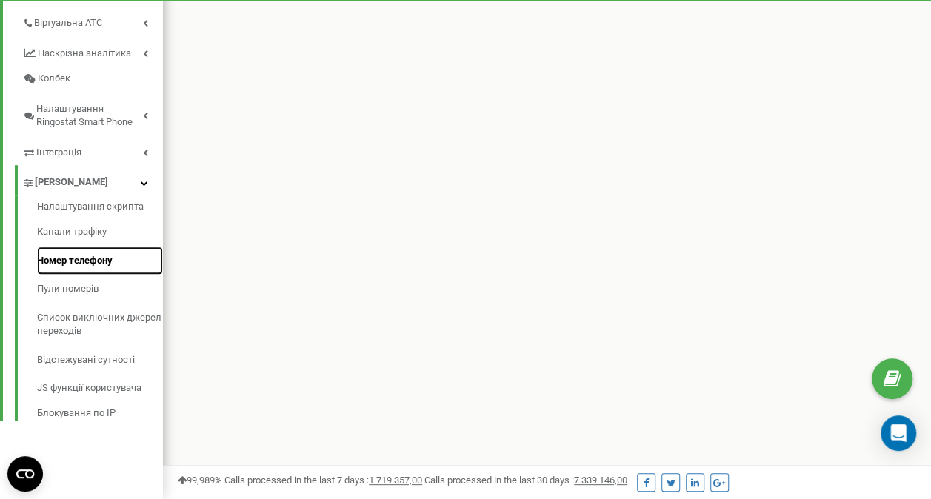
click at [107, 267] on link "Номер телефону" at bounding box center [100, 261] width 126 height 29
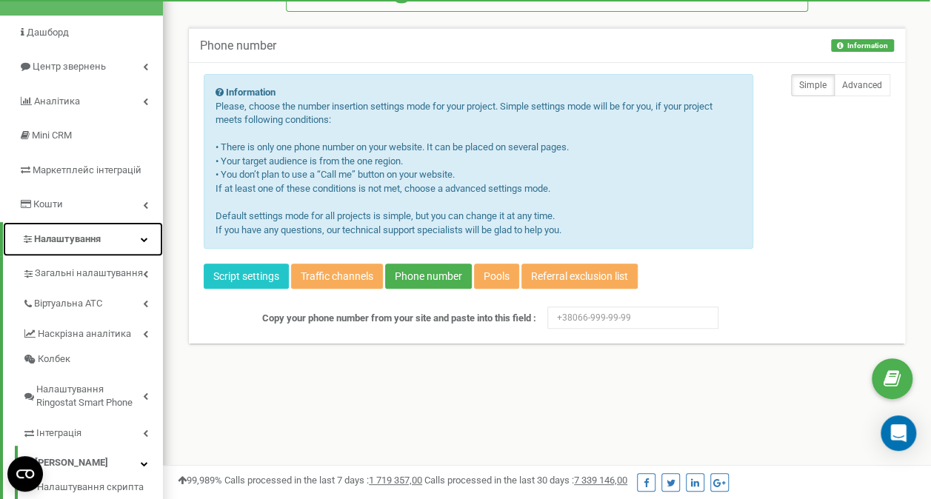
click at [139, 240] on link "Налаштування" at bounding box center [83, 239] width 160 height 35
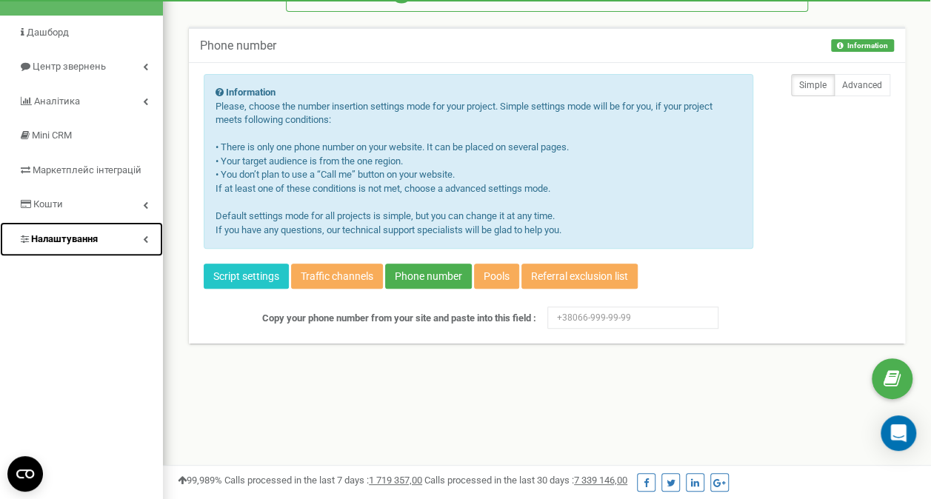
click at [139, 240] on link "Налаштування" at bounding box center [81, 239] width 163 height 35
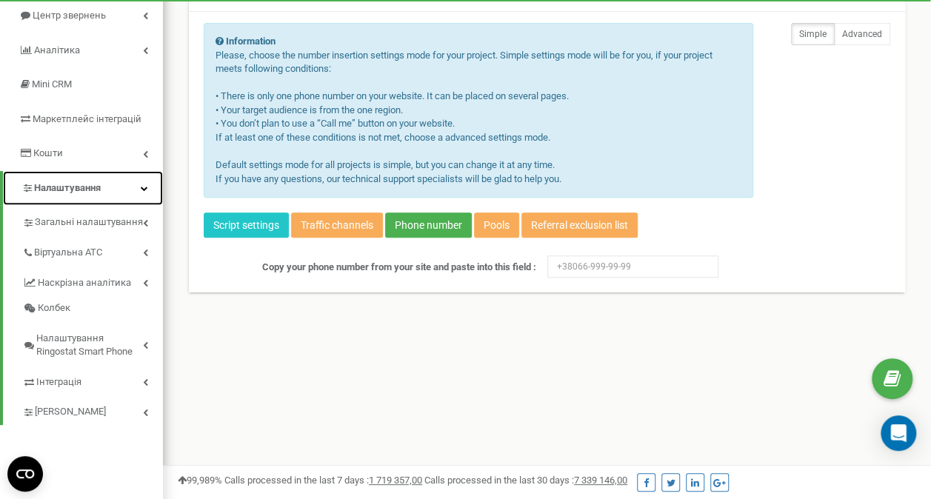
scroll to position [183, 0]
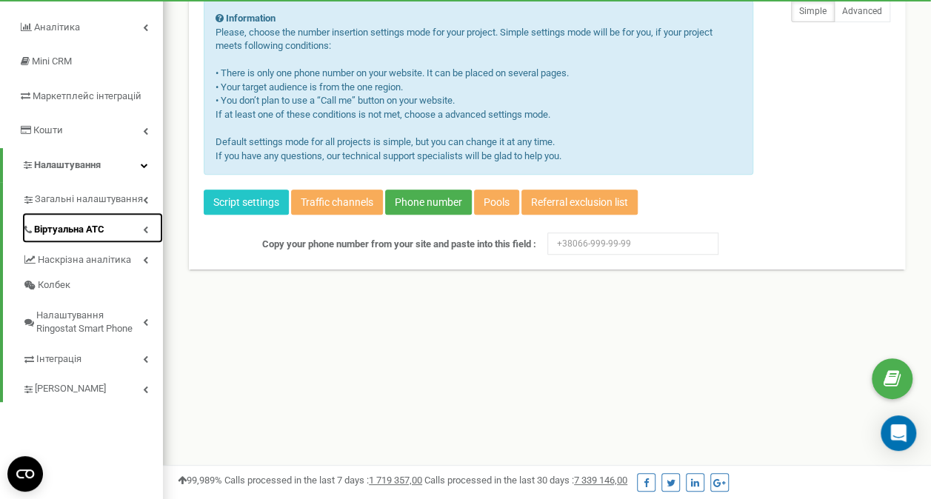
click at [141, 228] on link "Віртуальна АТС" at bounding box center [92, 228] width 141 height 30
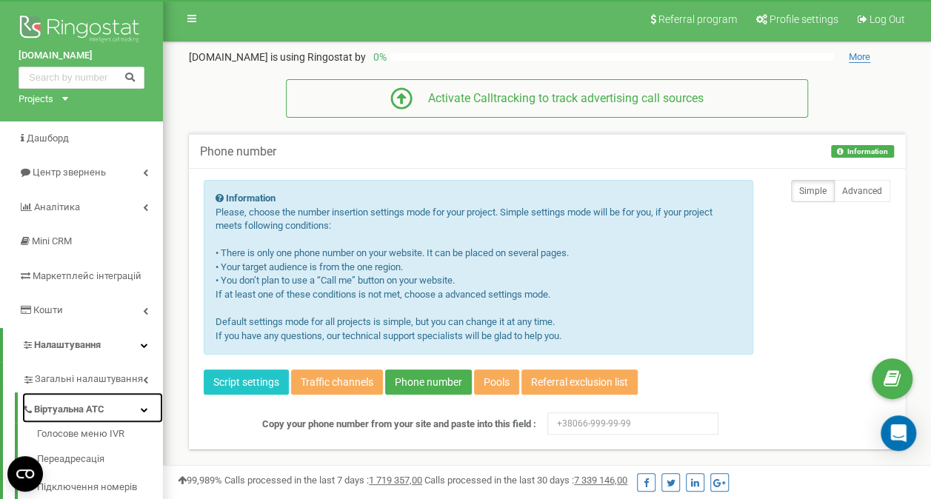
scroll to position [0, 0]
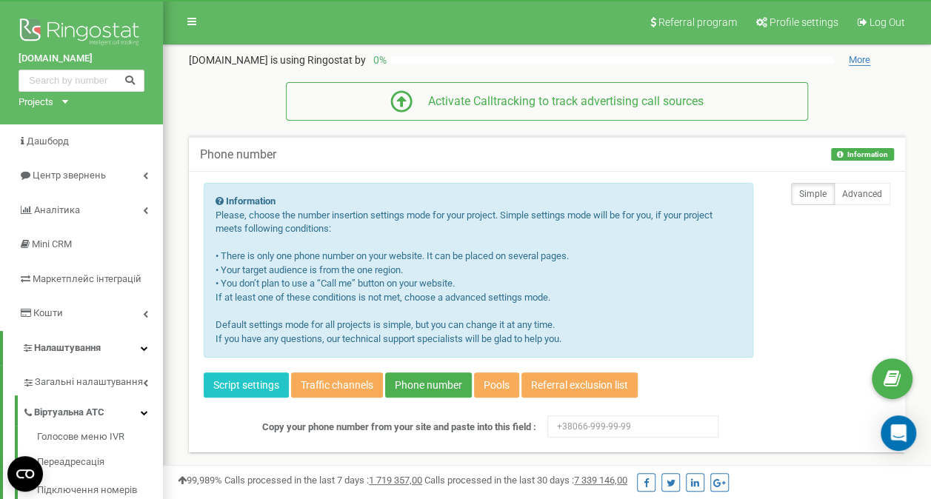
click at [65, 104] on div "tzrngstalinazyma.com Projects tzrngstalinazyma.com" at bounding box center [81, 62] width 163 height 124
click at [69, 109] on div "tzrngstalinazyma.com Projects tzrngstalinazyma.com" at bounding box center [81, 62] width 163 height 124
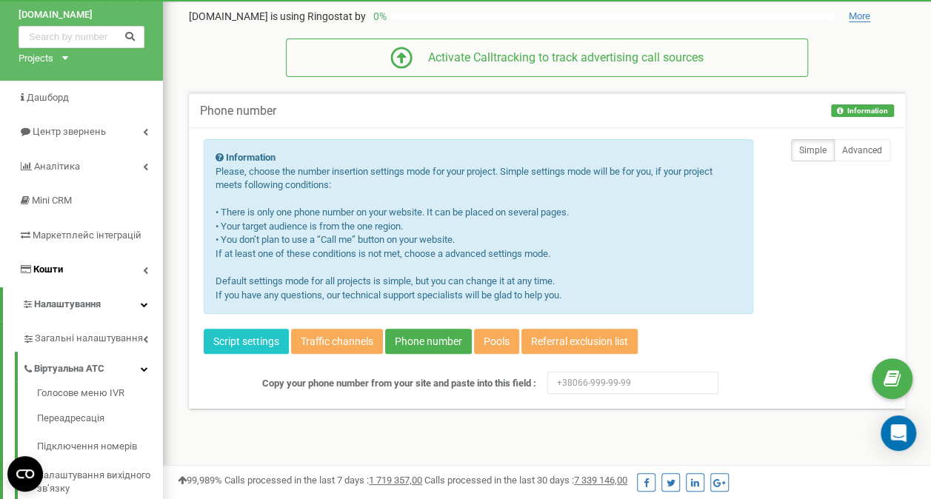
scroll to position [74, 0]
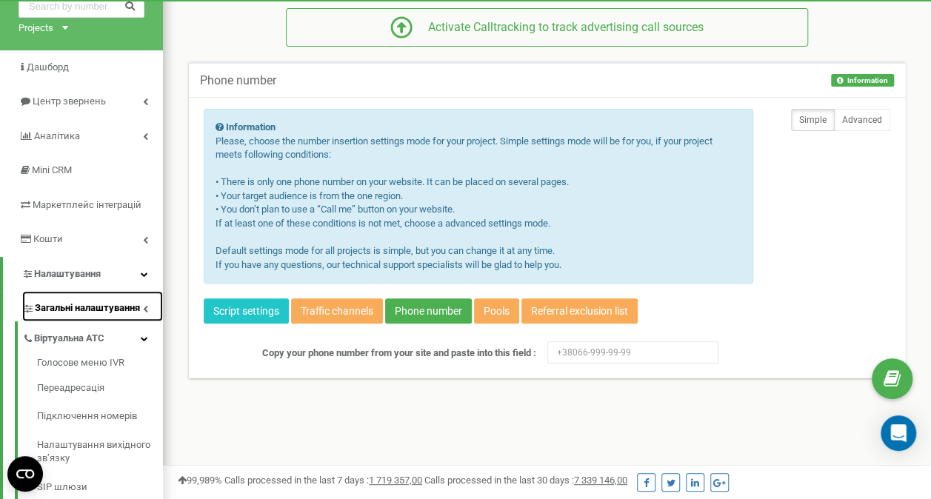
click at [148, 309] on link "Загальні налаштування" at bounding box center [92, 306] width 141 height 30
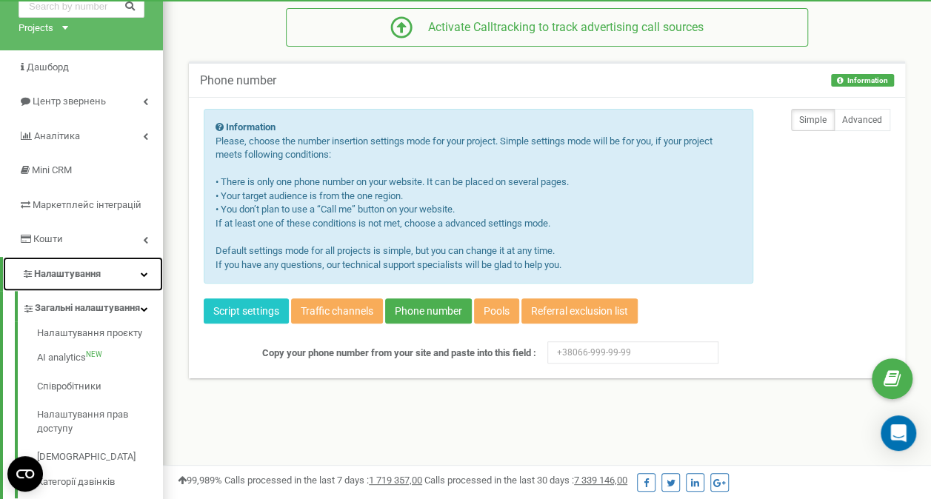
click at [144, 273] on icon at bounding box center [144, 273] width 7 height 7
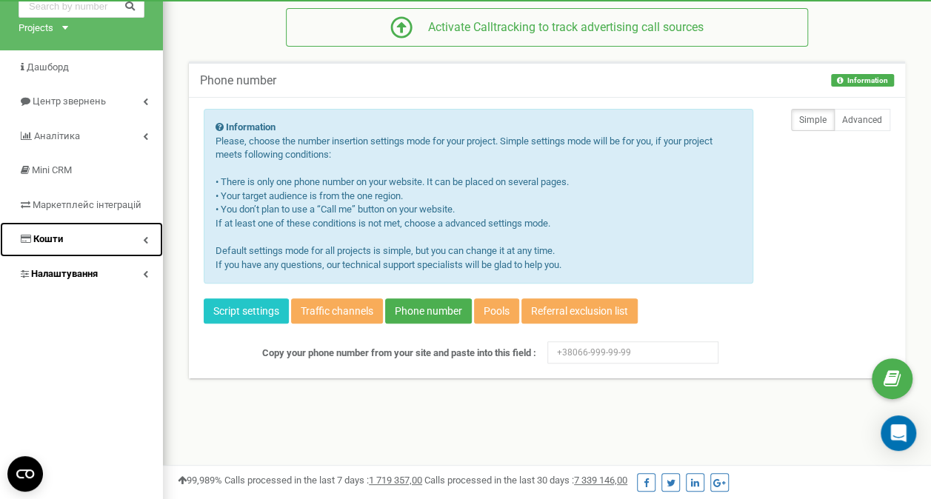
click at [153, 239] on link "Кошти" at bounding box center [81, 239] width 163 height 35
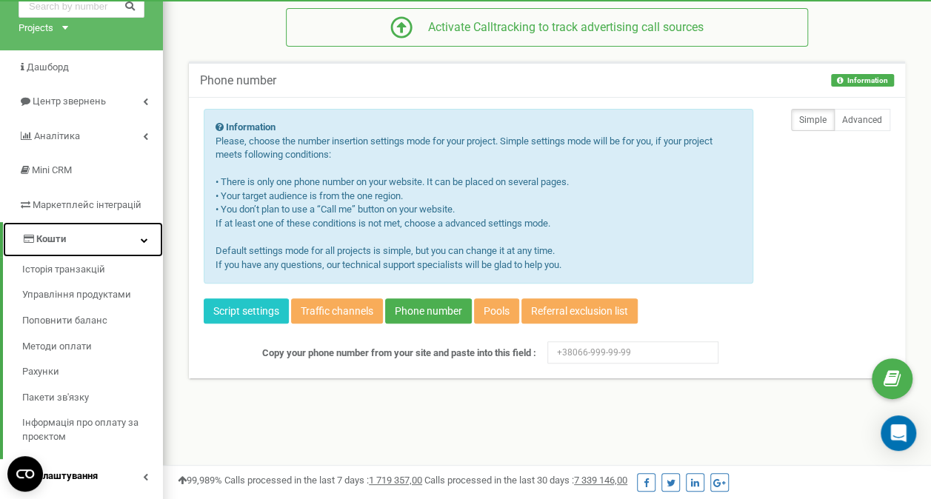
click at [153, 239] on link "Кошти" at bounding box center [83, 239] width 160 height 35
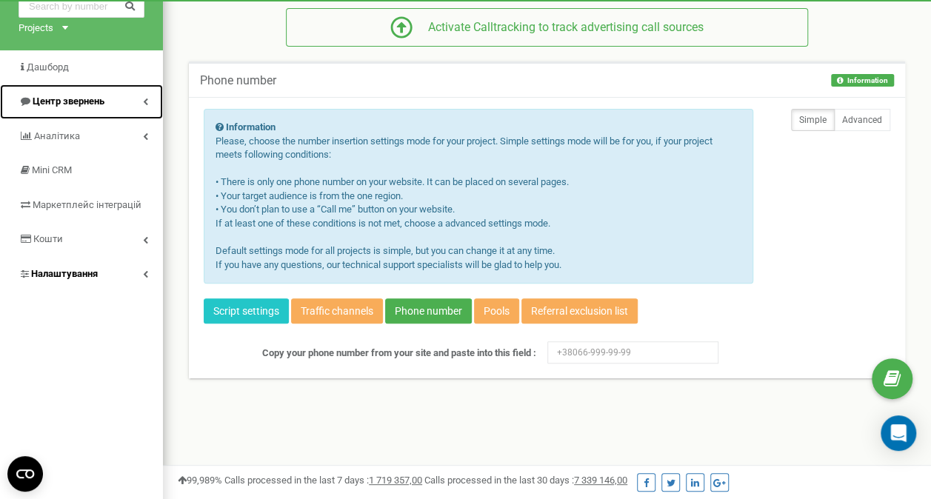
click at [148, 100] on link "Центр звернень" at bounding box center [81, 101] width 163 height 35
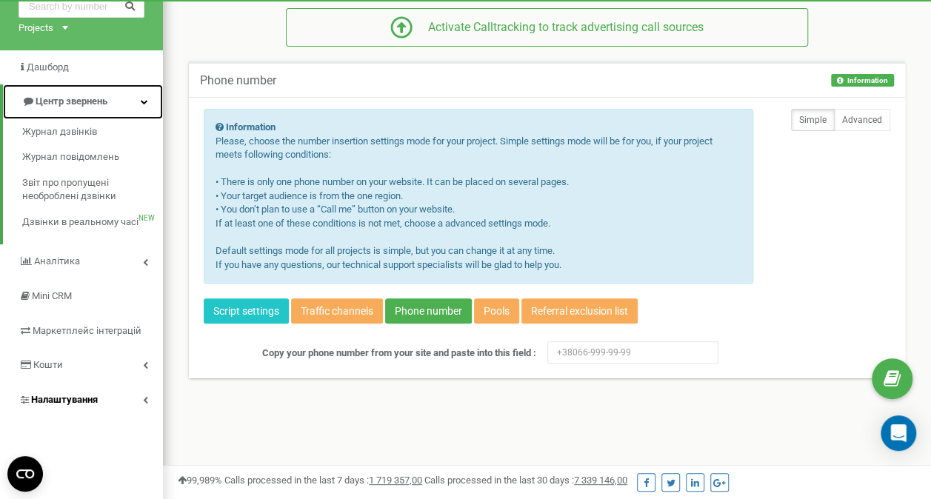
click at [148, 100] on link "Центр звернень" at bounding box center [83, 101] width 160 height 35
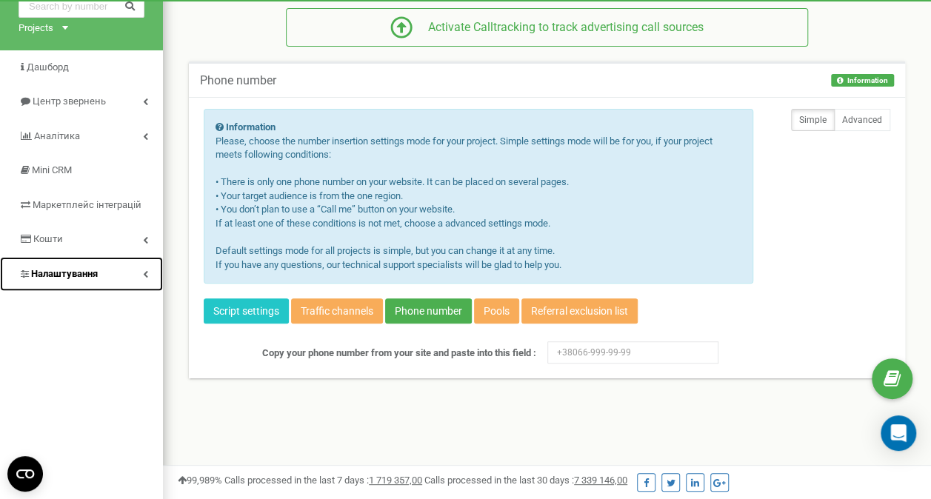
click at [145, 270] on icon at bounding box center [145, 273] width 5 height 7
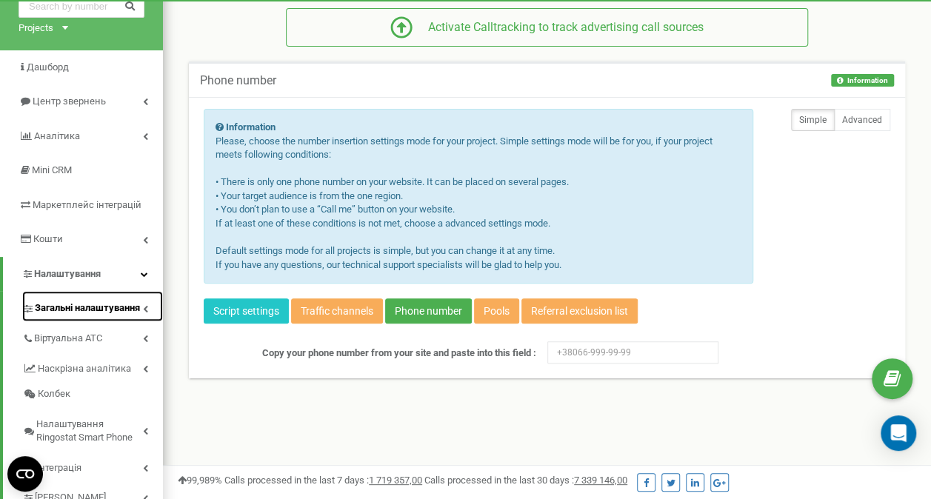
click at [140, 304] on span "Загальні налаштування" at bounding box center [87, 309] width 105 height 14
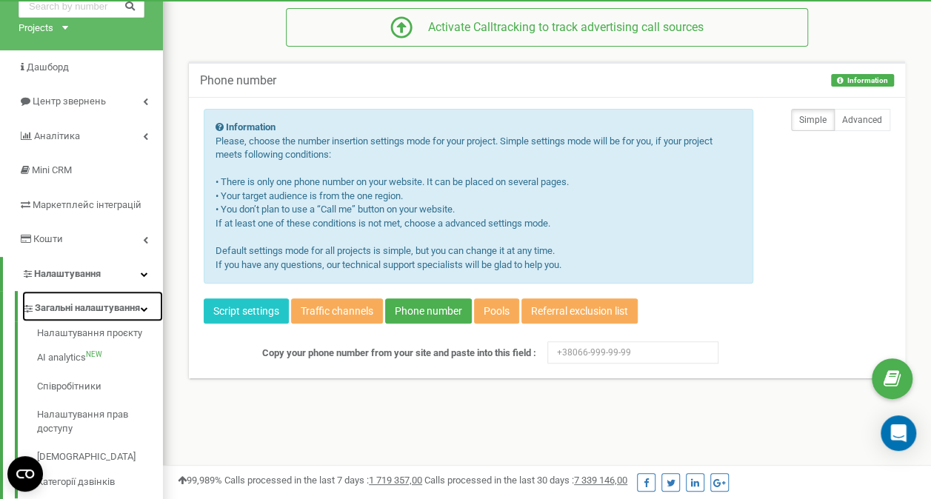
scroll to position [148, 0]
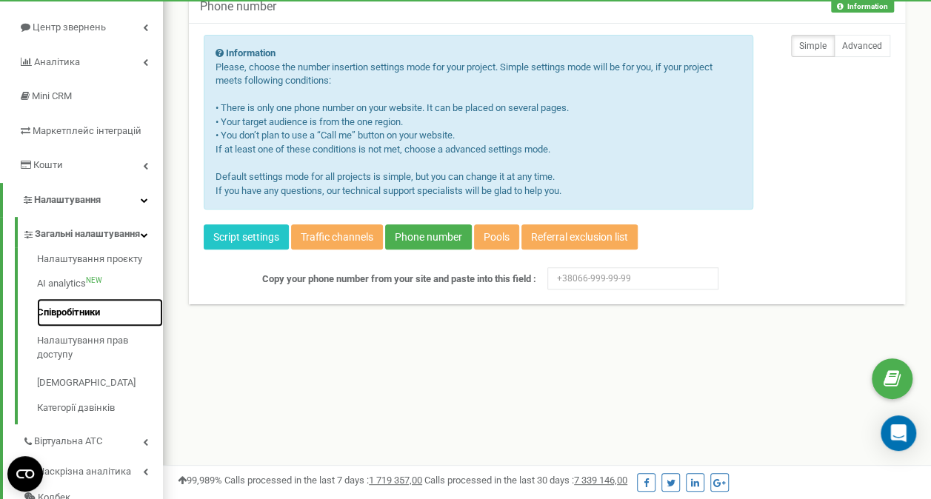
click at [81, 326] on link "Співробітники" at bounding box center [100, 313] width 126 height 29
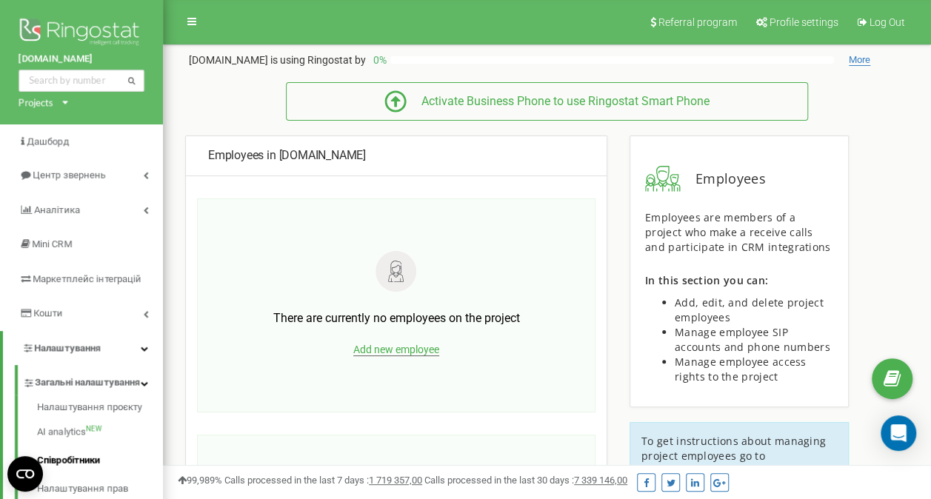
click at [402, 345] on span "Add new employee" at bounding box center [396, 350] width 86 height 13
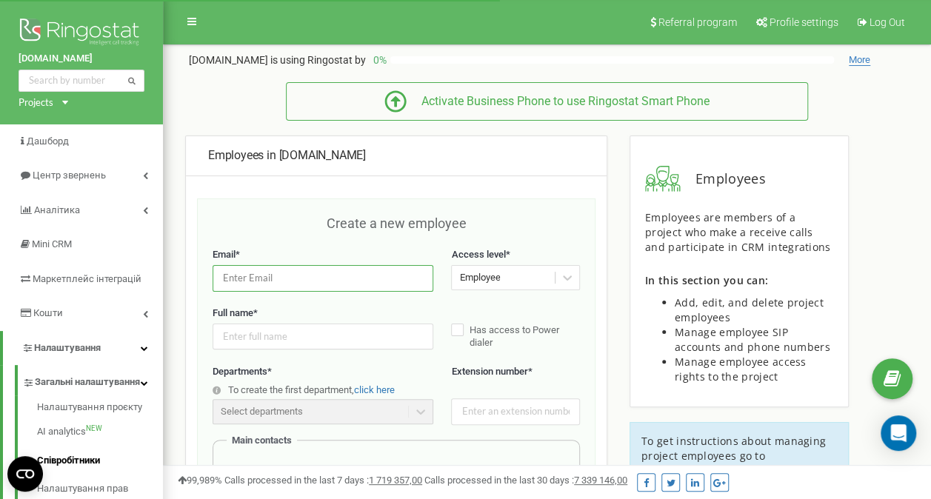
click at [332, 280] on input "email" at bounding box center [323, 278] width 221 height 26
type input "і"
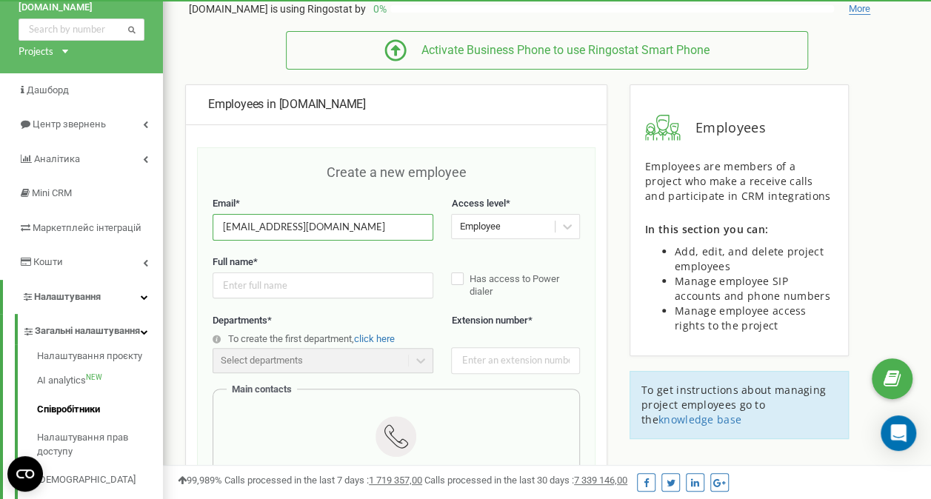
scroll to position [74, 0]
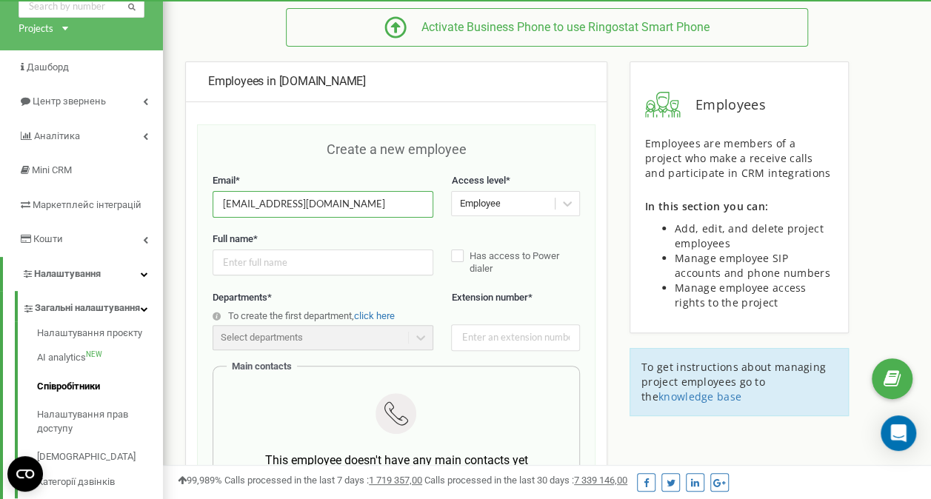
type input "[EMAIL_ADDRESS][DOMAIN_NAME]"
click at [381, 256] on input "text" at bounding box center [323, 263] width 221 height 26
type input "[PERSON_NAME]"
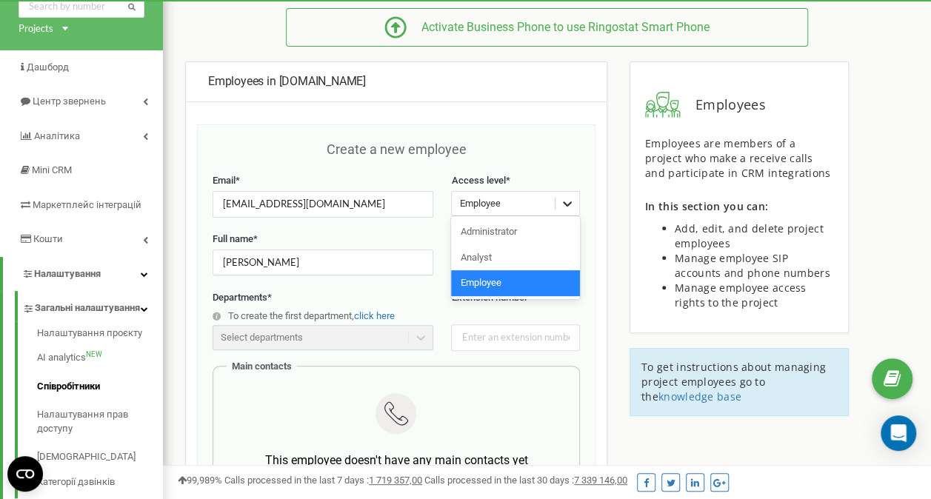
click at [566, 203] on icon at bounding box center [567, 204] width 9 height 5
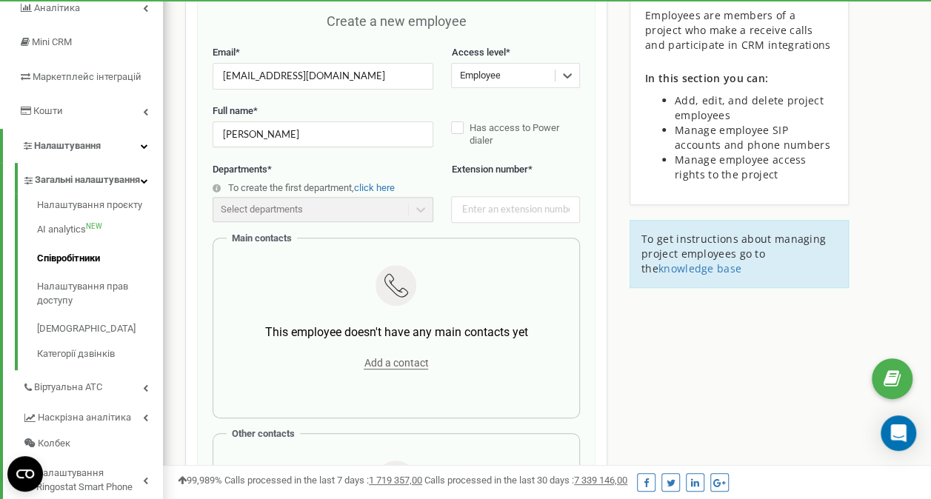
scroll to position [222, 0]
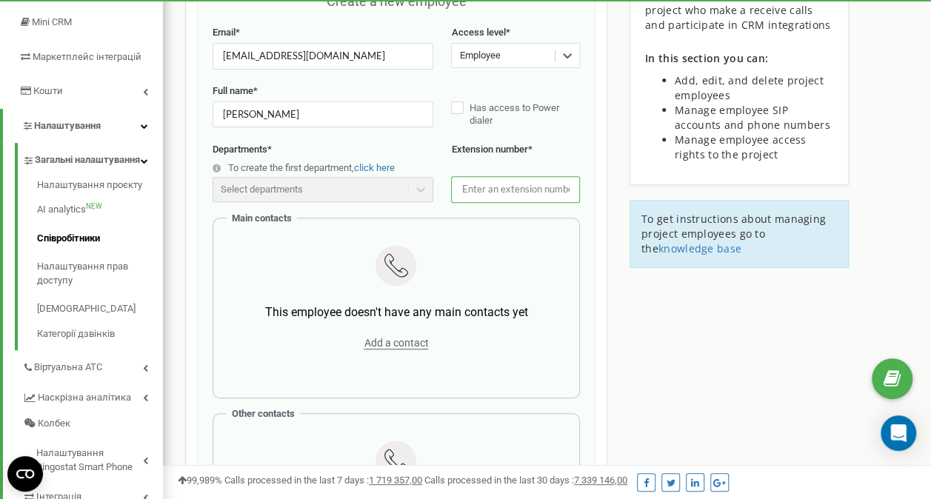
click at [498, 184] on input "text" at bounding box center [515, 189] width 129 height 26
type input "101"
click at [639, 334] on div "Employees in [DOMAIN_NAME] Create a new employee Email * [EMAIL_ADDRESS][DOMAIN…" at bounding box center [547, 479] width 746 height 1132
click at [410, 337] on span "Add a contact" at bounding box center [396, 343] width 64 height 13
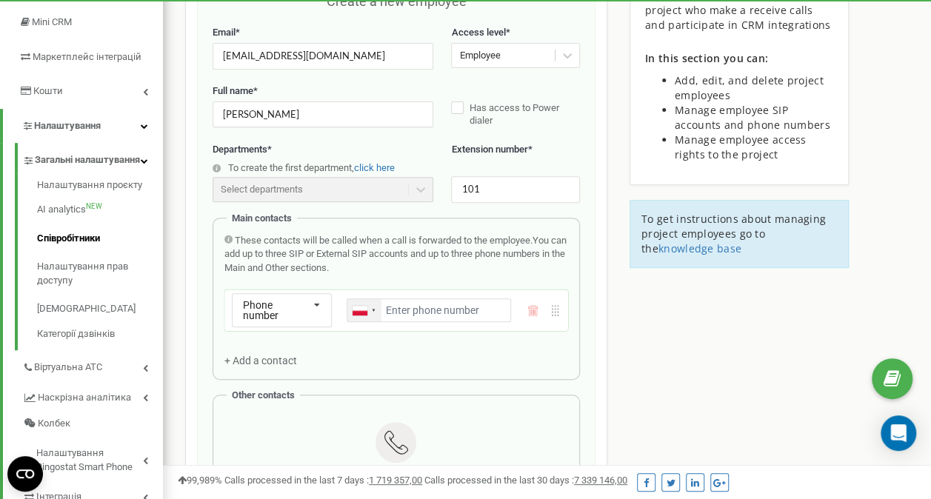
click at [376, 303] on div at bounding box center [364, 310] width 34 height 22
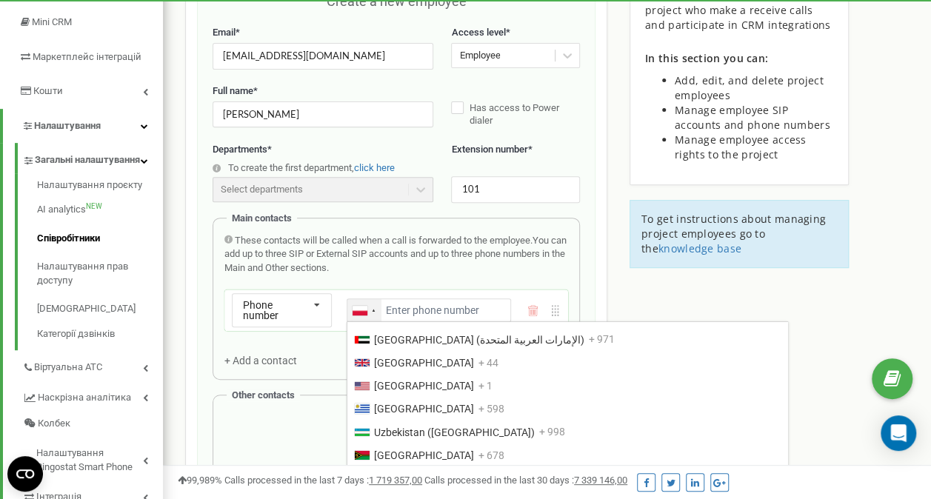
scroll to position [5237, 0]
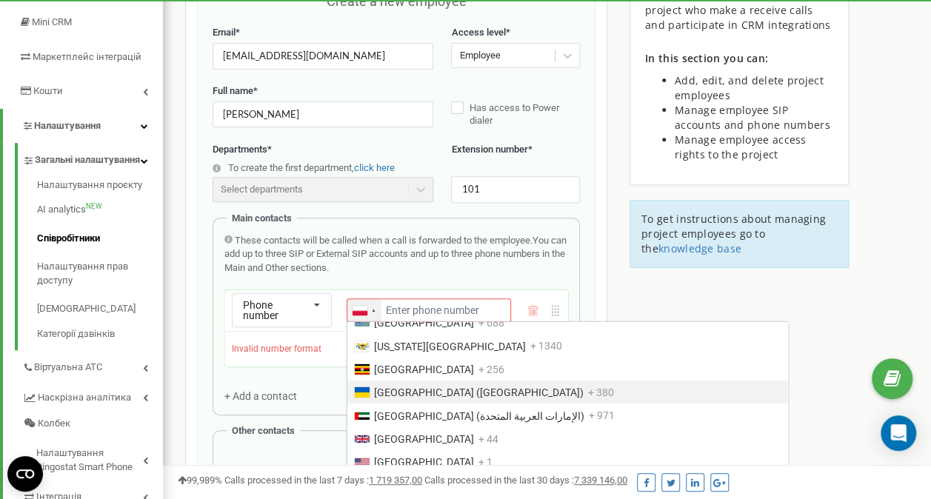
click at [447, 387] on span "[GEOGRAPHIC_DATA] ([GEOGRAPHIC_DATA])" at bounding box center [479, 393] width 210 height 12
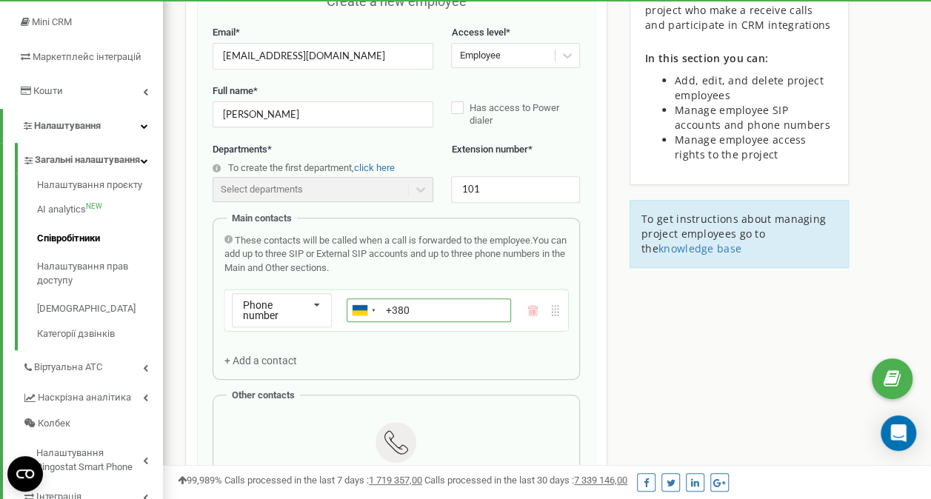
click at [447, 312] on input "+380" at bounding box center [429, 311] width 164 height 24
drag, startPoint x: 471, startPoint y: 309, endPoint x: 409, endPoint y: 309, distance: 62.2
click at [409, 309] on input "[PHONE_NUMBER]" at bounding box center [429, 311] width 164 height 24
type input "[PHONE_NUMBER]"
click at [687, 363] on div "Employees in [DOMAIN_NAME] Create a new employee Email * [EMAIL_ADDRESS][DOMAIN…" at bounding box center [547, 470] width 746 height 1114
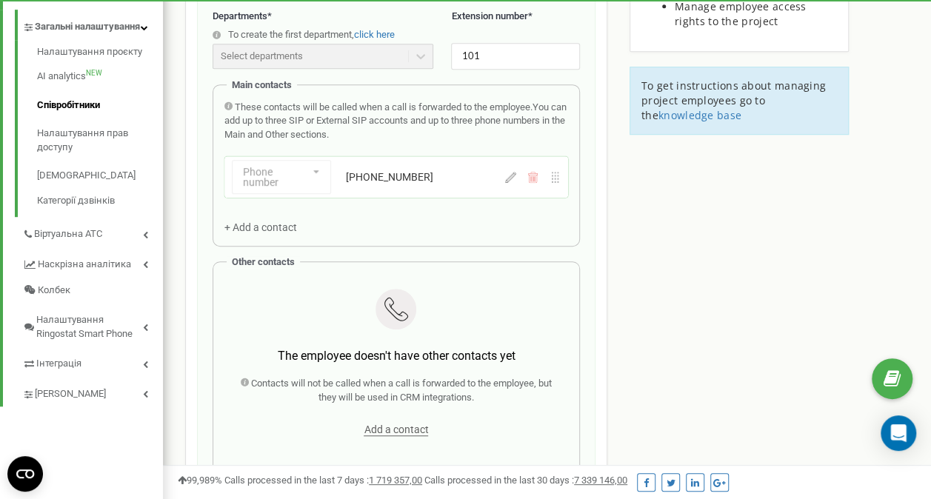
scroll to position [370, 0]
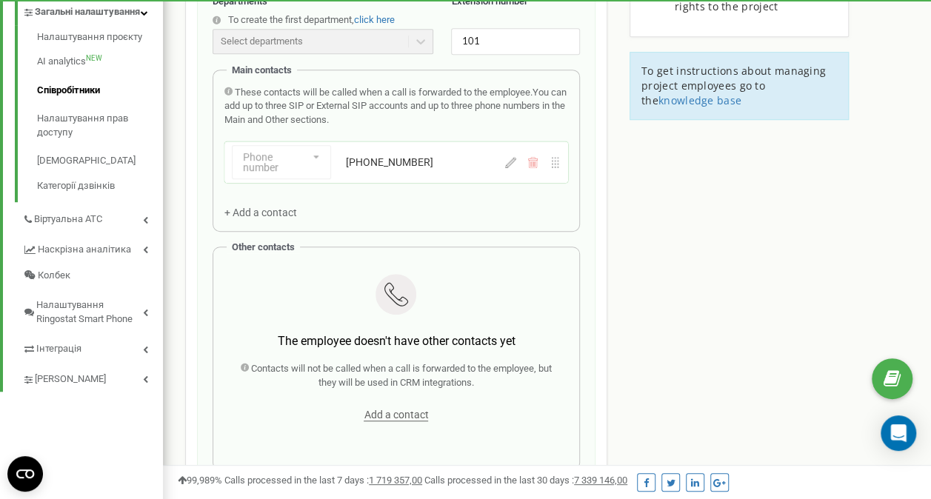
click at [406, 405] on div "Add a contact" at bounding box center [397, 415] width 322 height 21
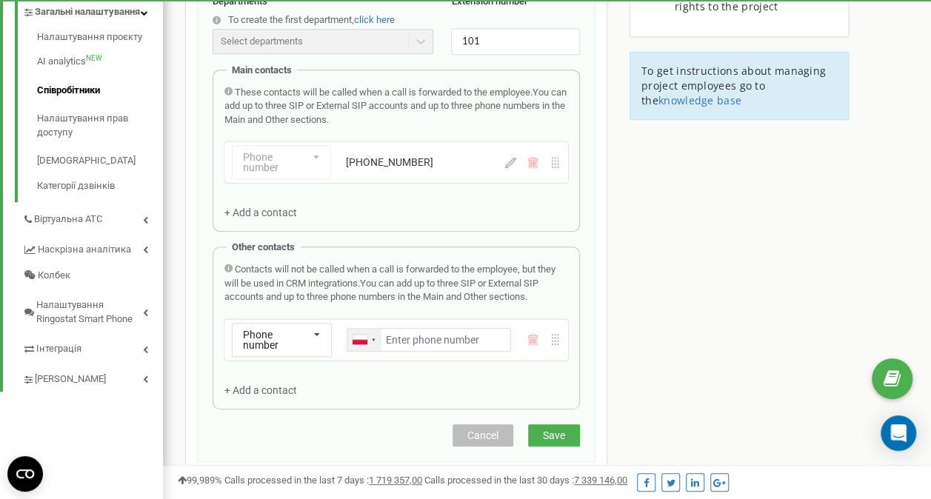
click at [372, 331] on div at bounding box center [364, 340] width 34 height 22
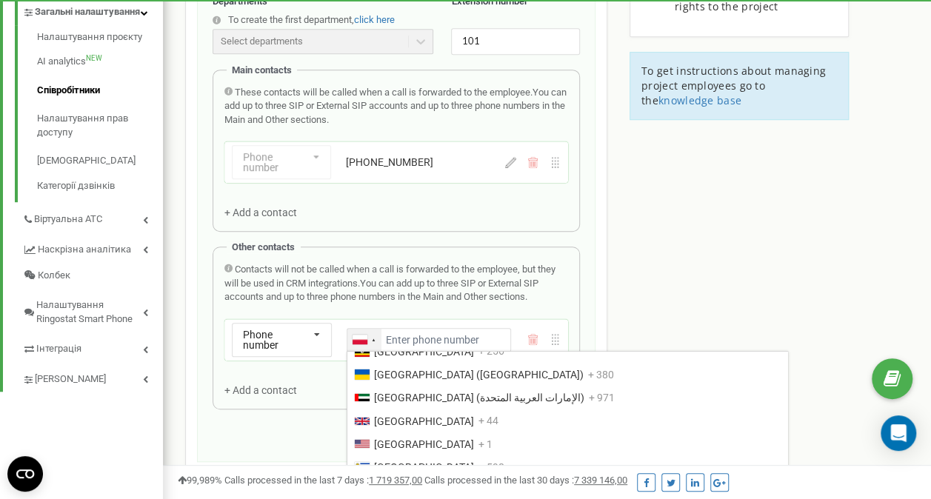
scroll to position [5237, 0]
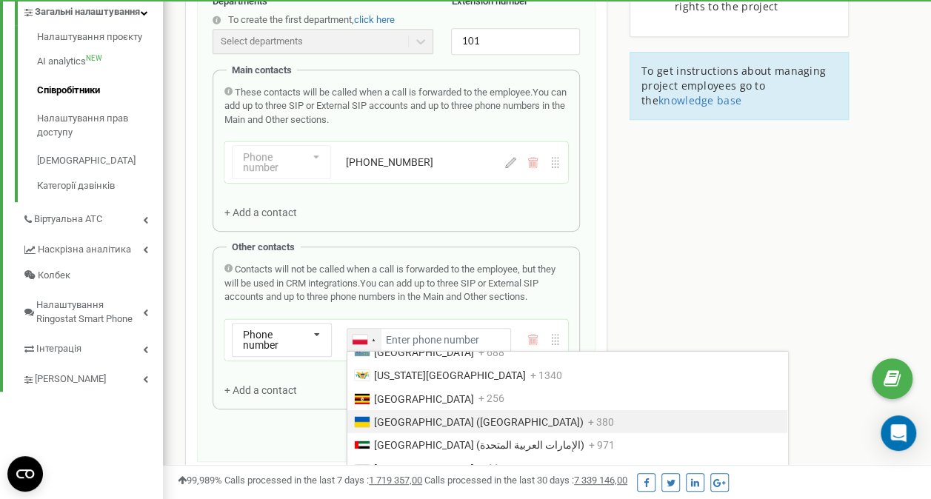
click at [390, 416] on span "Ukraine (Україна)" at bounding box center [479, 422] width 210 height 12
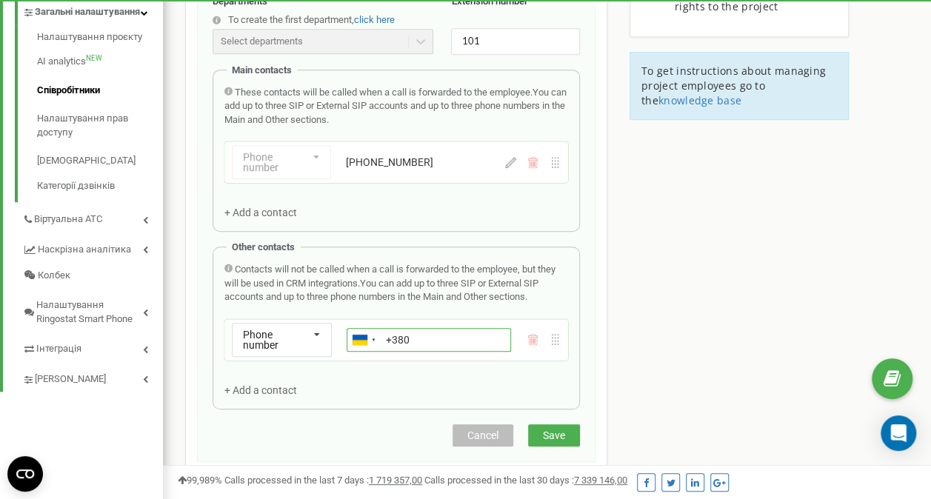
click at [414, 338] on input "+380" at bounding box center [429, 340] width 164 height 24
type input "+380441112314"
click at [700, 370] on div "Employees in tzrngstalinazyma.com Create a new employee Email * support@ringost…" at bounding box center [547, 291] width 746 height 1053
click at [562, 430] on span "Save" at bounding box center [554, 436] width 22 height 12
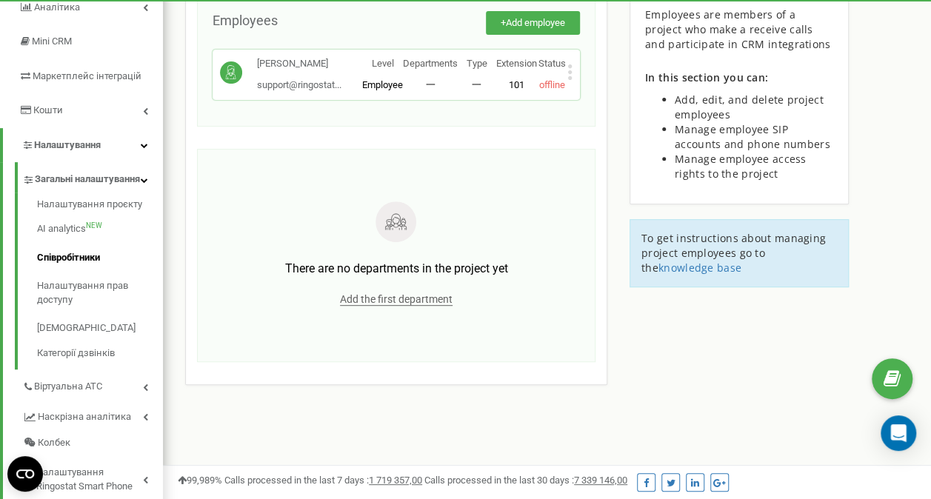
scroll to position [222, 0]
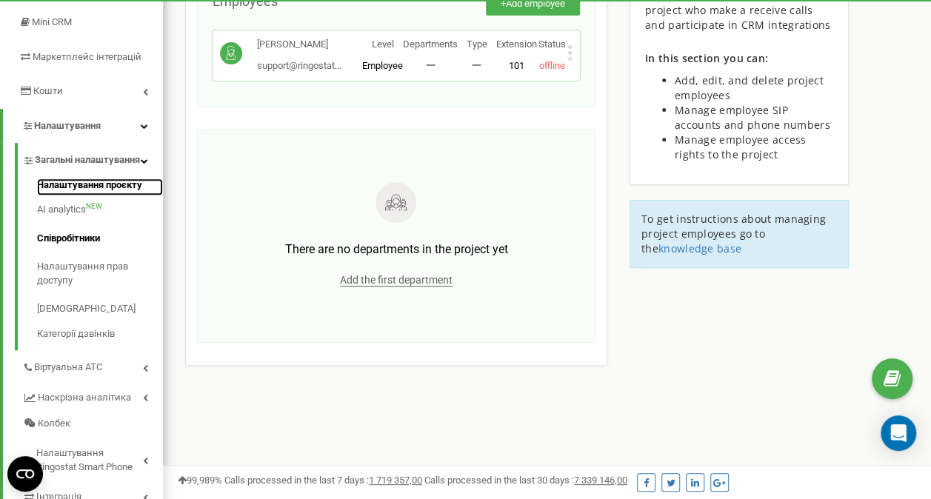
click at [116, 194] on link "Налаштування проєкту" at bounding box center [100, 188] width 126 height 18
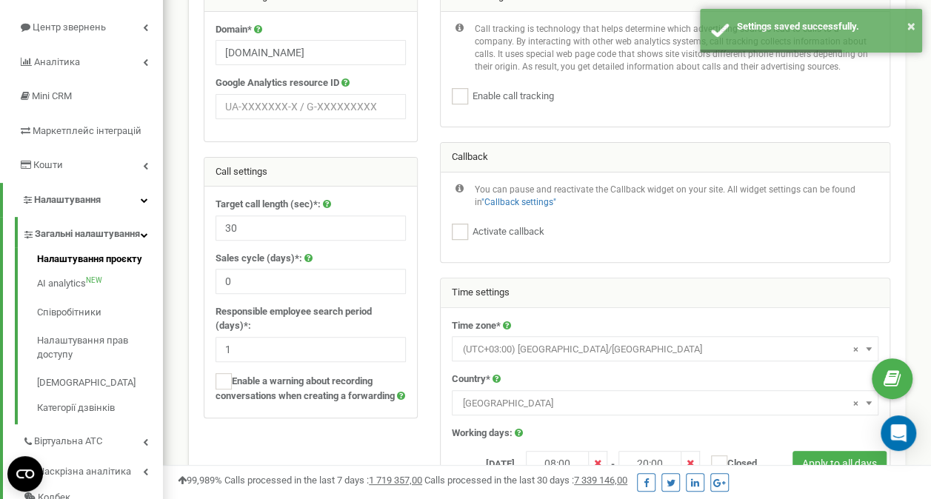
scroll to position [296, 0]
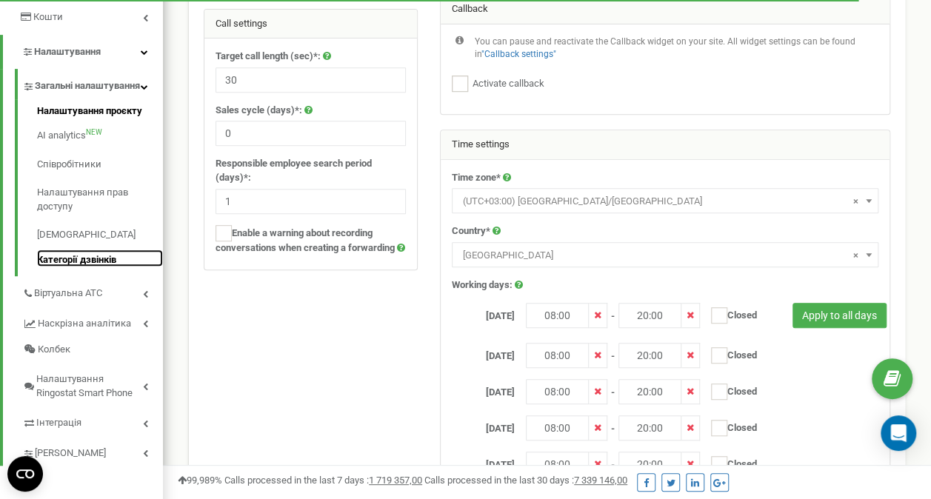
click at [94, 267] on link "Категорії дзвінків" at bounding box center [100, 259] width 126 height 18
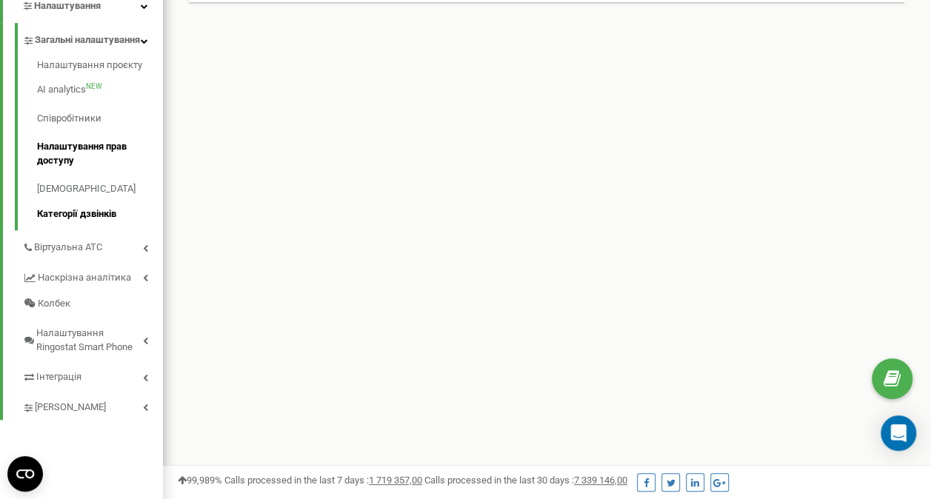
scroll to position [370, 0]
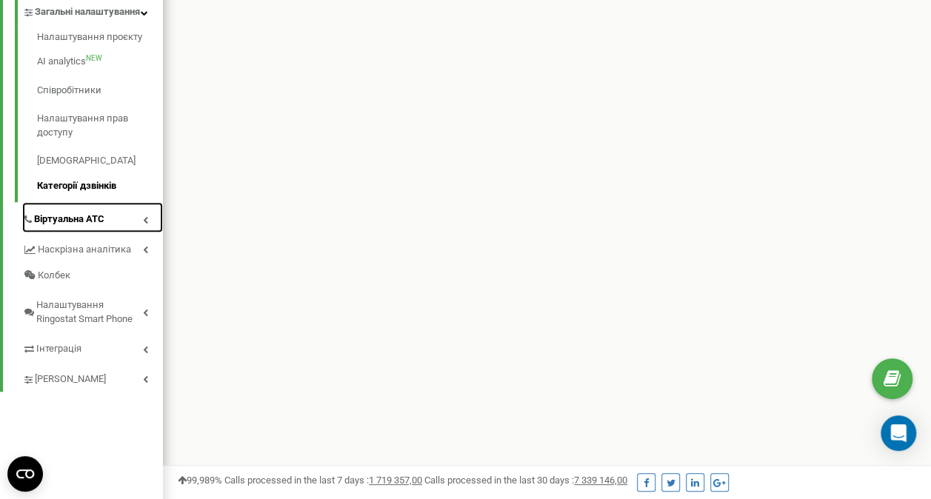
click at [152, 233] on link "Віртуальна АТС" at bounding box center [92, 217] width 141 height 30
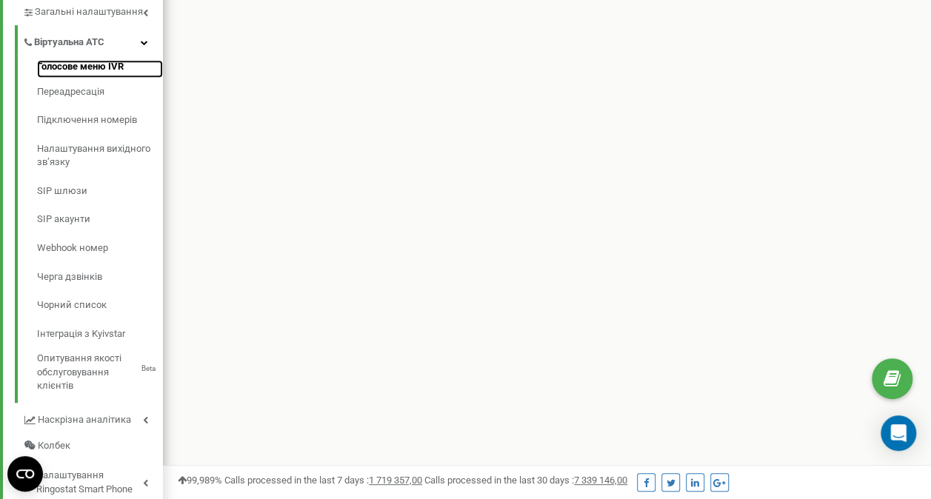
click at [110, 66] on link "Голосове меню IVR" at bounding box center [100, 69] width 126 height 18
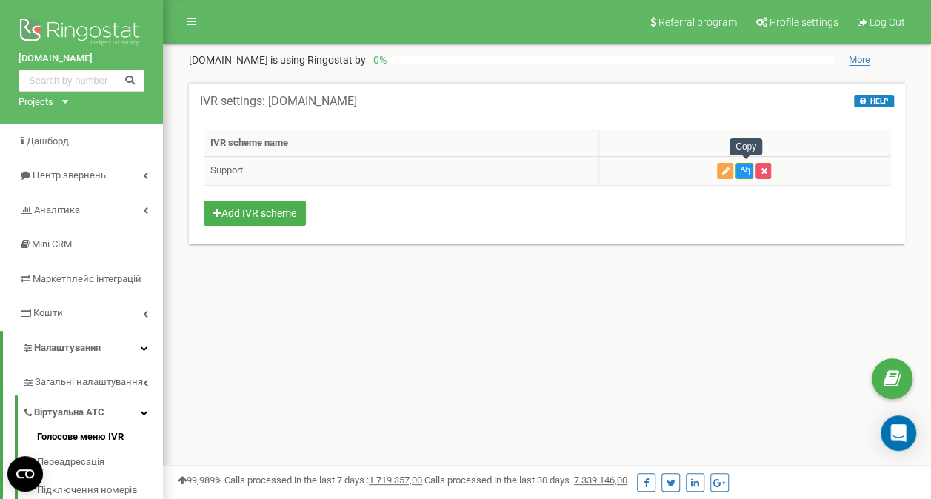
click at [728, 167] on icon "button" at bounding box center [725, 171] width 7 height 9
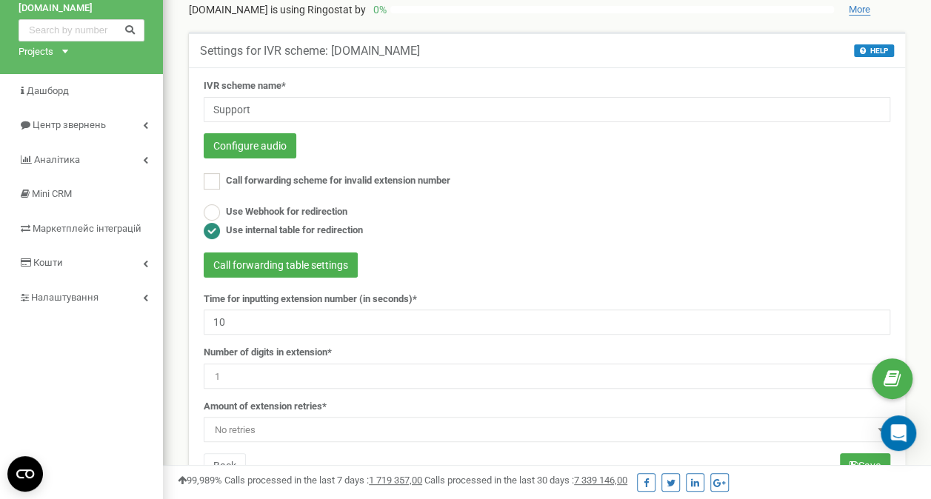
scroll to position [74, 0]
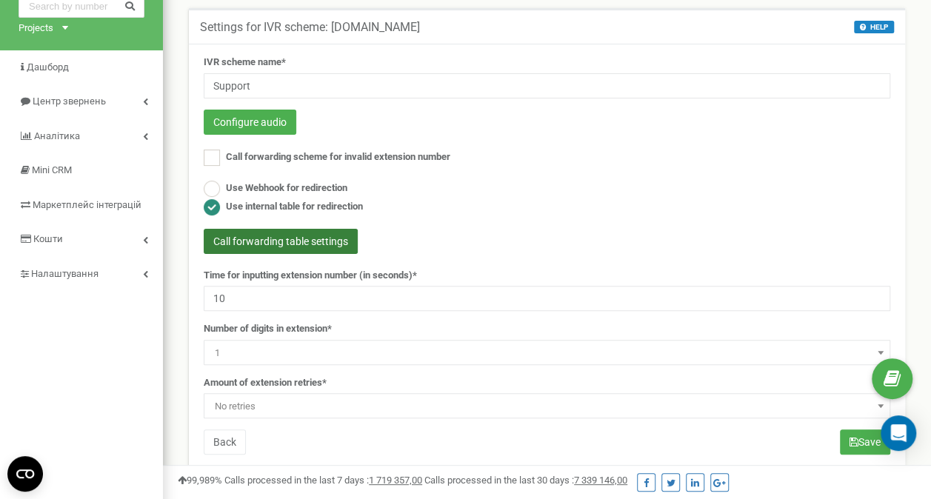
click at [313, 247] on button "Call forwarding table settings" at bounding box center [281, 241] width 154 height 25
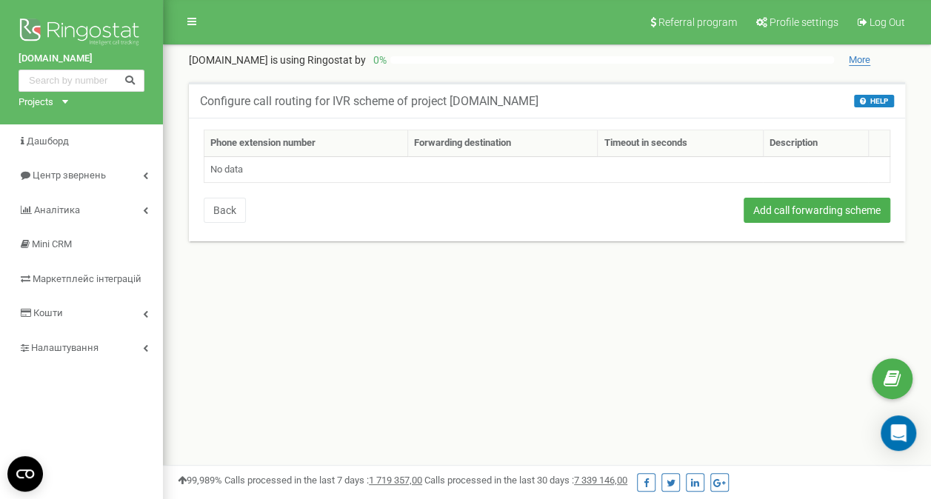
click at [333, 144] on th "Phone extension number" at bounding box center [306, 143] width 204 height 27
click at [323, 173] on td "No data" at bounding box center [547, 169] width 686 height 27
click at [234, 176] on td "No data" at bounding box center [547, 169] width 686 height 27
click at [513, 139] on th "Forwarding destination" at bounding box center [503, 143] width 190 height 27
click at [786, 210] on button "Add call forwarding scheme" at bounding box center [817, 210] width 147 height 25
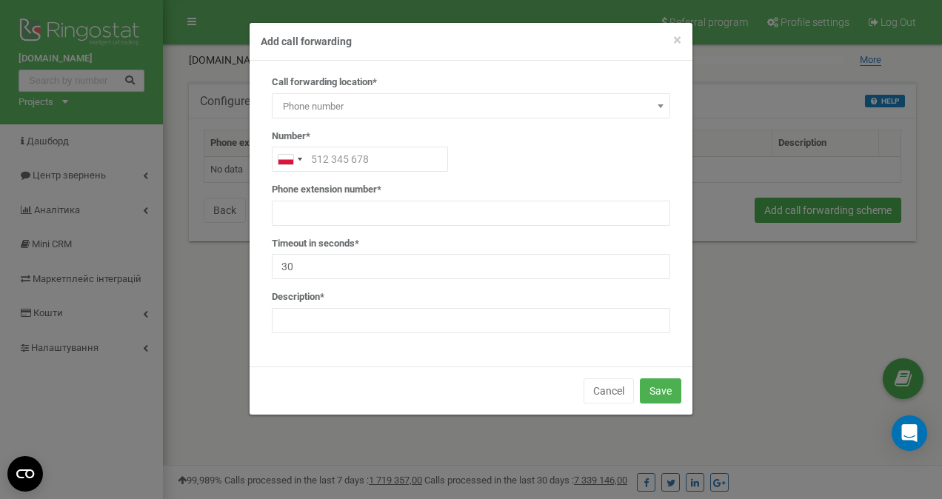
click at [661, 109] on span at bounding box center [660, 105] width 15 height 19
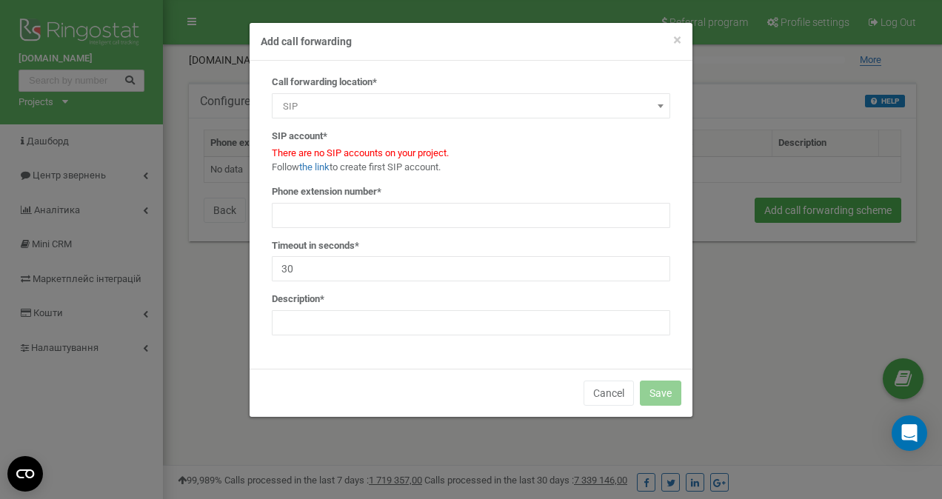
click at [656, 107] on span at bounding box center [660, 105] width 15 height 19
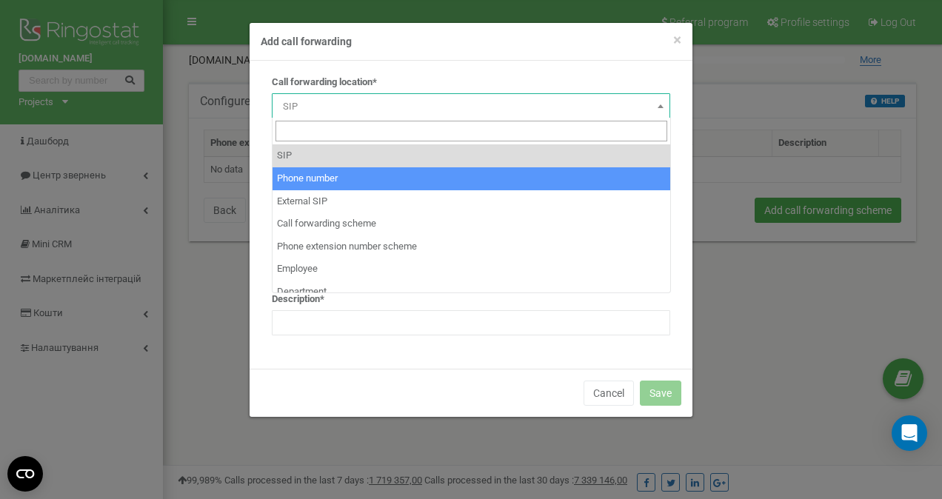
select select "Phone"
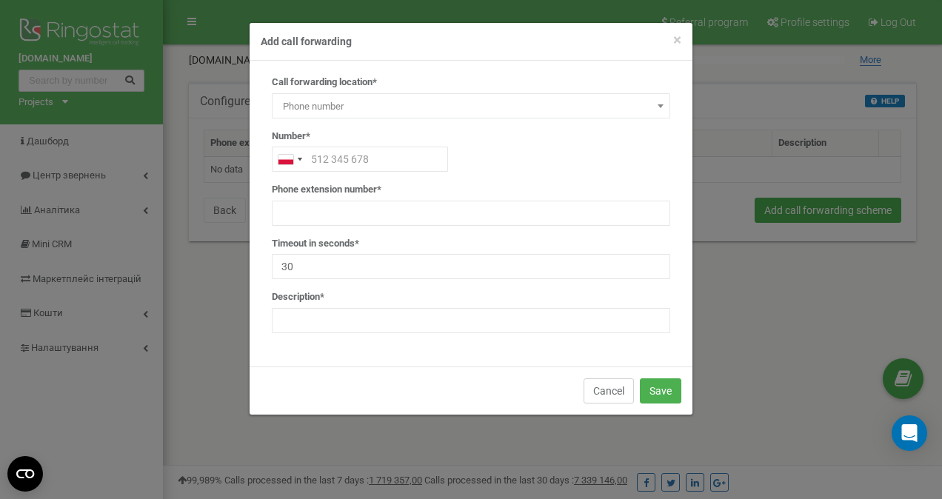
click at [610, 390] on button "Cancel" at bounding box center [609, 391] width 50 height 25
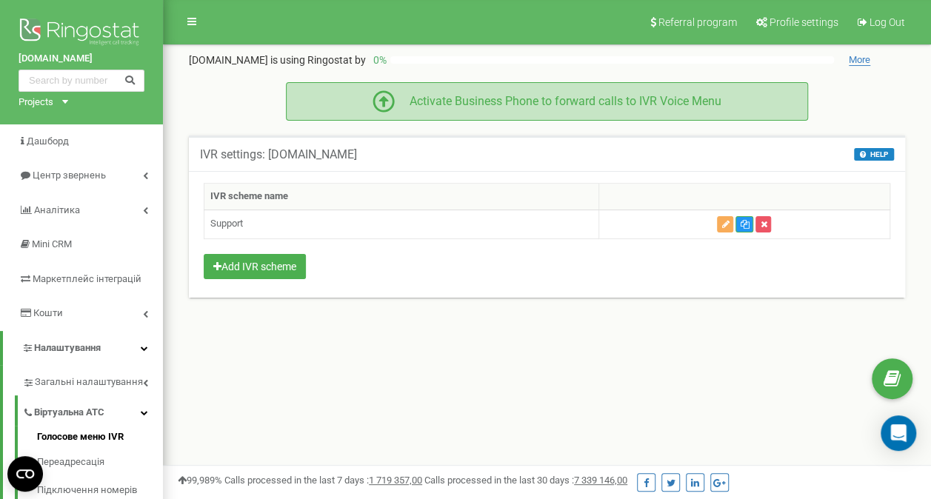
click at [583, 105] on div "Activate Business Phone to forward calls to IVR Voice Menu" at bounding box center [558, 101] width 327 height 17
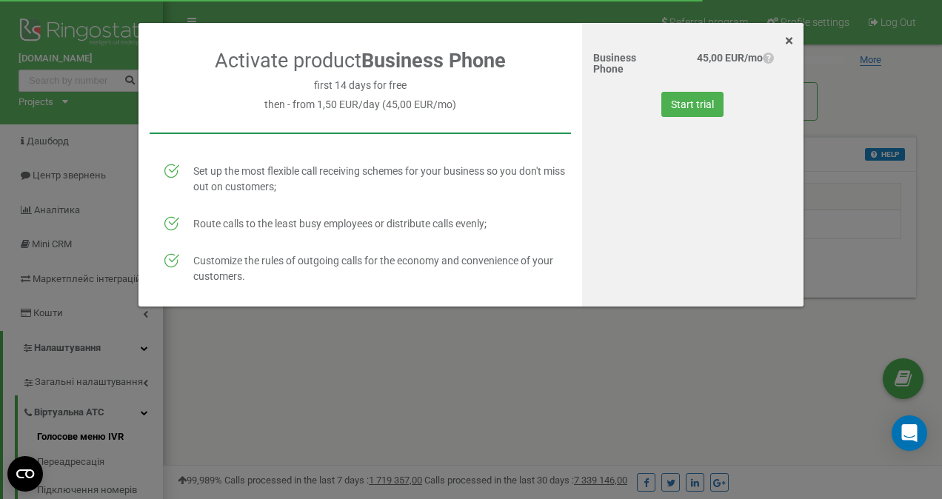
click at [788, 43] on span "×" at bounding box center [789, 41] width 8 height 18
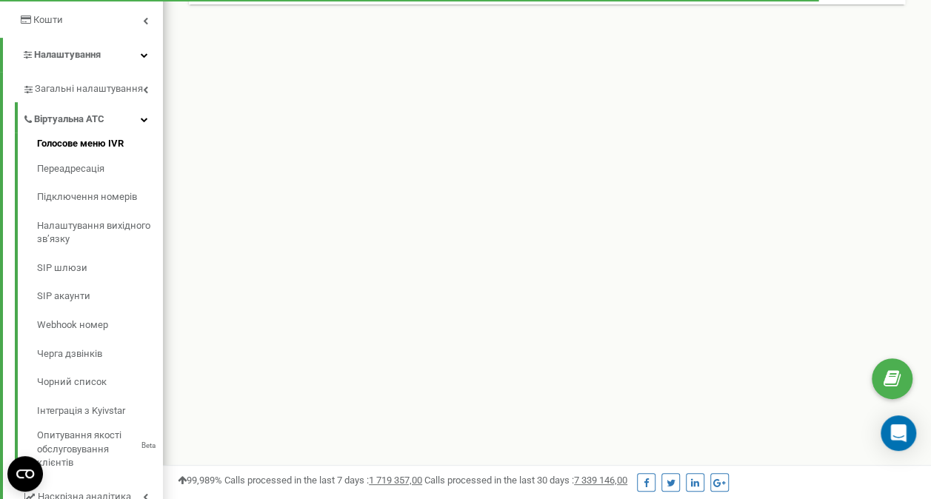
scroll to position [296, 0]
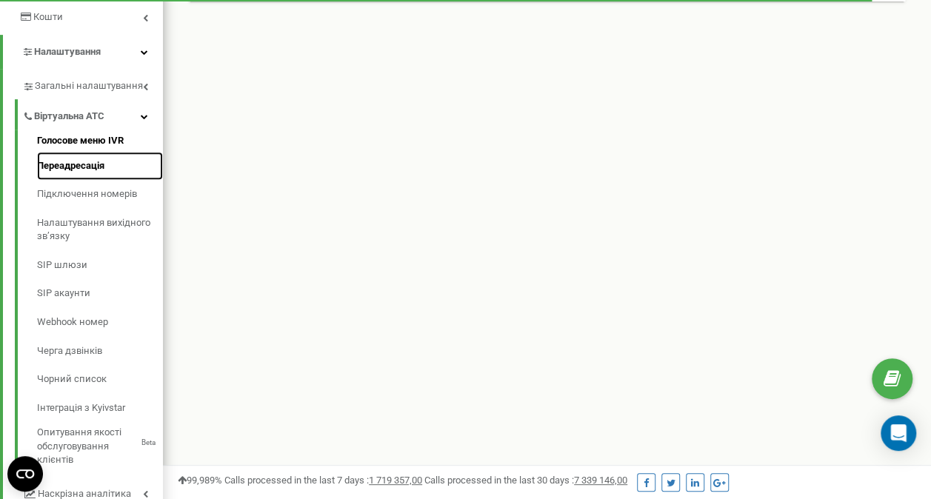
click at [99, 164] on link "Переадресація" at bounding box center [100, 166] width 126 height 29
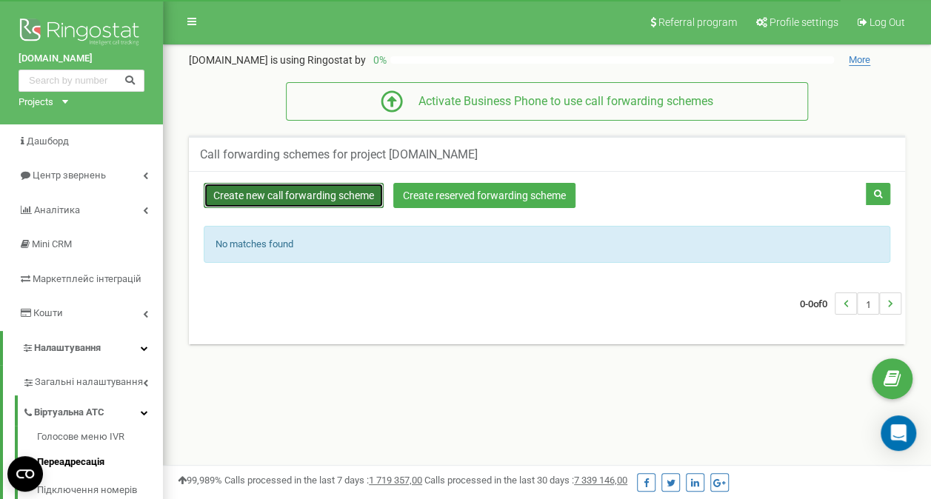
click at [341, 199] on link "Create new call forwarding scheme" at bounding box center [294, 195] width 180 height 25
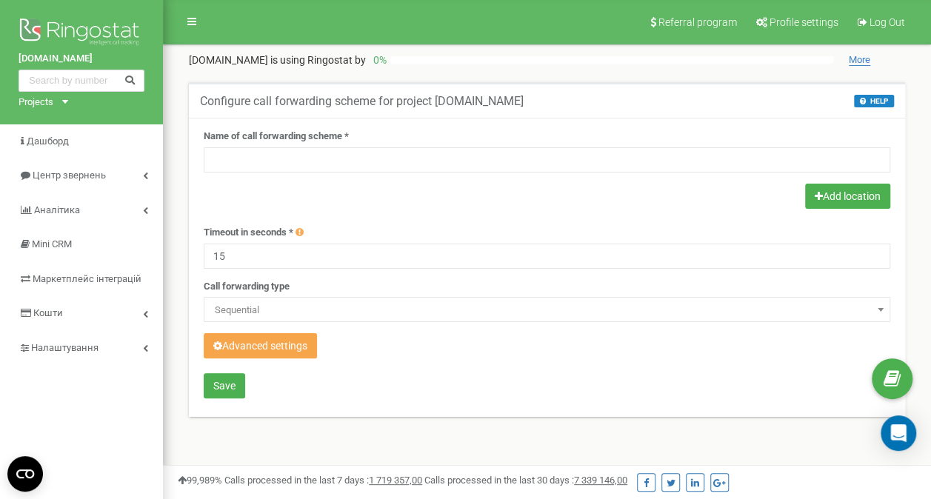
click at [299, 348] on button "Advanced settings" at bounding box center [260, 345] width 113 height 25
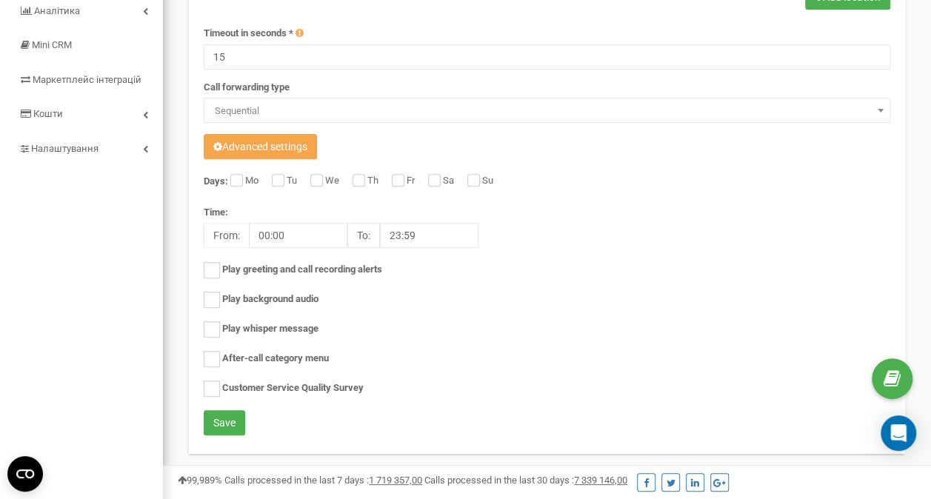
scroll to position [222, 0]
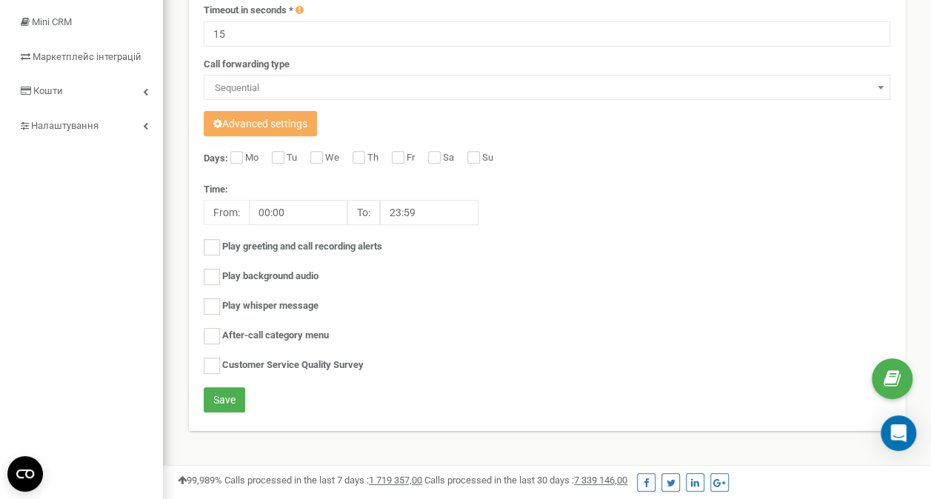
click at [245, 151] on label "Mo" at bounding box center [253, 158] width 17 height 15
click at [236, 154] on input "Mo" at bounding box center [235, 159] width 10 height 10
checkbox input "true"
click at [287, 157] on label "Tu" at bounding box center [294, 158] width 14 height 15
click at [282, 157] on input "Tu" at bounding box center [277, 159] width 10 height 10
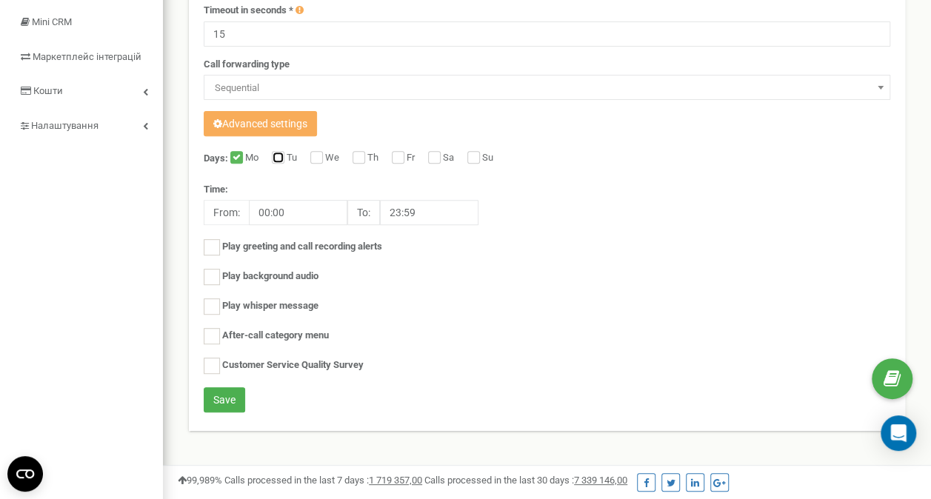
checkbox input "true"
drag, startPoint x: 315, startPoint y: 155, endPoint x: 393, endPoint y: 162, distance: 78.1
click at [316, 155] on input "We" at bounding box center [315, 159] width 10 height 10
checkbox input "true"
drag, startPoint x: 359, startPoint y: 158, endPoint x: 367, endPoint y: 160, distance: 8.4
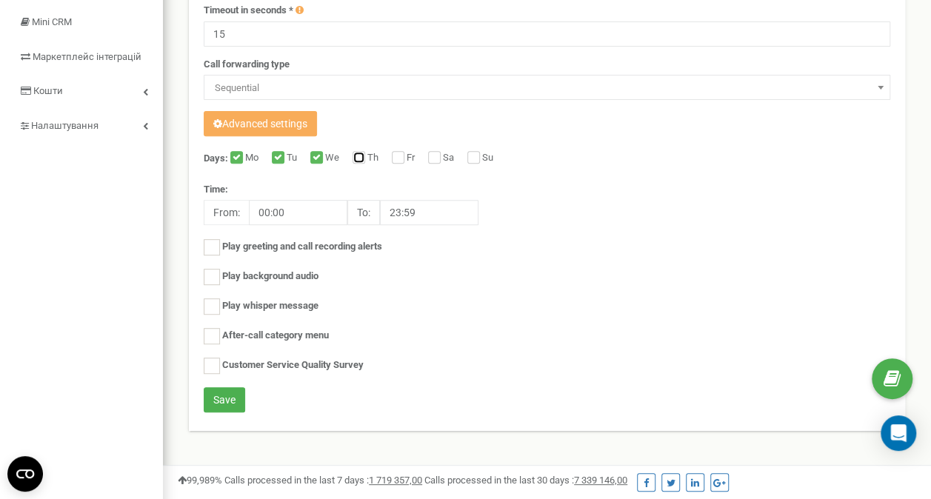
click at [361, 158] on input "Th" at bounding box center [358, 159] width 10 height 10
checkbox input "true"
click at [396, 154] on input "Fr" at bounding box center [397, 159] width 10 height 10
checkbox input "true"
click at [213, 332] on ins at bounding box center [212, 336] width 16 height 16
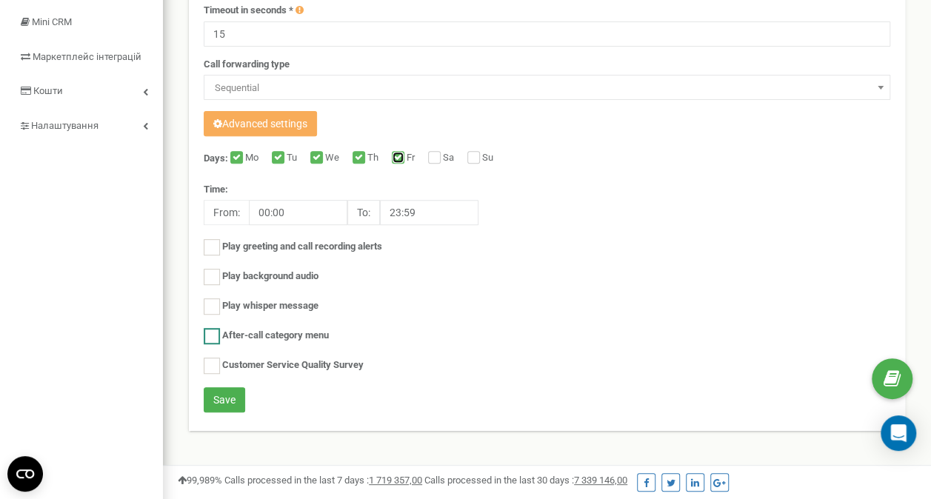
checkbox input "true"
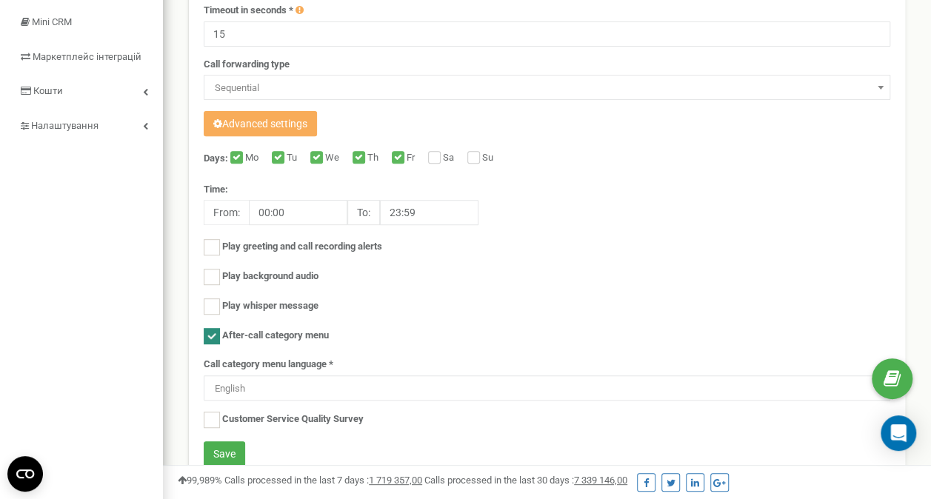
click at [465, 379] on span "English" at bounding box center [547, 389] width 676 height 21
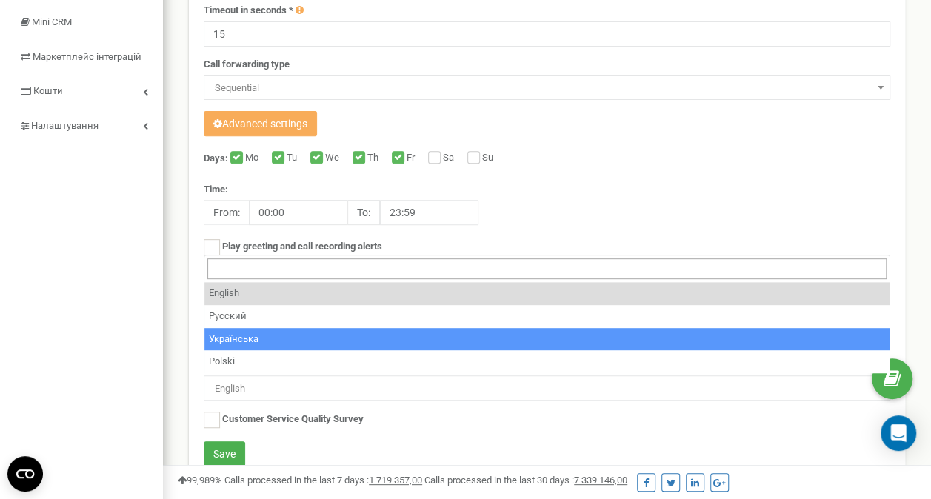
select select "ua"
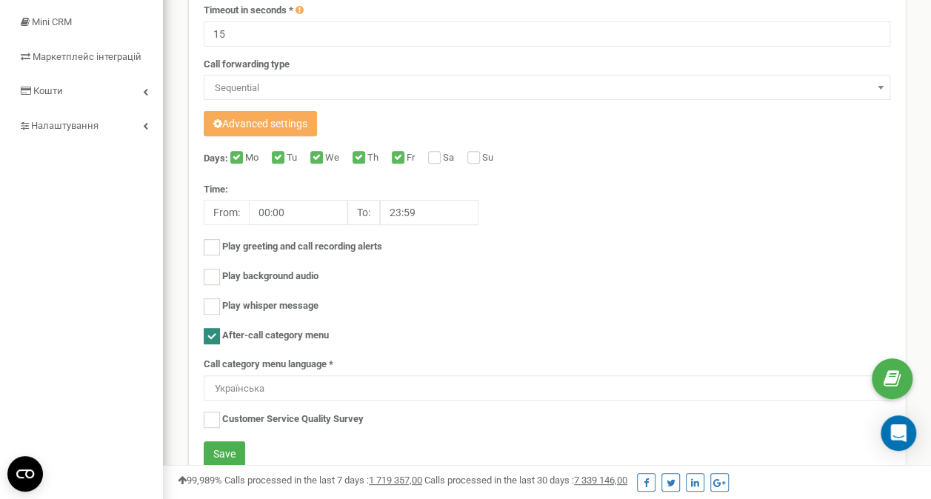
click at [216, 406] on div "Days: Mo Tu We Th Fr Sa Su Time: From: 00:00 To: 23:59 Play greeting and call r…" at bounding box center [547, 296] width 687 height 290
click at [217, 399] on div "Days: Mo Tu We Th Fr Sa Su Time: From: 00:00 To: 23:59 Play greeting and call r…" at bounding box center [547, 296] width 687 height 290
click at [213, 416] on ins at bounding box center [212, 420] width 16 height 16
checkbox input "true"
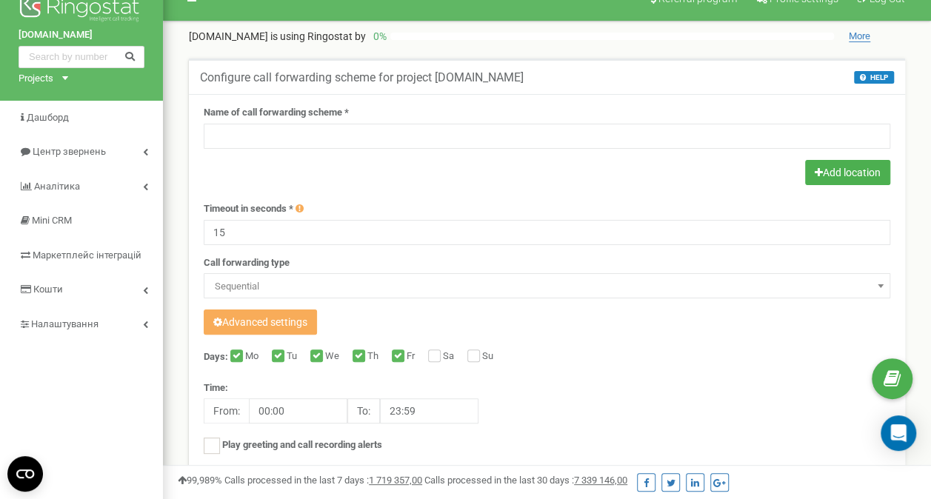
scroll to position [0, 0]
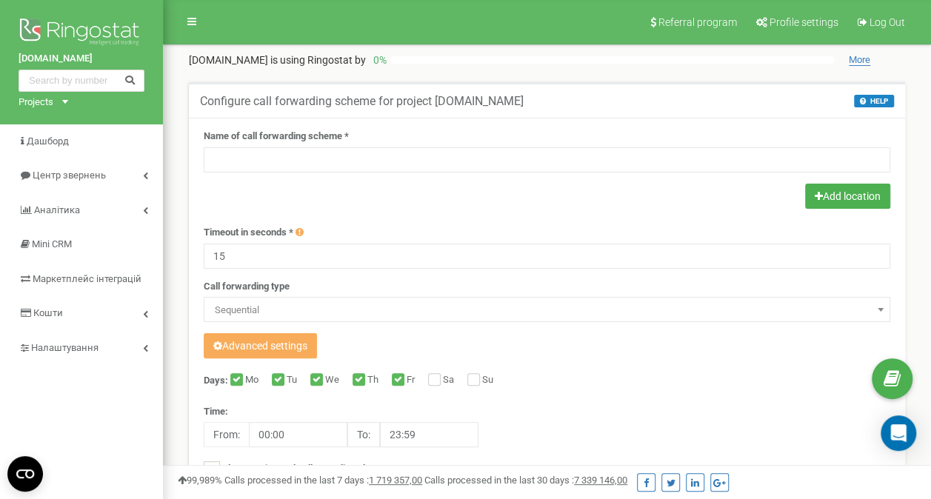
click at [447, 316] on span "Sequential" at bounding box center [547, 310] width 676 height 21
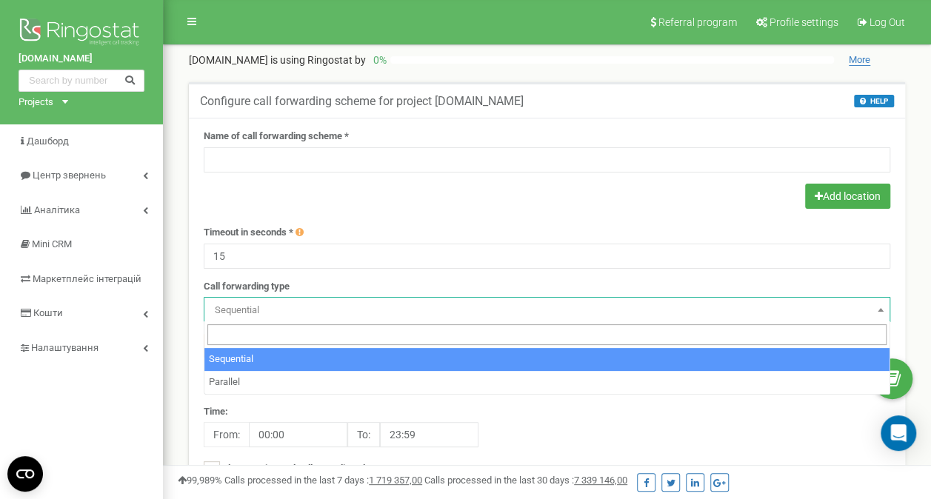
click at [447, 316] on span "Sequential" at bounding box center [547, 310] width 676 height 21
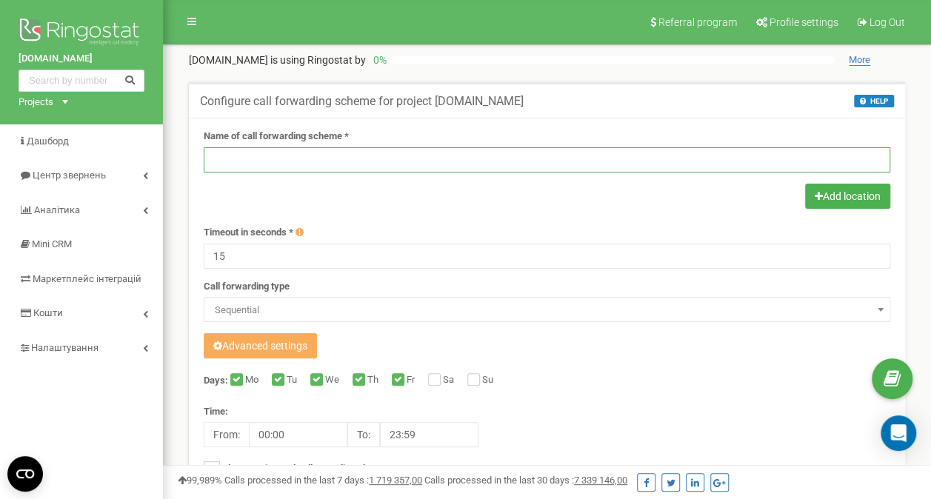
click at [347, 167] on input "text" at bounding box center [547, 159] width 687 height 25
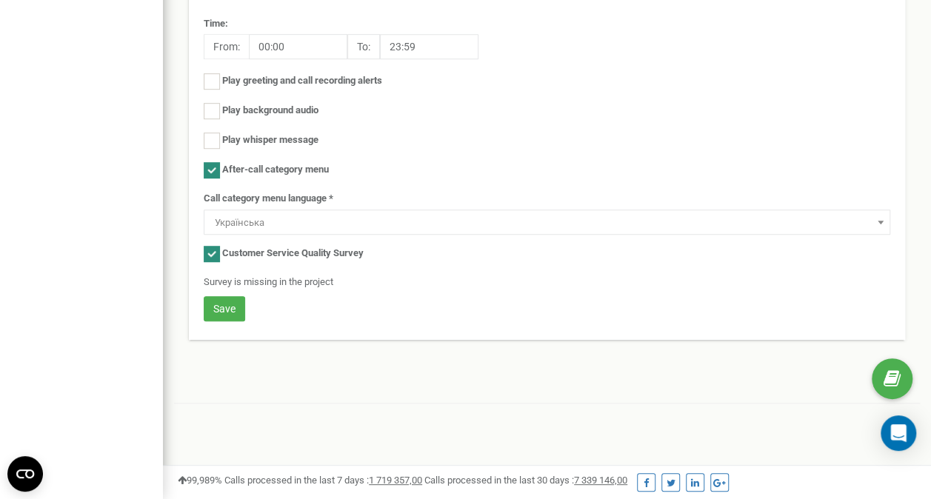
scroll to position [390, 0]
type input "Mane"
click at [239, 313] on button "Save" at bounding box center [224, 307] width 41 height 25
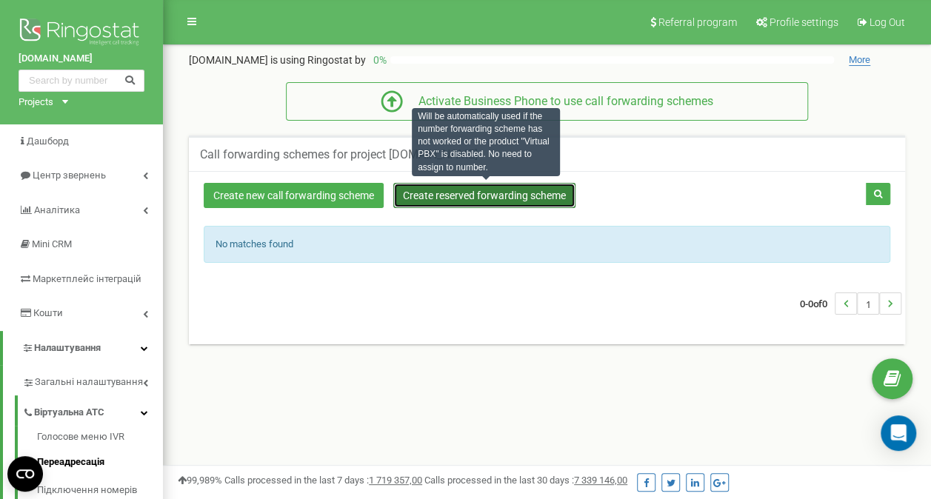
click at [513, 200] on link "Create reserved forwarding scheme" at bounding box center [484, 195] width 182 height 25
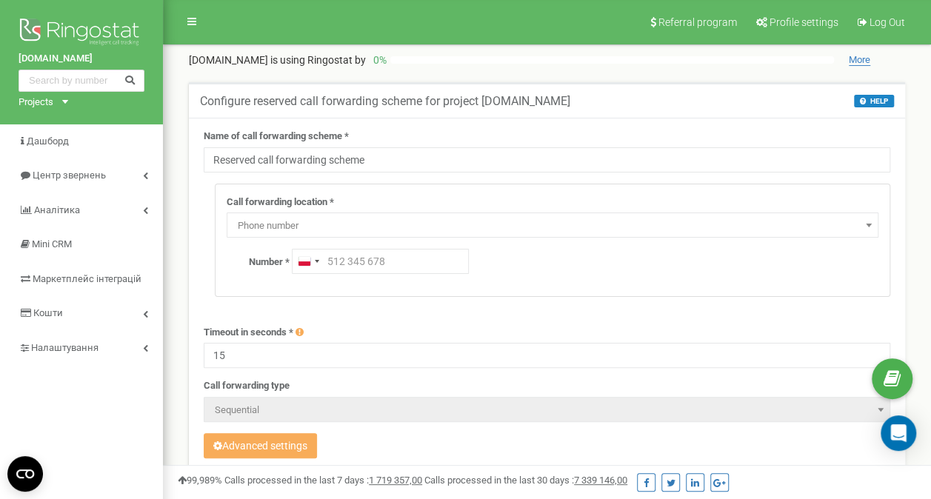
click at [867, 226] on b at bounding box center [869, 226] width 6 height 4
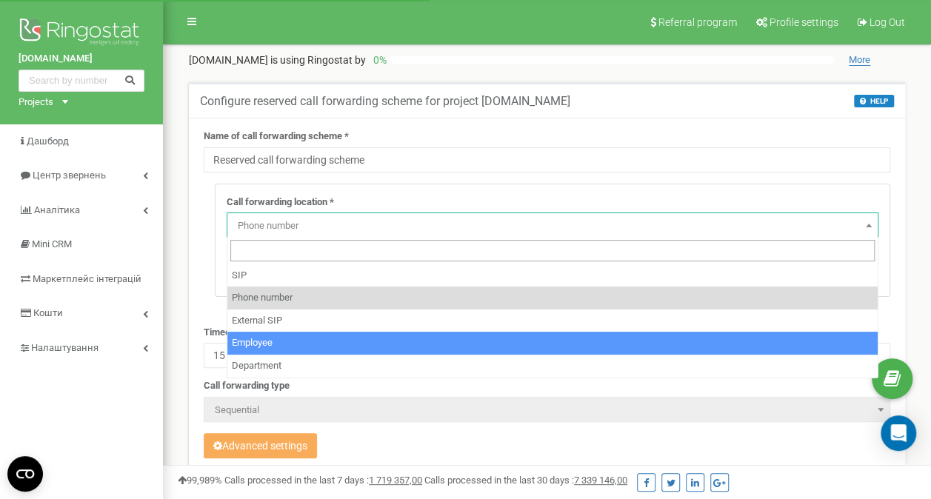
select select "Employee"
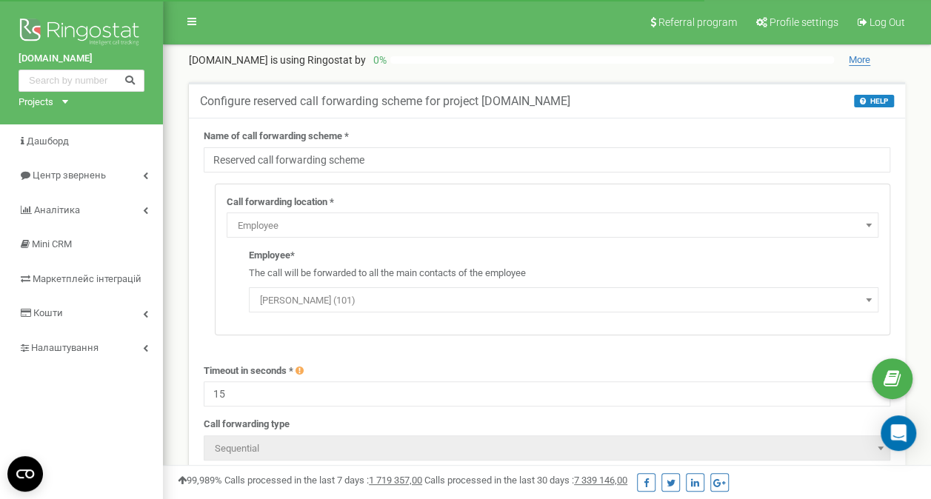
click at [857, 305] on span "Ivanov Ivan (101)" at bounding box center [563, 300] width 619 height 21
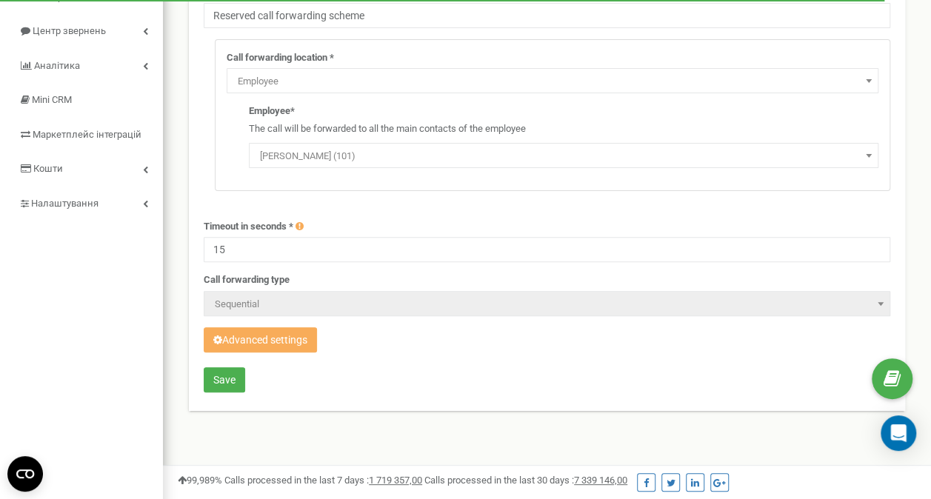
scroll to position [148, 0]
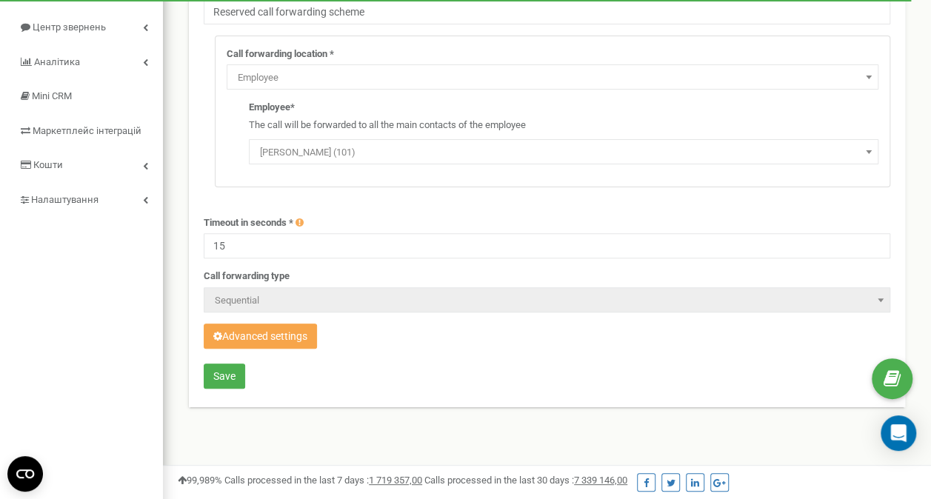
click at [252, 329] on button "Advanced settings" at bounding box center [260, 336] width 113 height 25
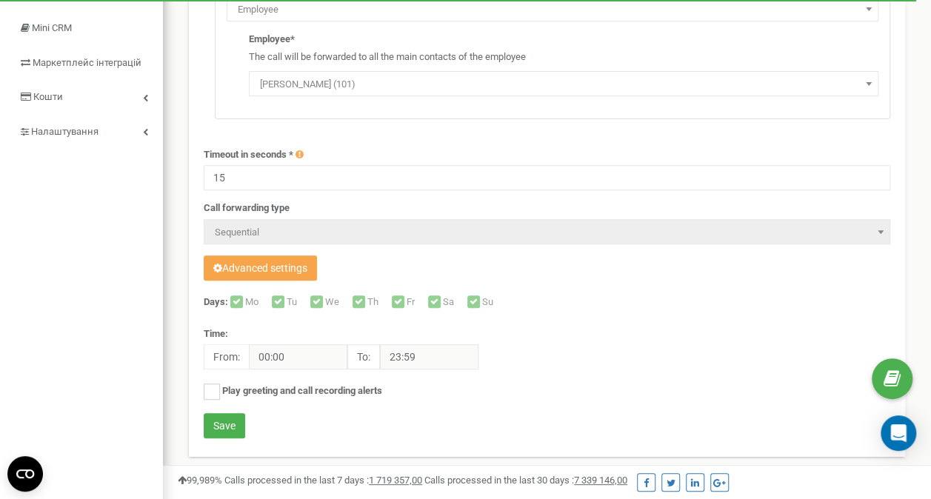
scroll to position [296, 0]
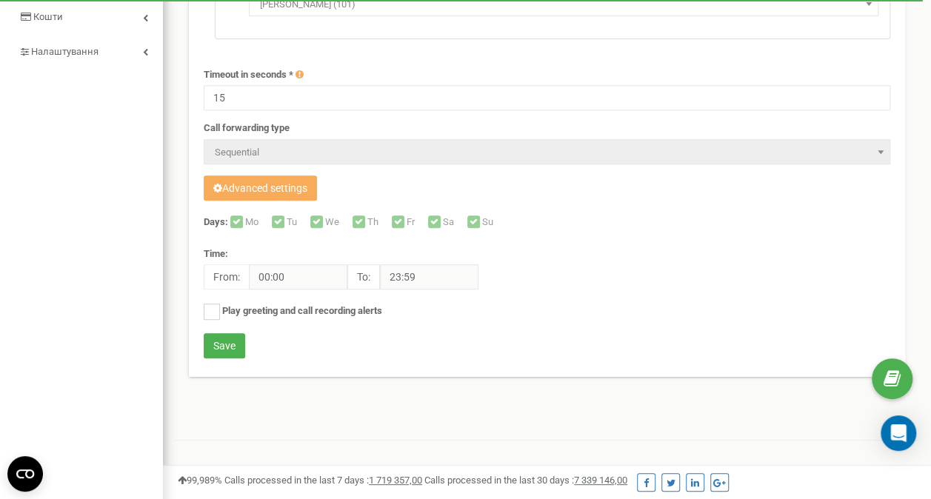
click at [390, 222] on div "Days: Mo Tu We Th Fr Sa Su Time: From: 00:00 To: 23:59" at bounding box center [547, 275] width 687 height 118
drag, startPoint x: 290, startPoint y: 217, endPoint x: 308, endPoint y: 217, distance: 17.8
click at [291, 217] on label "Tu" at bounding box center [294, 223] width 14 height 15
drag, startPoint x: 387, startPoint y: 209, endPoint x: 413, endPoint y: 212, distance: 26.8
click at [387, 210] on form "Name of call forwarding scheme * Reserved call forwarding scheme Call forwardin…" at bounding box center [547, 97] width 687 height 529
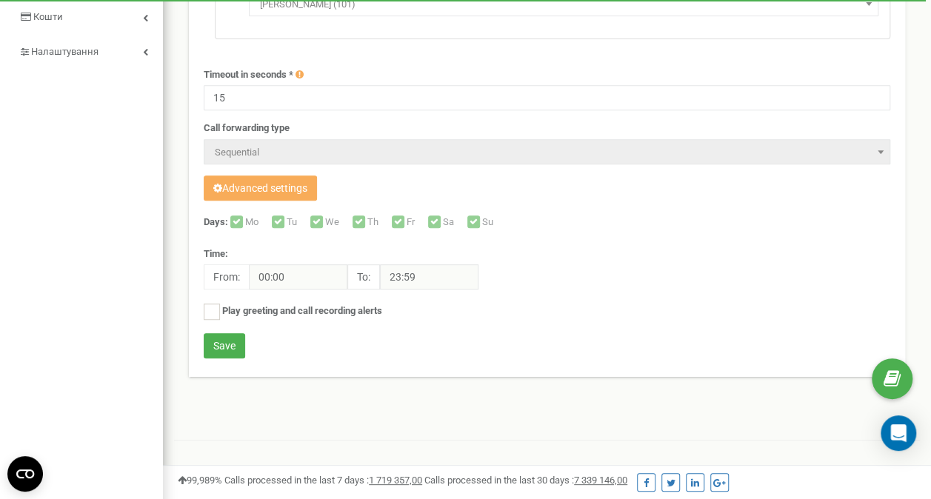
drag, startPoint x: 445, startPoint y: 213, endPoint x: 460, endPoint y: 213, distance: 15.6
click at [448, 213] on form "Name of call forwarding scheme * Reserved call forwarding scheme Call forwardin…" at bounding box center [547, 97] width 687 height 529
click at [470, 218] on div "Days: Mo Tu We Th Fr Sa Su Time: From: 00:00 To: 23:59" at bounding box center [547, 275] width 687 height 118
click at [478, 310] on div "Play greeting and call recording alerts By disabling the call recording warning…" at bounding box center [547, 313] width 687 height 19
click at [356, 312] on label "Play greeting and call recording alerts" at bounding box center [302, 312] width 160 height 14
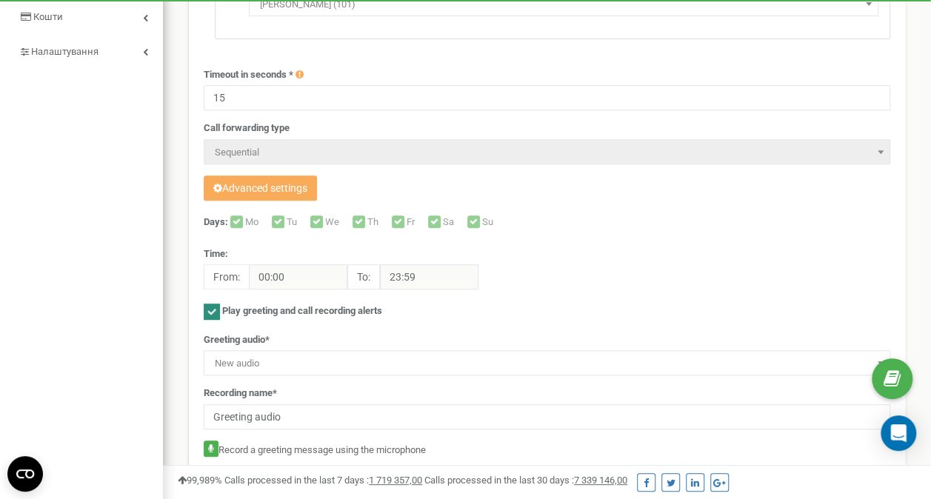
click at [356, 312] on label "Play greeting and call recording alerts" at bounding box center [302, 312] width 160 height 14
checkbox input "false"
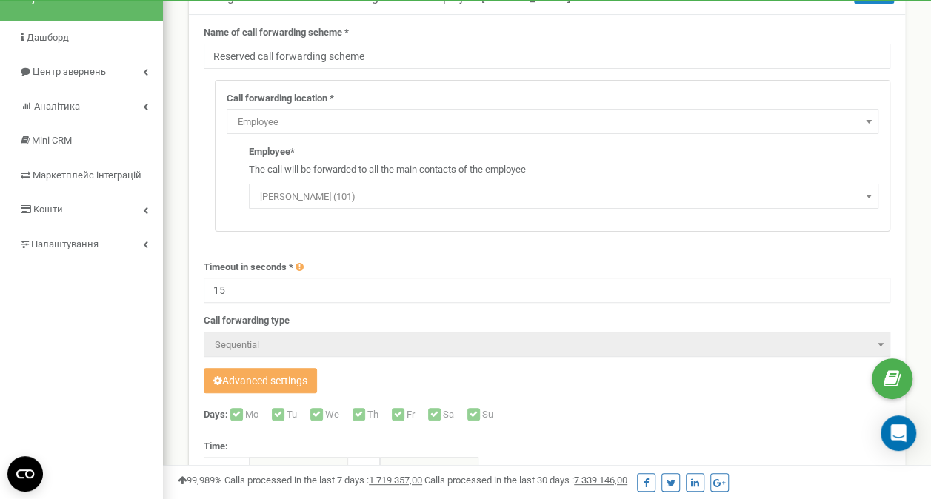
scroll to position [0, 0]
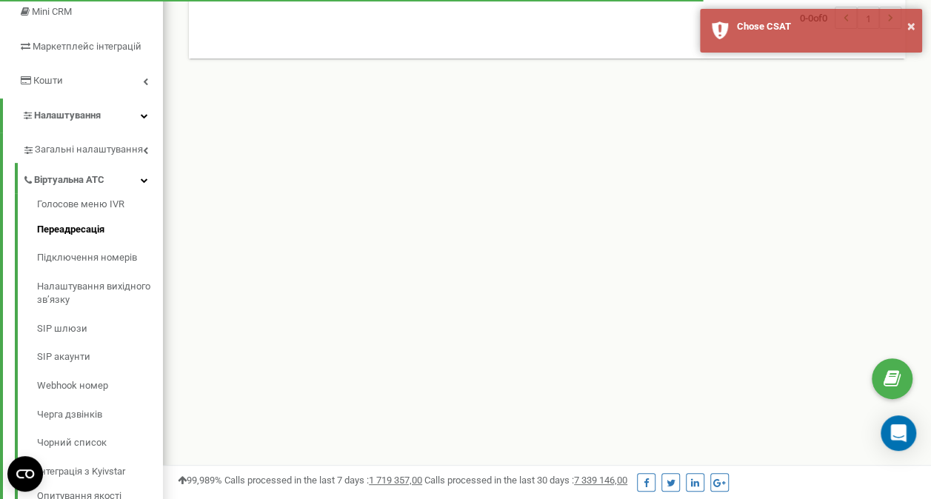
scroll to position [296, 0]
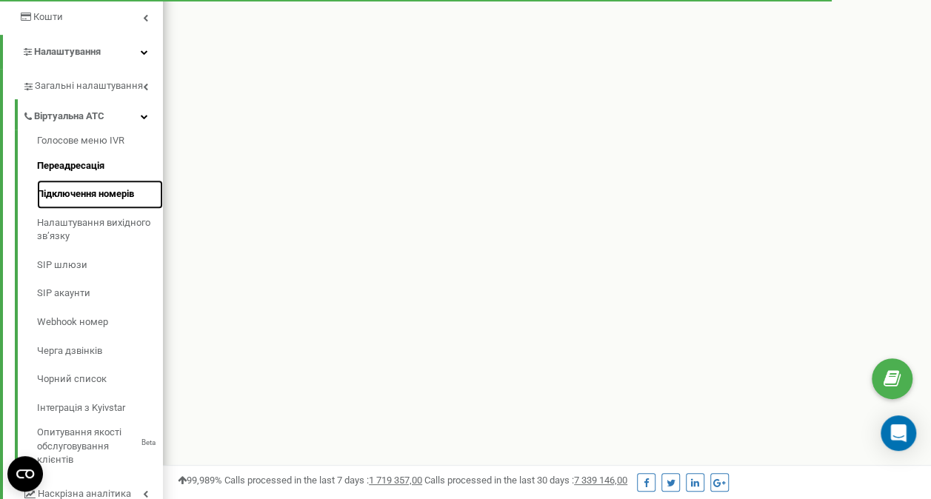
click at [133, 191] on link "Підключення номерів" at bounding box center [100, 194] width 126 height 29
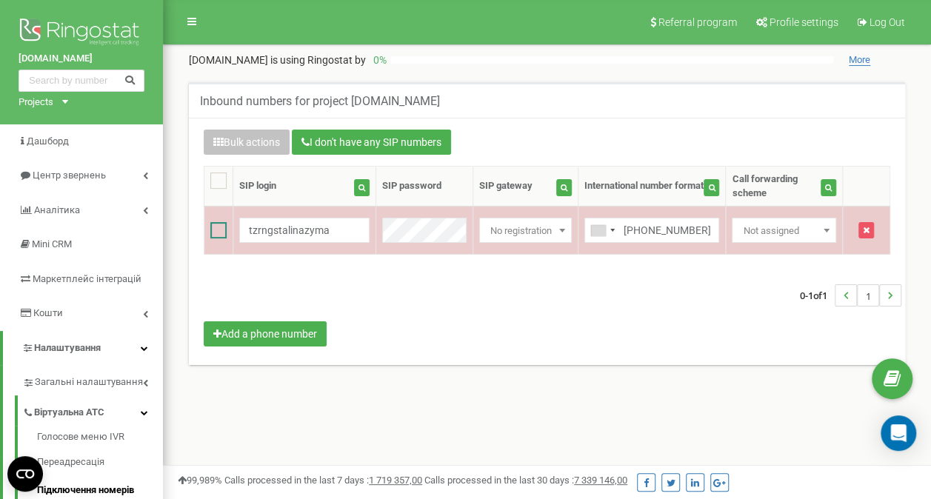
click at [213, 232] on ins at bounding box center [218, 230] width 16 height 16
checkbox input "true"
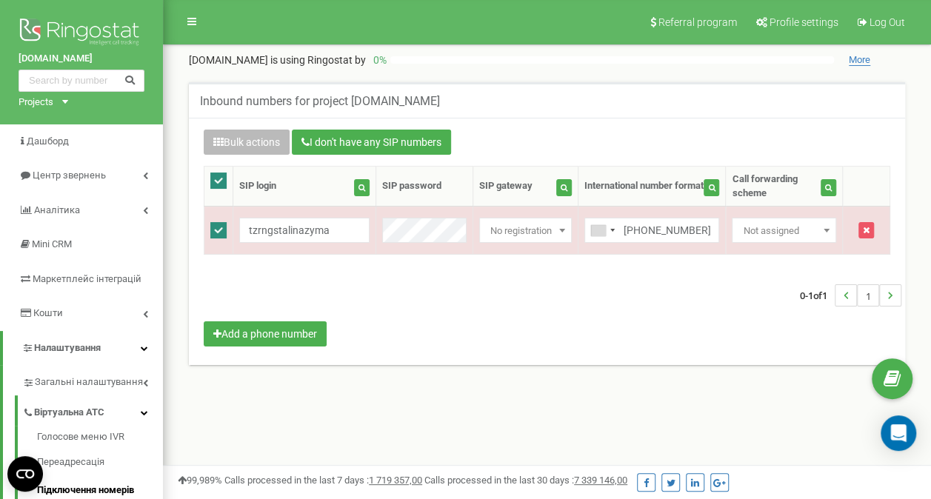
click at [235, 147] on button "Bulk actions" at bounding box center [247, 142] width 86 height 25
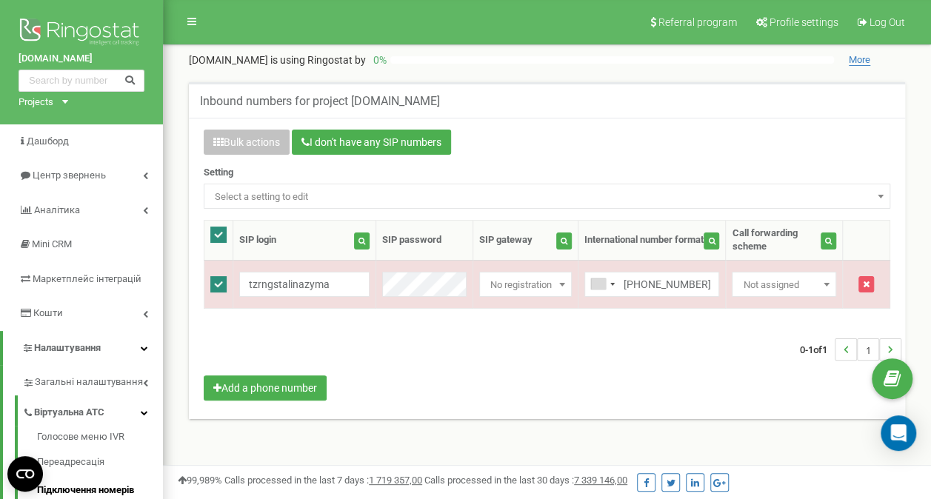
click at [385, 193] on span "Select a setting to edit" at bounding box center [547, 197] width 676 height 21
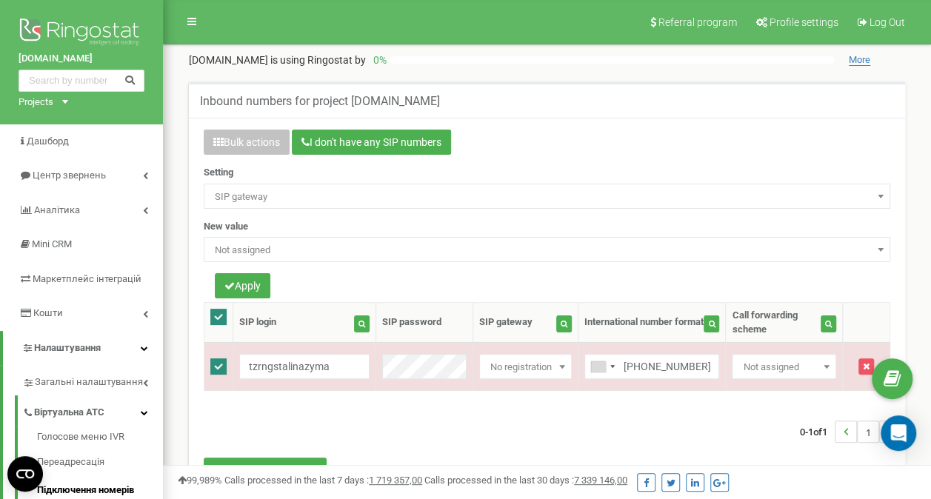
click at [335, 202] on span "SIP gateway" at bounding box center [547, 197] width 676 height 21
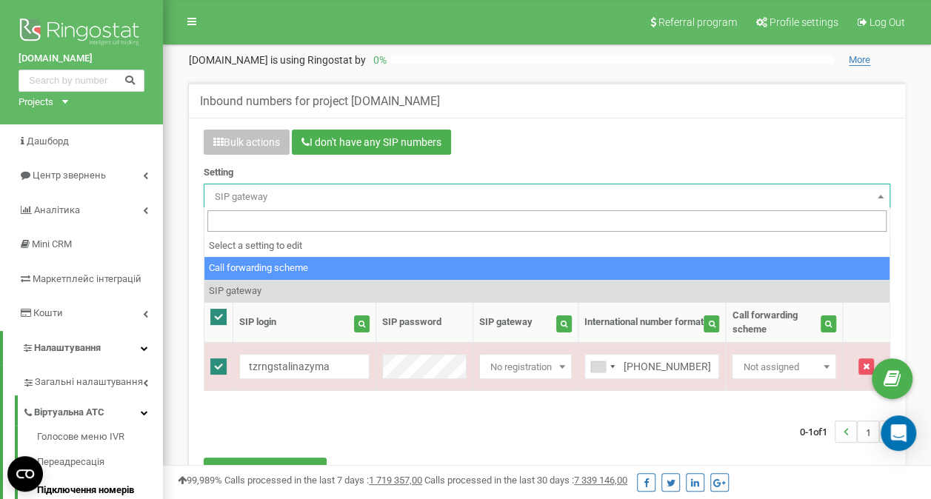
select select "project_scheme_id"
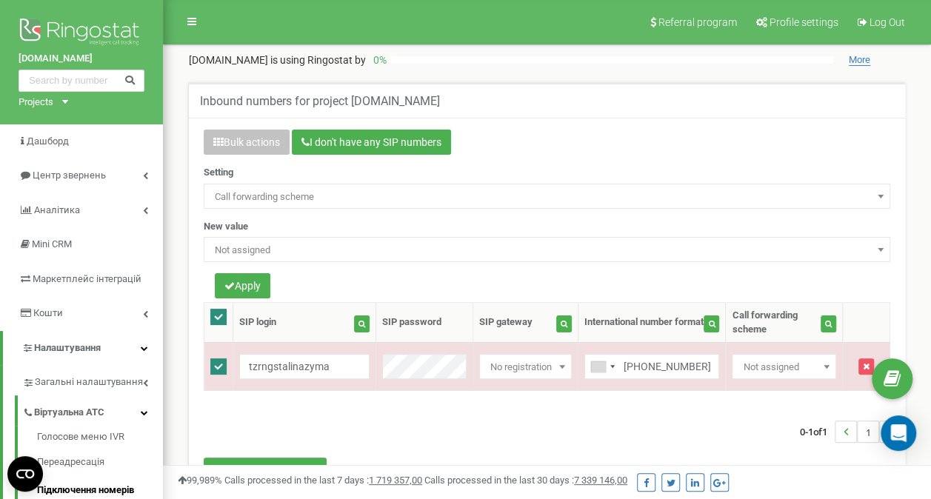
click at [330, 249] on span "Not assigned" at bounding box center [547, 250] width 676 height 21
click at [327, 253] on span "Not assigned" at bounding box center [547, 250] width 676 height 21
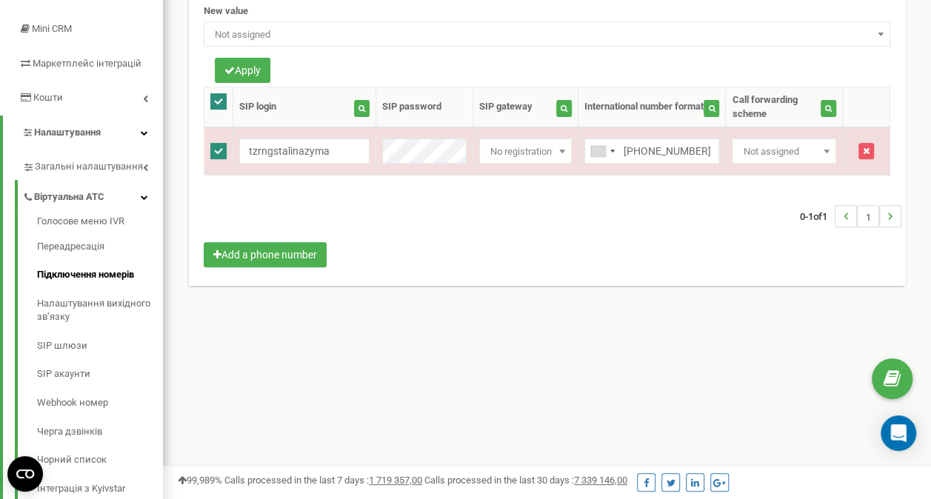
scroll to position [222, 0]
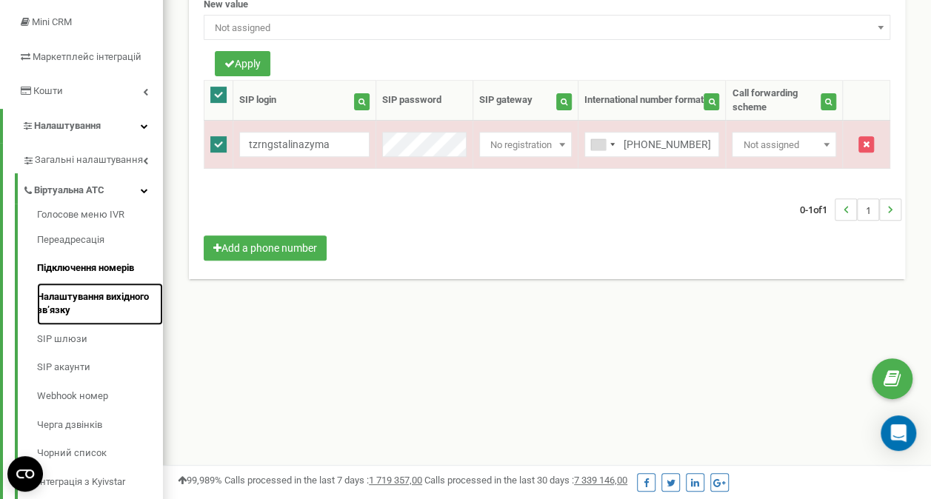
click at [144, 292] on link "Налаштування вихідного зв’язку" at bounding box center [100, 304] width 126 height 42
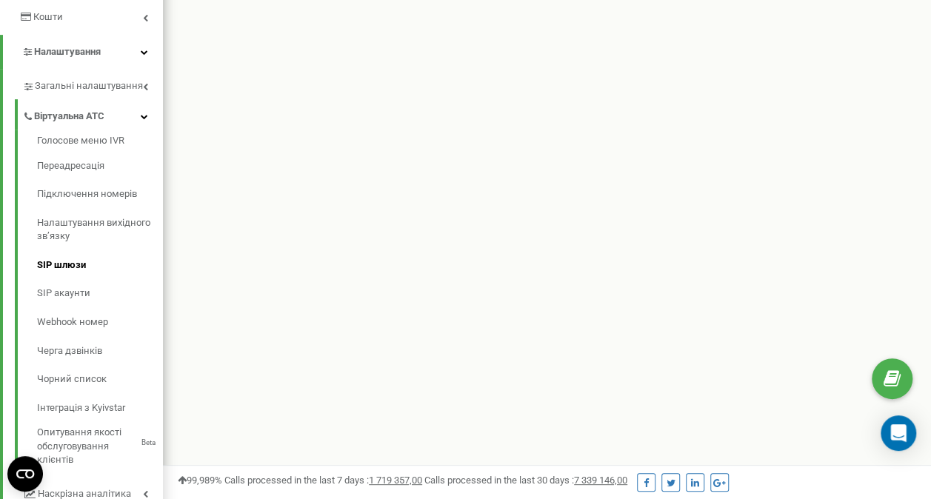
scroll to position [370, 0]
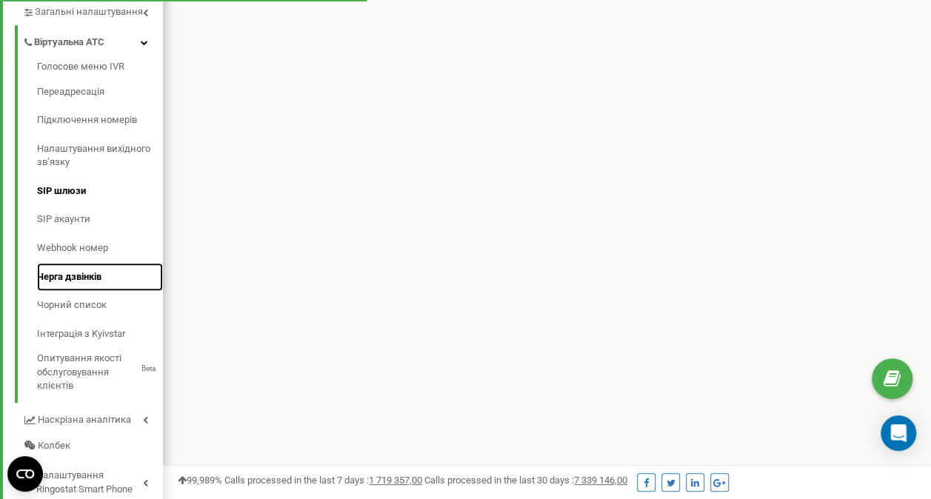
click at [80, 270] on link "Черга дзвінків" at bounding box center [100, 277] width 126 height 29
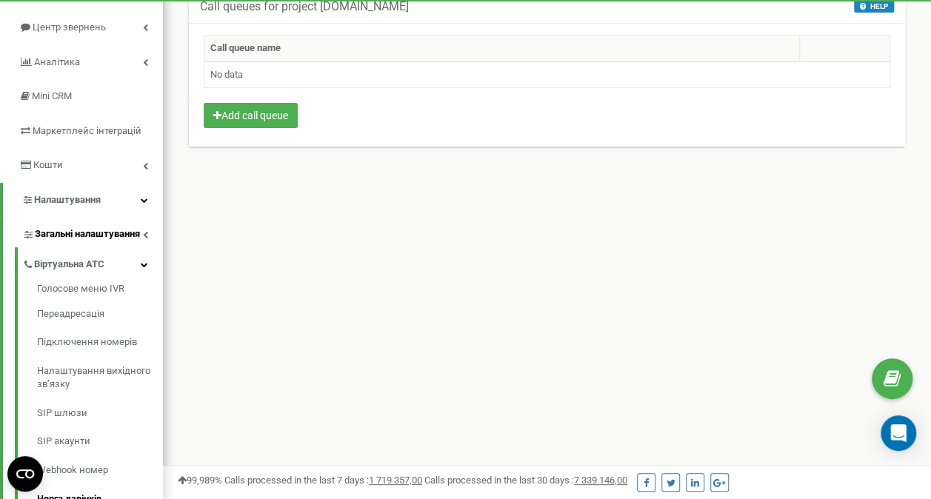
scroll to position [296, 0]
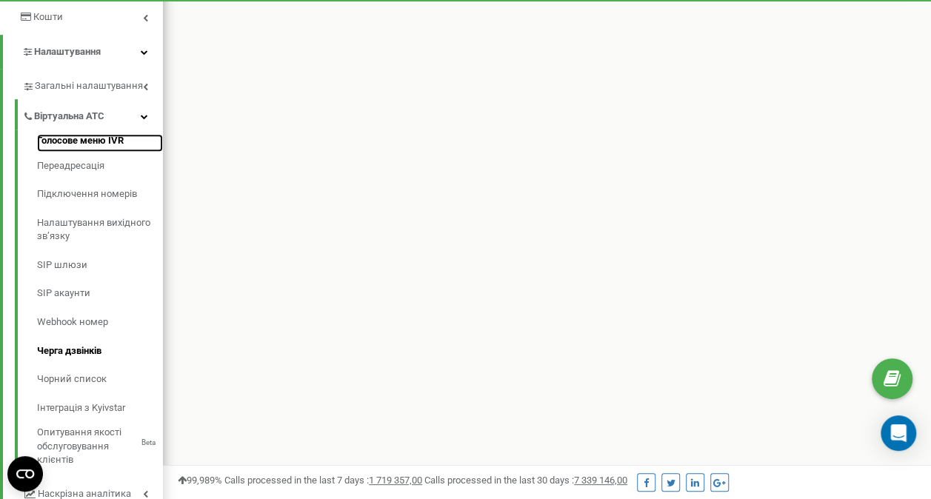
click at [76, 146] on link "Голосове меню IVR" at bounding box center [100, 143] width 126 height 18
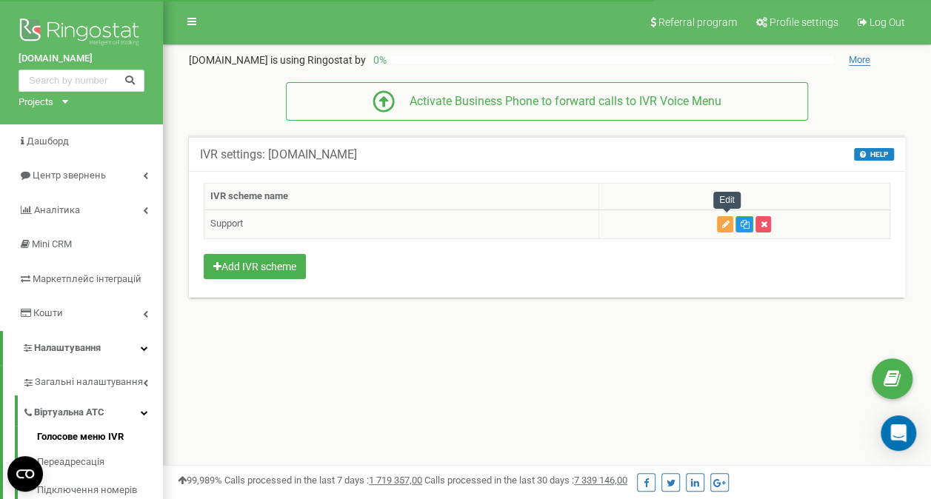
click at [725, 222] on icon "button" at bounding box center [725, 224] width 7 height 9
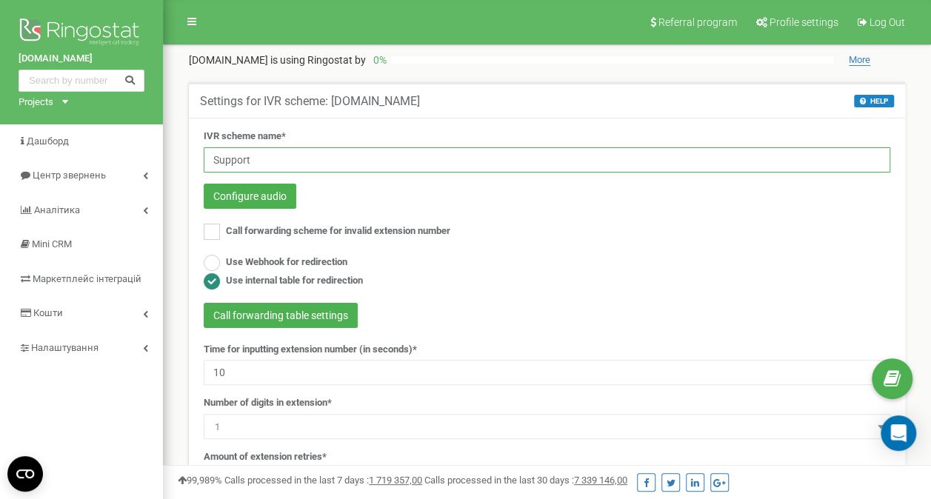
drag, startPoint x: 276, startPoint y: 154, endPoint x: 196, endPoint y: 172, distance: 82.0
click at [196, 172] on div "IVR scheme name* Support Configure audio Call forwarding scheme for invalid ext…" at bounding box center [547, 331] width 709 height 403
type input "Work days"
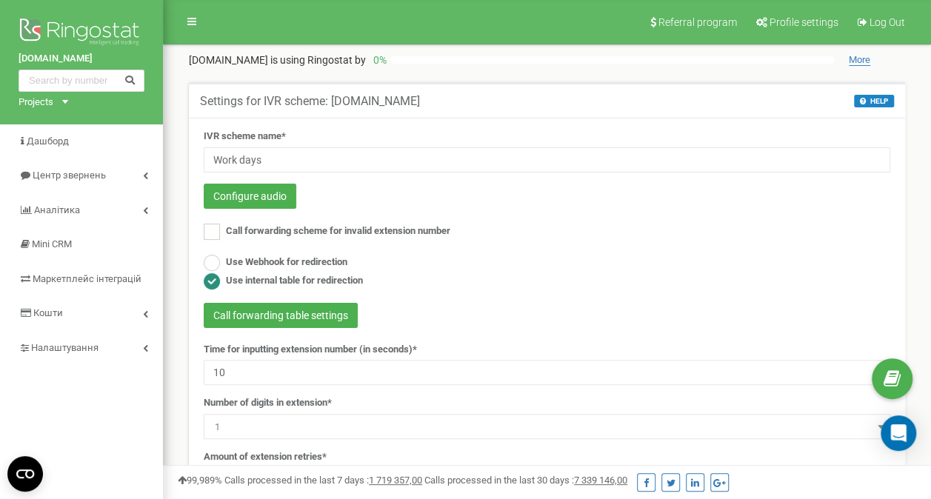
click at [616, 242] on div "Call forwarding scheme for invalid extension number" at bounding box center [547, 234] width 687 height 20
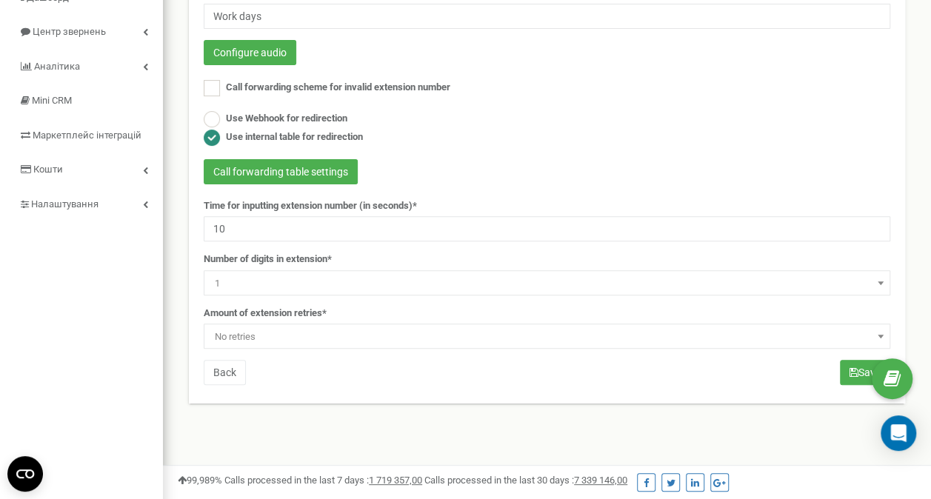
scroll to position [148, 0]
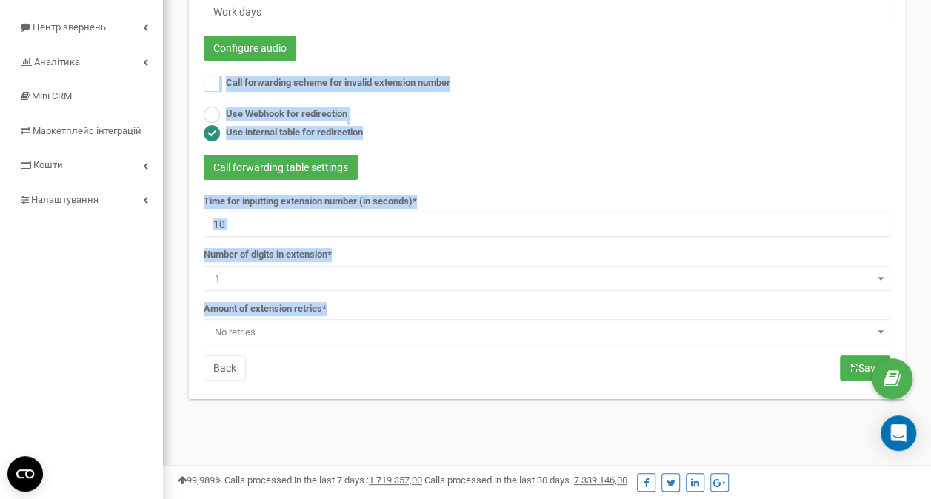
drag, startPoint x: 227, startPoint y: 65, endPoint x: 299, endPoint y: 357, distance: 300.6
click at [299, 357] on div "IVR scheme name* Work days Configure audio Call forwarding scheme for invalid e…" at bounding box center [547, 182] width 709 height 403
copy div "Call forwarding scheme for invalid extension number Call forwarding scheme Do n…"
click at [879, 151] on form "IVR scheme name* Work days Configure audio Call forwarding scheme for invalid e…" at bounding box center [547, 162] width 687 height 363
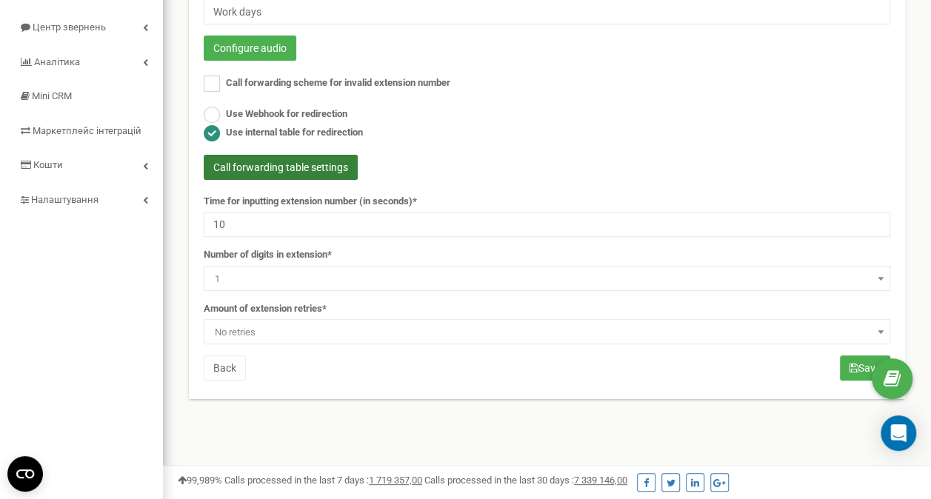
click at [333, 171] on button "Call forwarding table settings" at bounding box center [281, 167] width 154 height 25
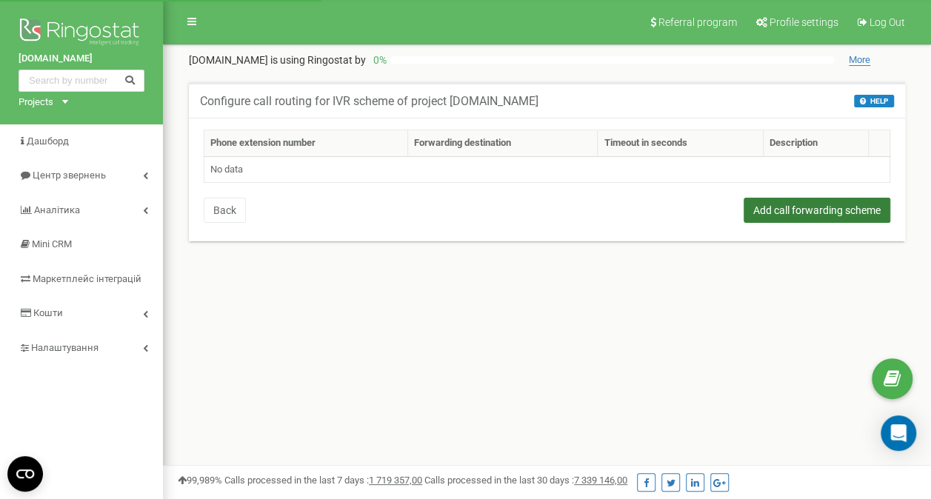
click at [793, 214] on button "Add call forwarding scheme" at bounding box center [817, 210] width 147 height 25
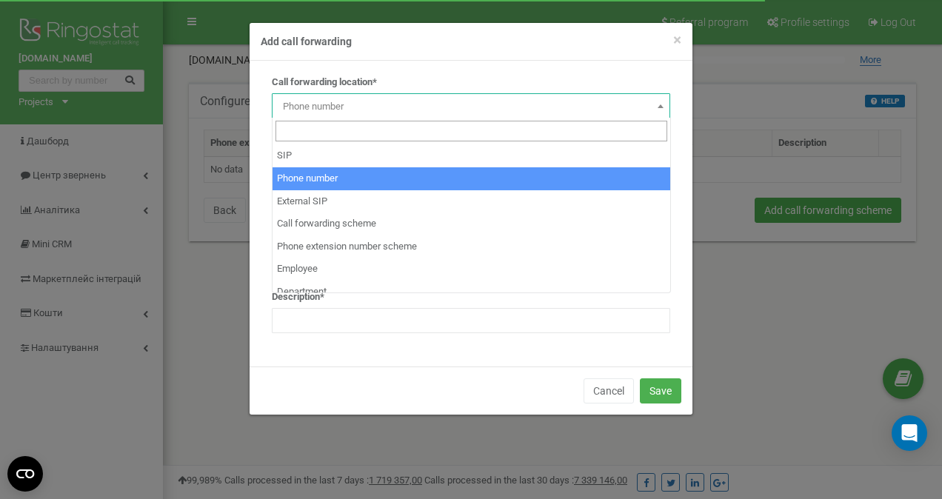
click at [665, 97] on span at bounding box center [660, 105] width 15 height 19
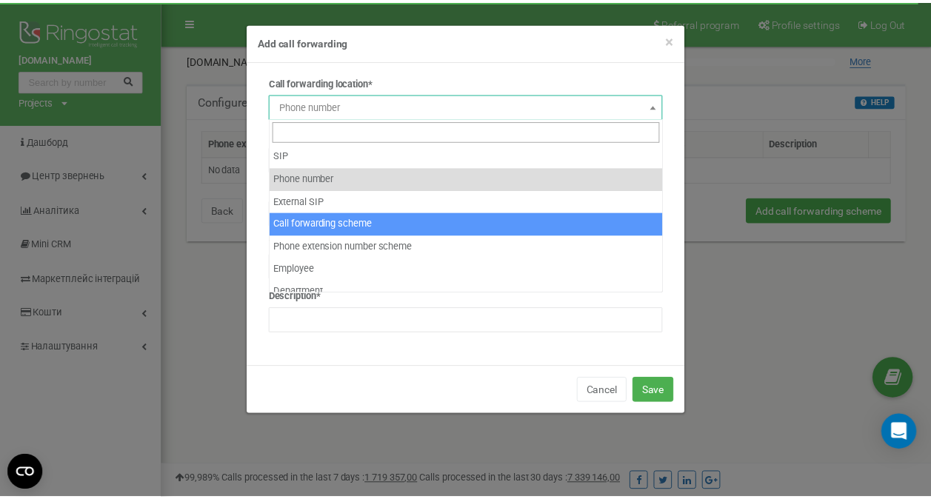
scroll to position [10, 0]
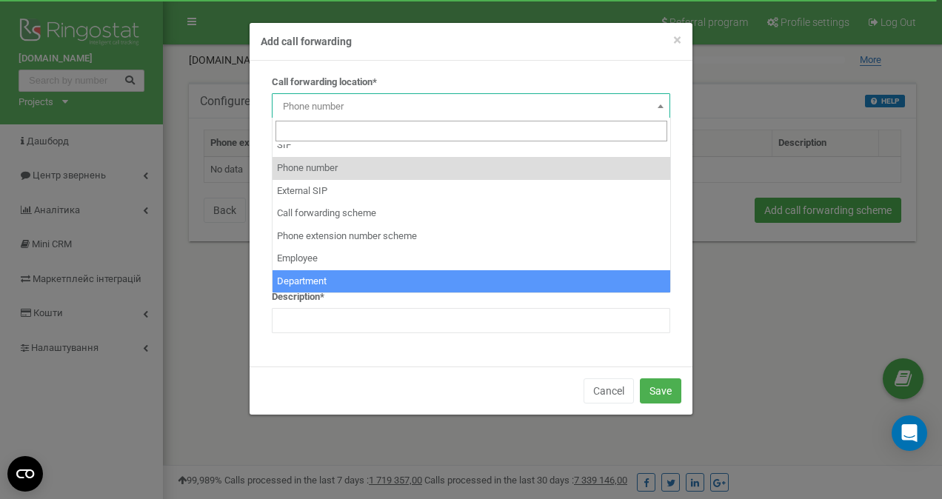
select select "Department"
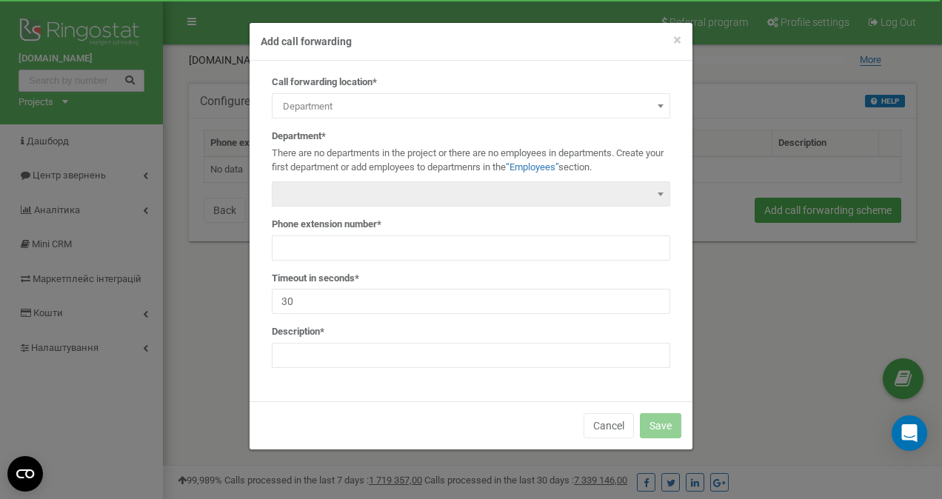
click at [659, 198] on span at bounding box center [660, 193] width 15 height 19
click at [673, 46] on span "×" at bounding box center [677, 40] width 8 height 18
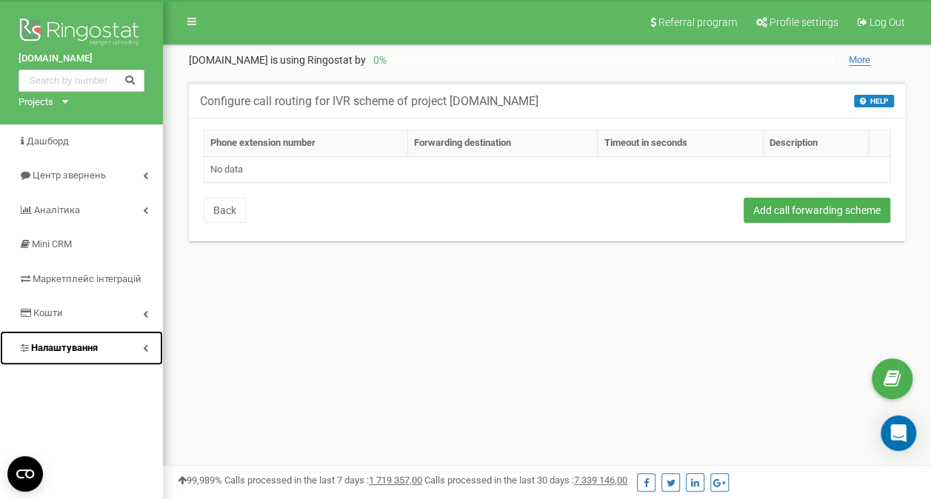
click at [145, 350] on icon at bounding box center [145, 348] width 5 height 7
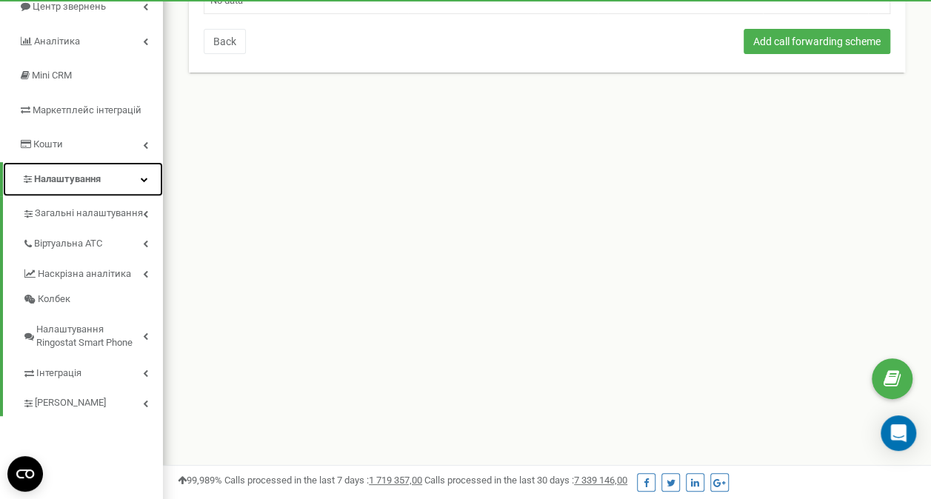
scroll to position [222, 0]
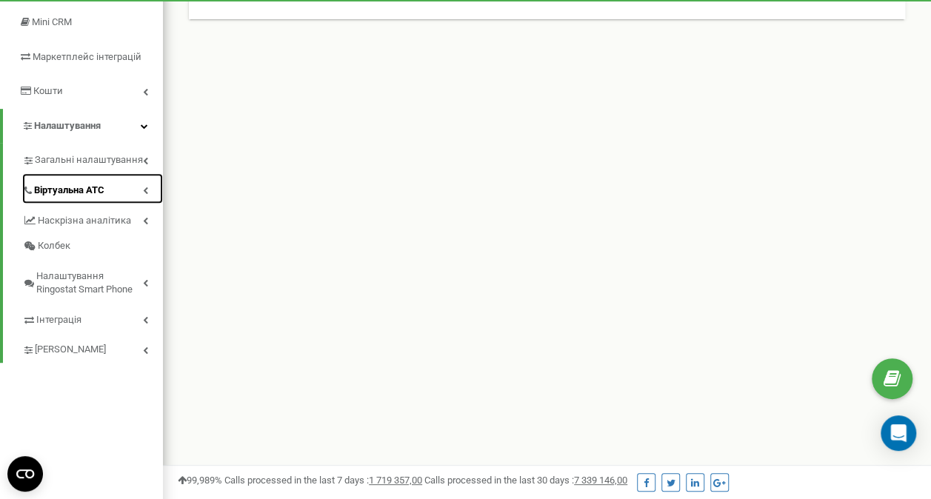
click at [145, 193] on icon at bounding box center [145, 190] width 5 height 7
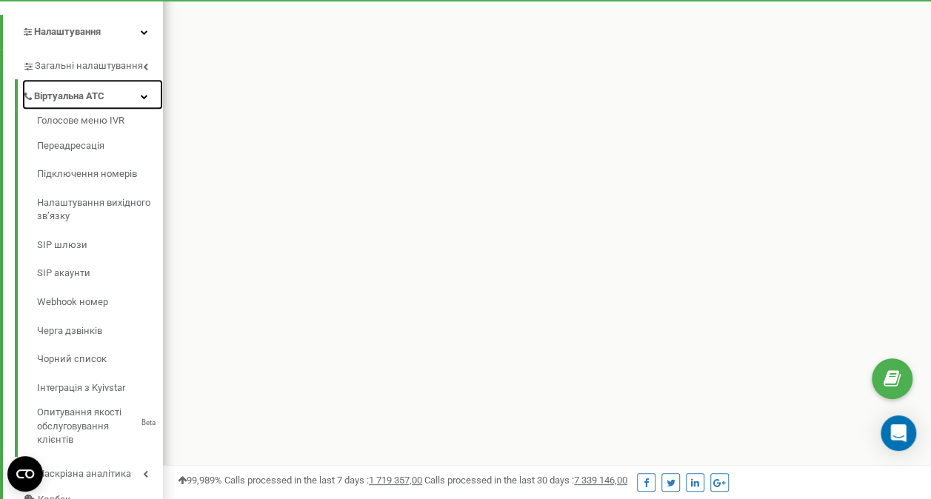
scroll to position [296, 0]
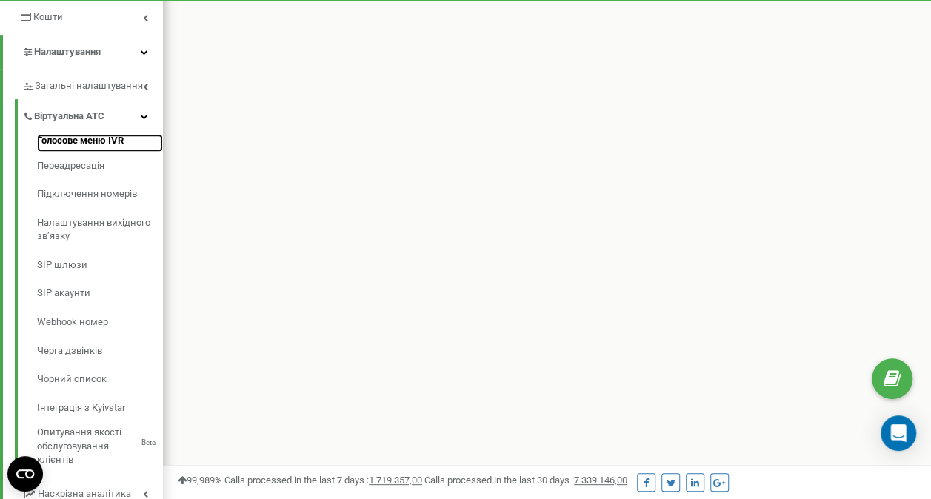
click at [87, 144] on link "Голосове меню IVR" at bounding box center [100, 143] width 126 height 18
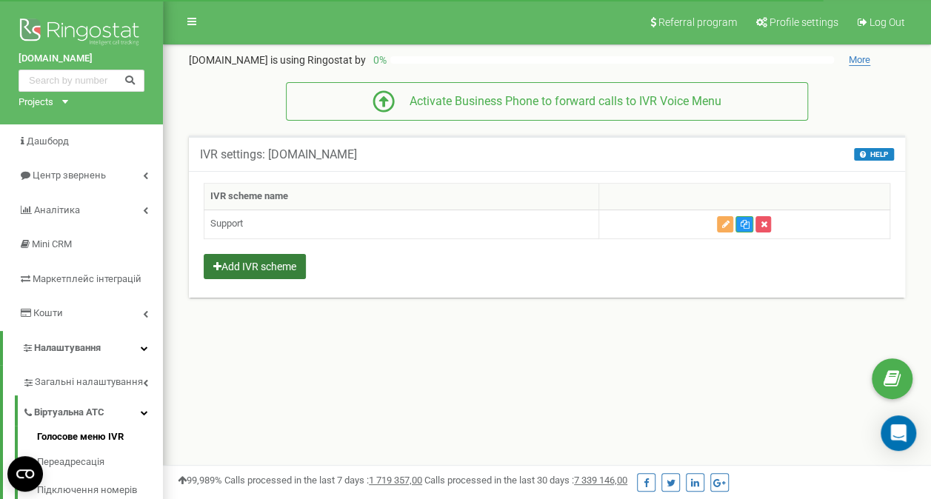
click at [266, 262] on button "Add IVR scheme" at bounding box center [255, 266] width 102 height 25
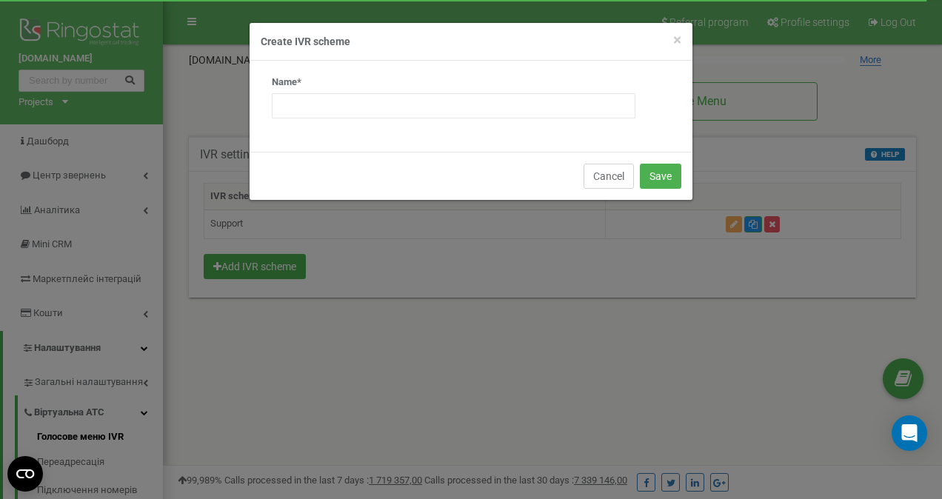
click at [619, 180] on button "Cancel" at bounding box center [609, 176] width 50 height 25
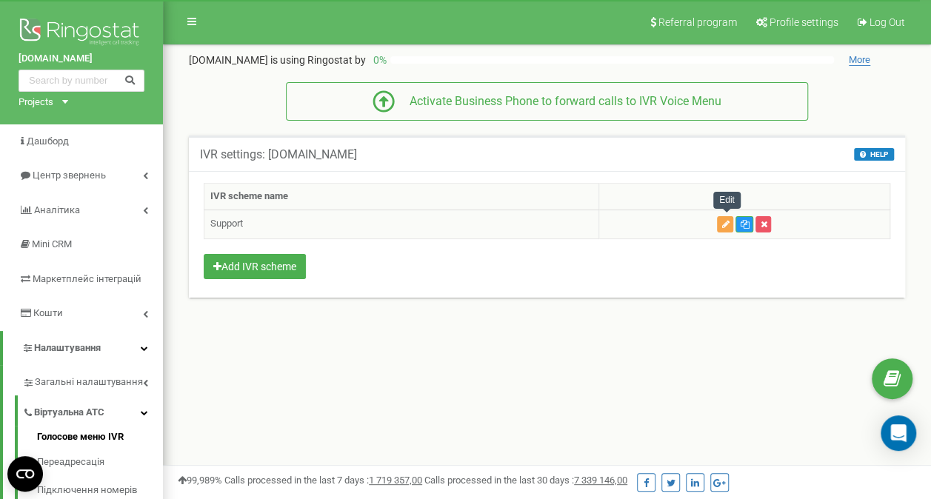
click at [729, 220] on icon "button" at bounding box center [725, 224] width 7 height 9
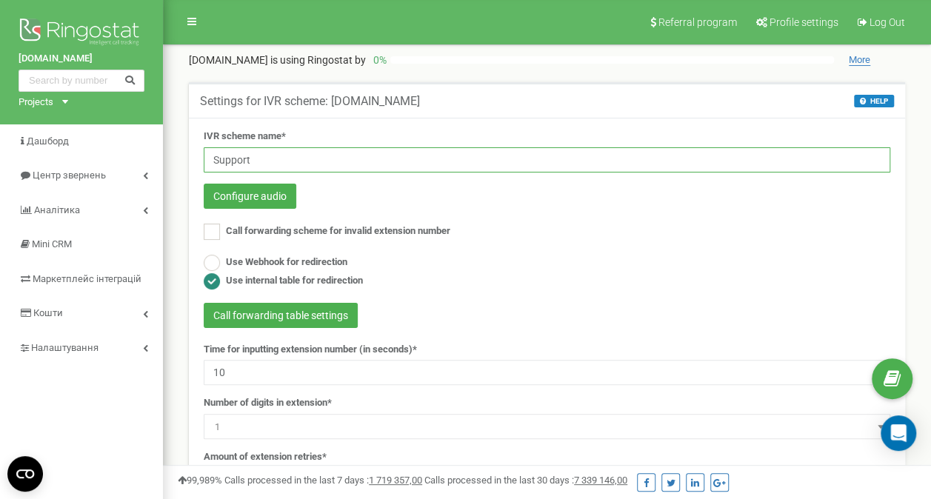
drag, startPoint x: 276, startPoint y: 159, endPoint x: 170, endPoint y: 157, distance: 105.2
click at [170, 157] on div "Referral program Profile settings Log Out tzrngstalinazyma.com is using Ringost…" at bounding box center [547, 444] width 768 height 889
type input "T"
type input "Work days"
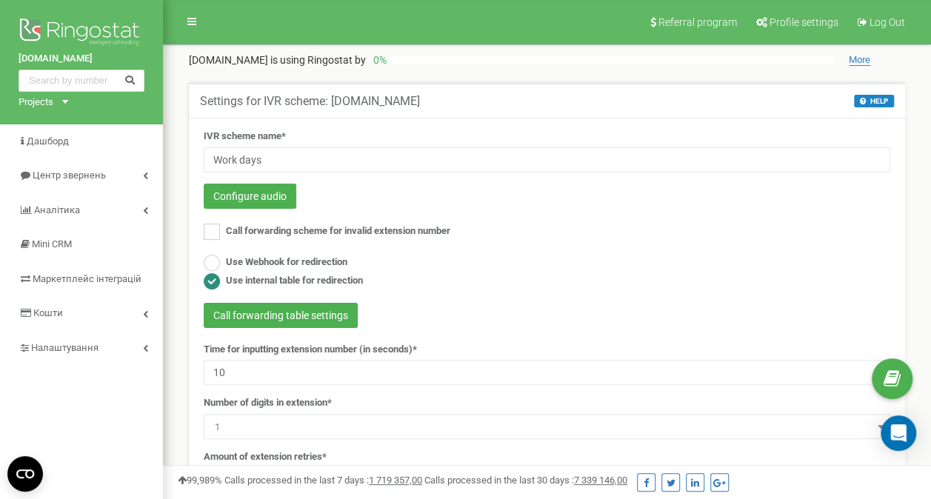
drag, startPoint x: 608, startPoint y: 271, endPoint x: 619, endPoint y: 346, distance: 75.7
click at [608, 271] on div "Use Webhook for redirection Use internal table for redirection" at bounding box center [547, 273] width 687 height 37
click at [243, 200] on button "Configure audio" at bounding box center [250, 196] width 93 height 25
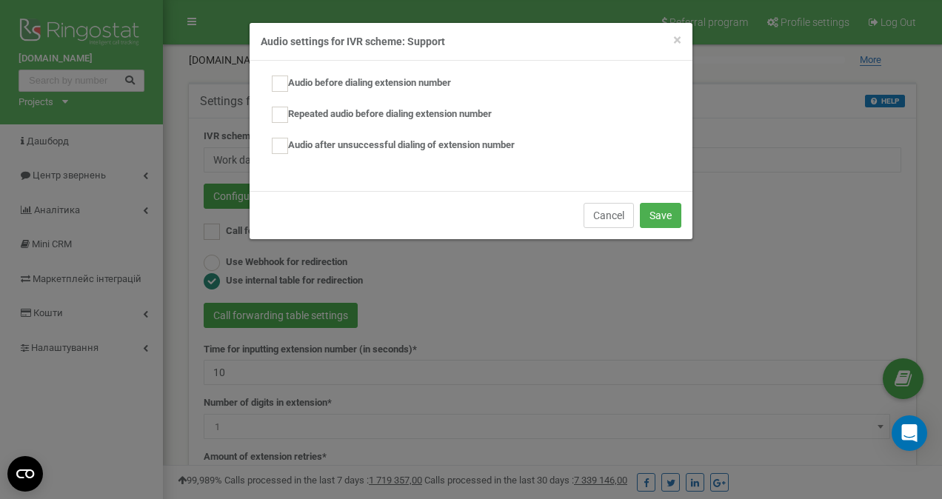
click at [618, 221] on button "Cancel" at bounding box center [609, 215] width 50 height 25
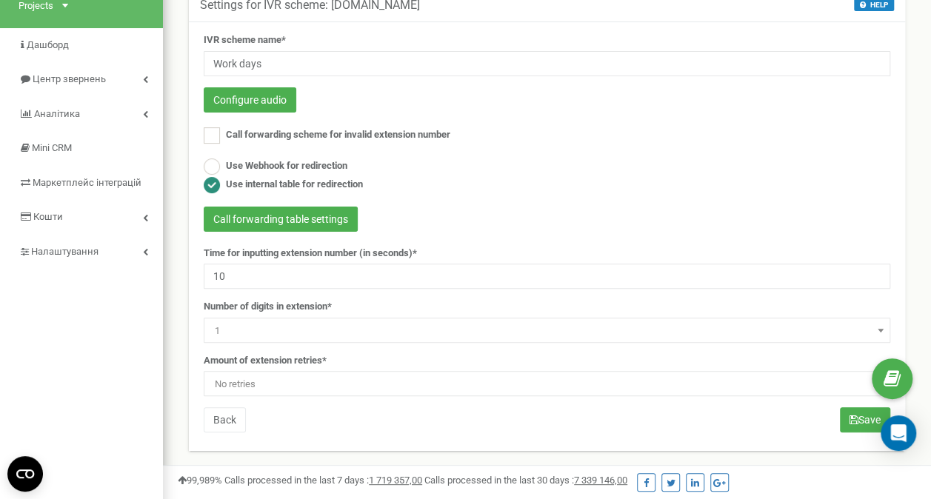
scroll to position [74, 0]
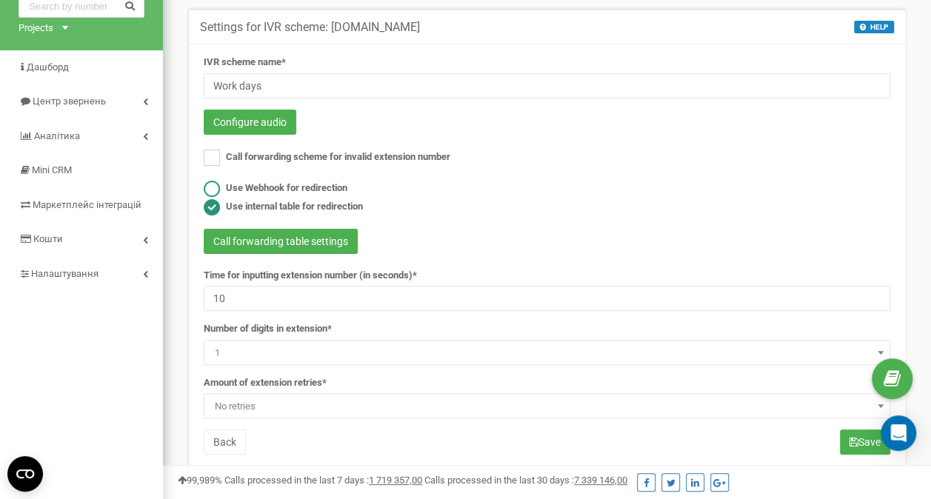
click at [226, 184] on label "Use Webhook for redirection" at bounding box center [287, 189] width 122 height 14
radio input "true"
click at [249, 249] on button "Configure webhook" at bounding box center [258, 241] width 109 height 25
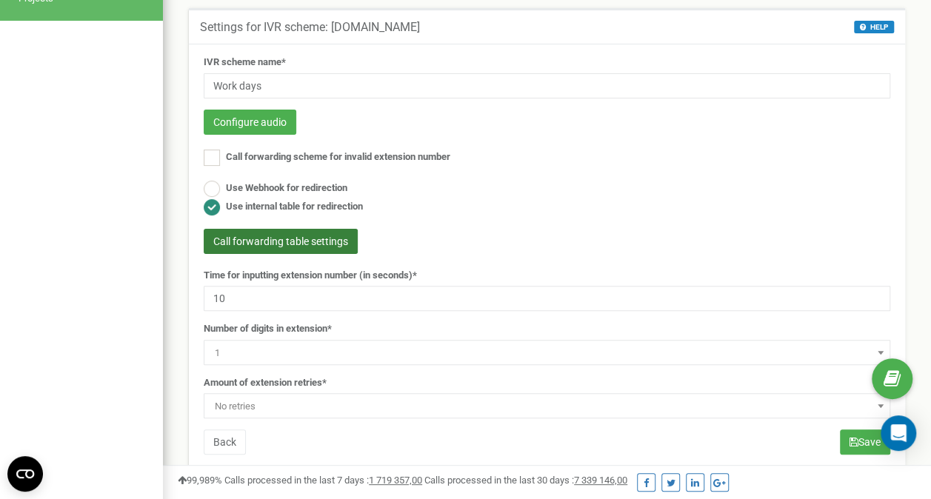
click at [244, 247] on button "Call forwarding table settings" at bounding box center [281, 241] width 154 height 25
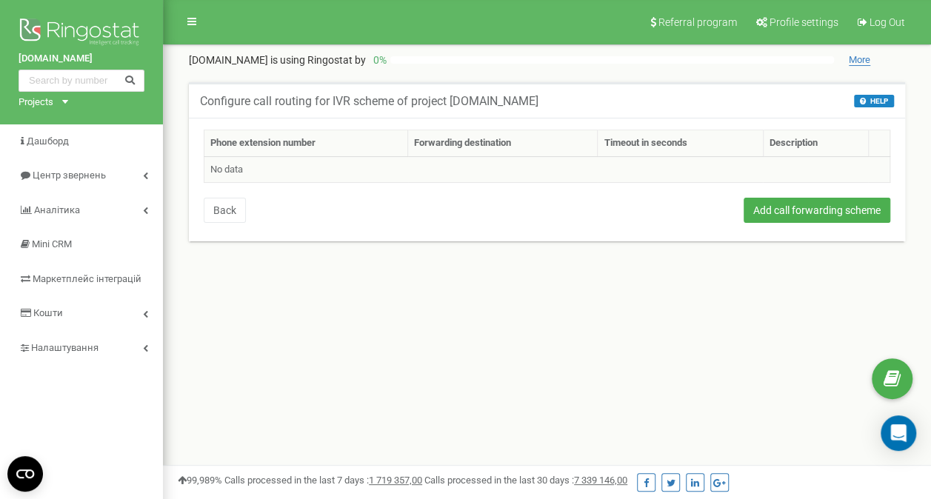
click at [762, 170] on td "No data" at bounding box center [547, 169] width 686 height 27
click at [775, 213] on button "Add call forwarding scheme" at bounding box center [817, 210] width 147 height 25
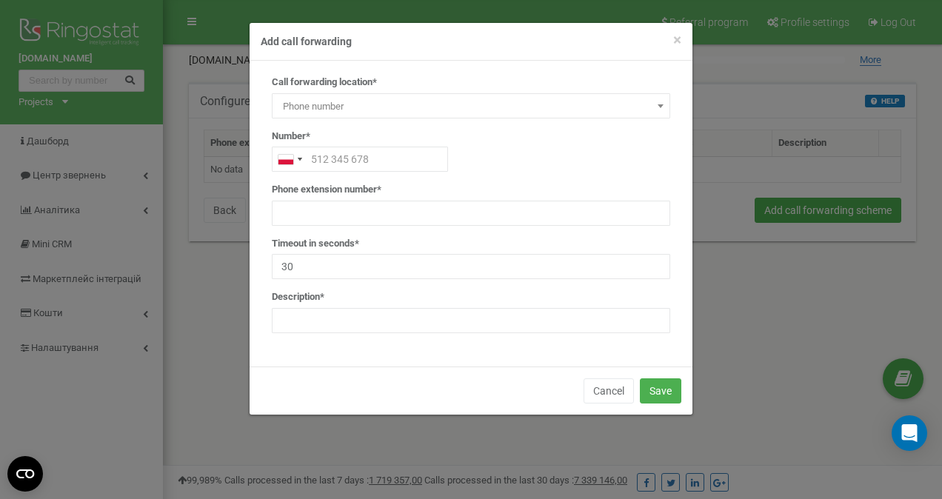
click at [665, 104] on span at bounding box center [660, 105] width 15 height 19
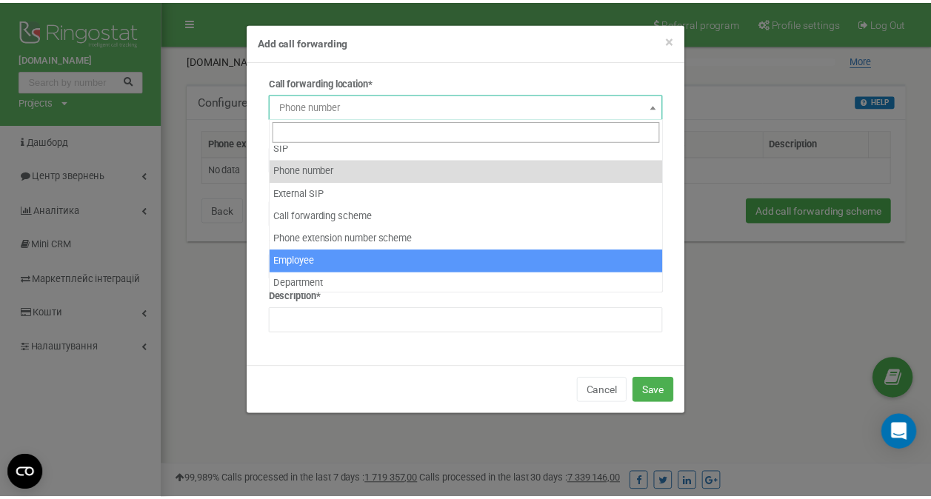
scroll to position [10, 0]
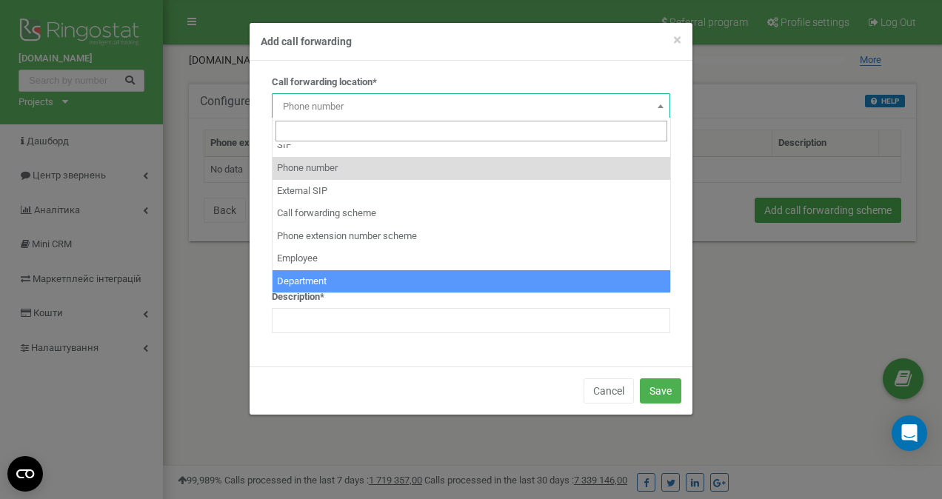
select select "Department"
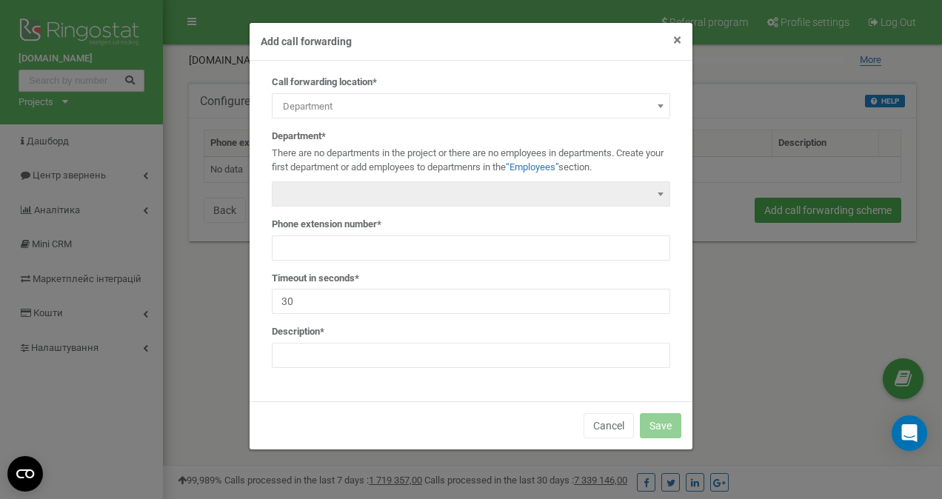
click at [681, 36] on span "×" at bounding box center [677, 40] width 8 height 18
